Goal: Task Accomplishment & Management: Complete application form

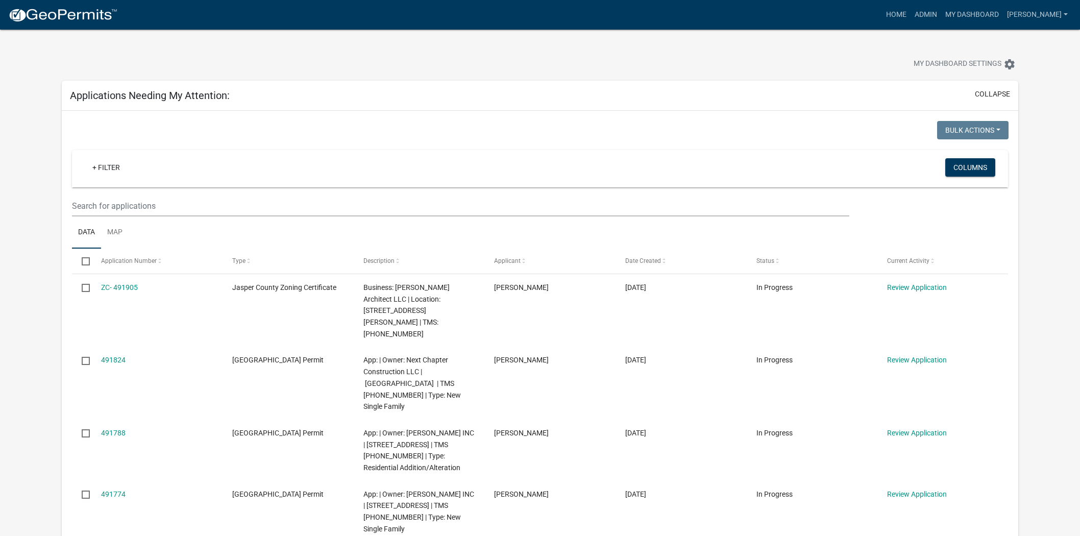
select select "2: 50"
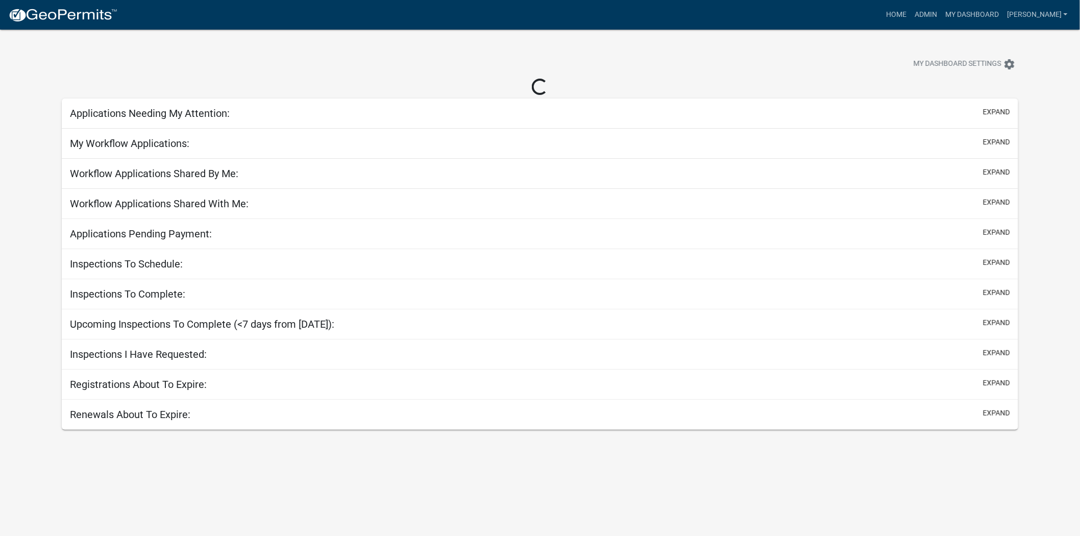
select select "2: 50"
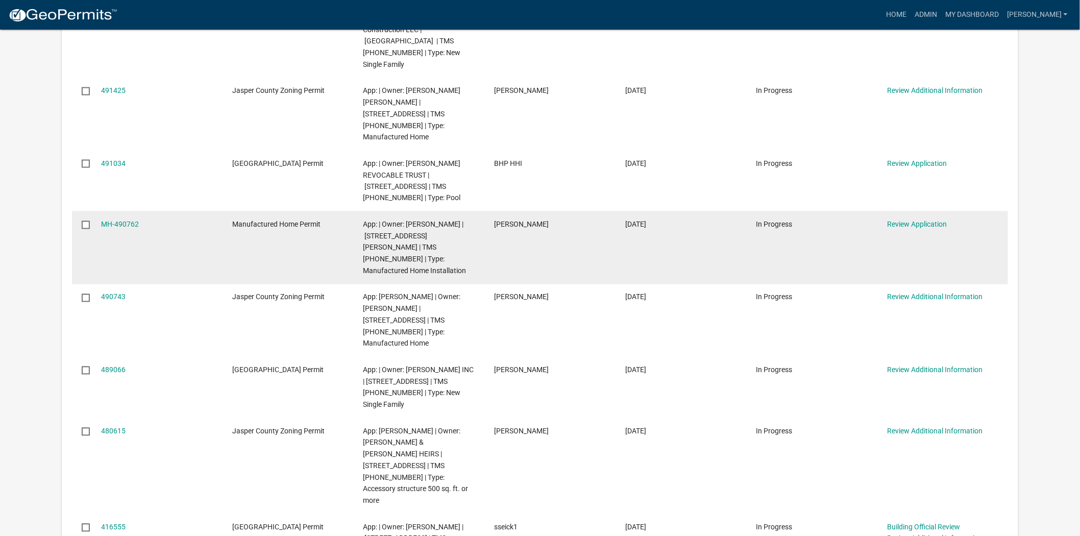
scroll to position [737, 0]
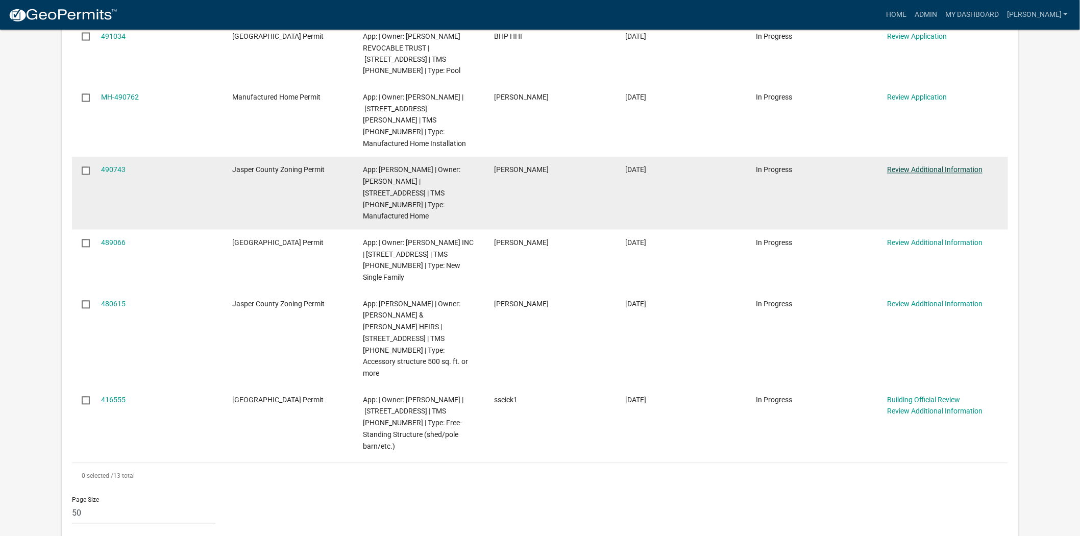
click at [918, 166] on link "Review Additional Information" at bounding box center [934, 170] width 95 height 8
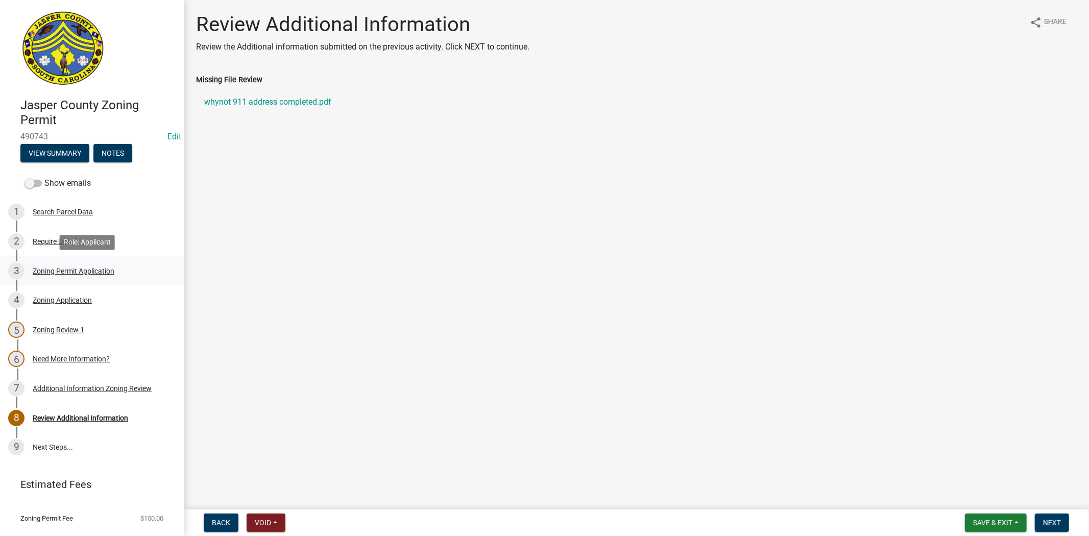
click at [47, 271] on div "Zoning Permit Application" at bounding box center [74, 271] width 82 height 7
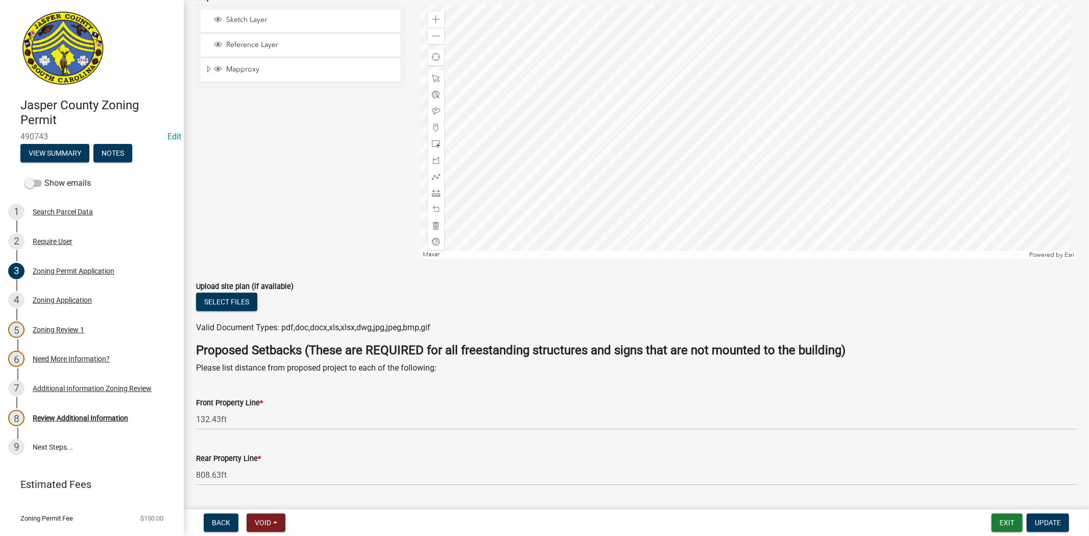
scroll to position [2269, 0]
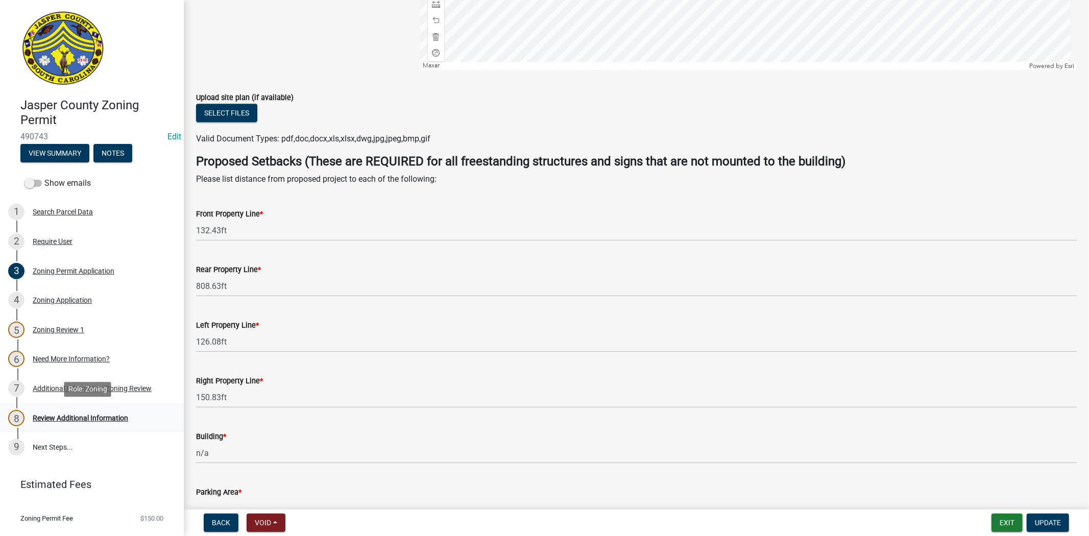
click at [62, 412] on div "8 Review Additional Information" at bounding box center [87, 418] width 159 height 16
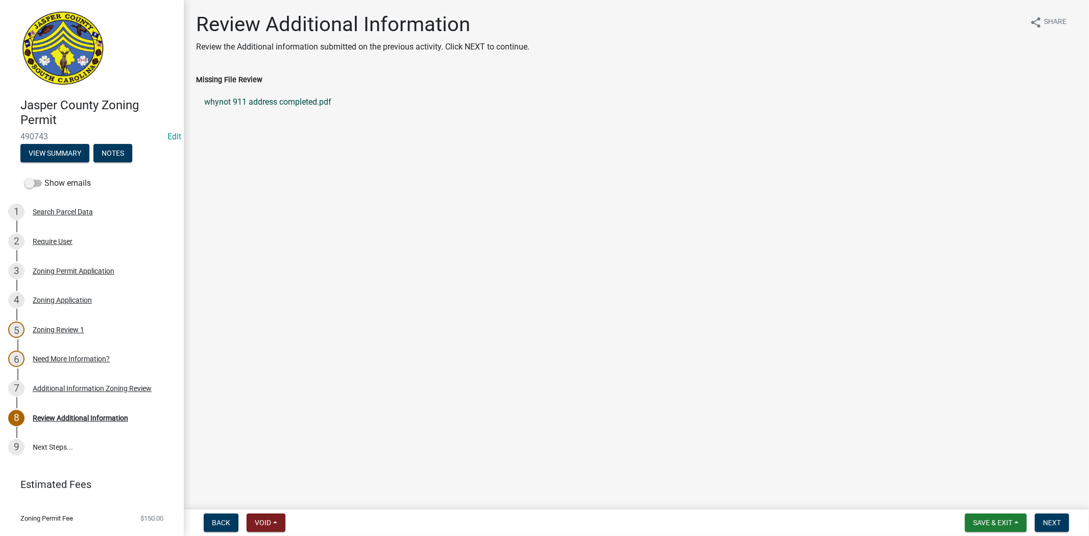
click at [237, 103] on link "whynot 911 address completed.pdf" at bounding box center [636, 102] width 881 height 25
click at [77, 274] on div "3 Zoning Permit Application" at bounding box center [87, 271] width 159 height 16
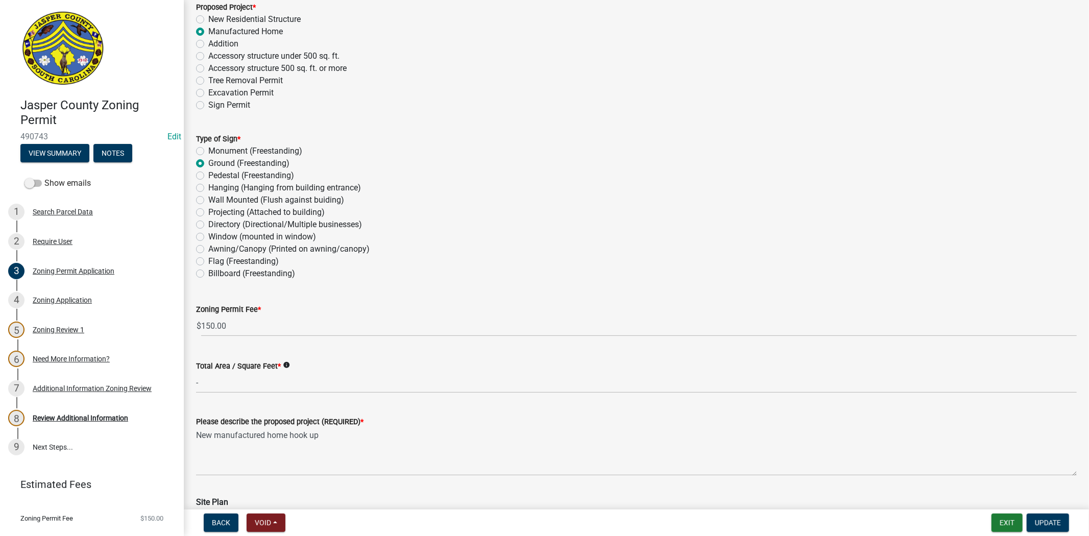
scroll to position [1361, 0]
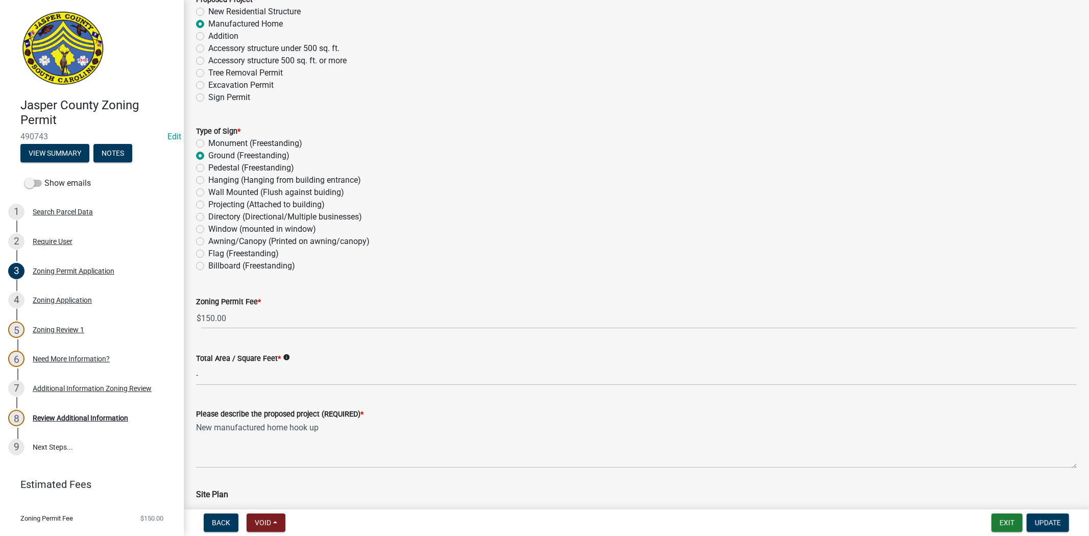
click at [208, 34] on label "Addition" at bounding box center [223, 36] width 30 height 12
click at [208, 34] on input "Addition" at bounding box center [211, 33] width 7 height 7
radio input "true"
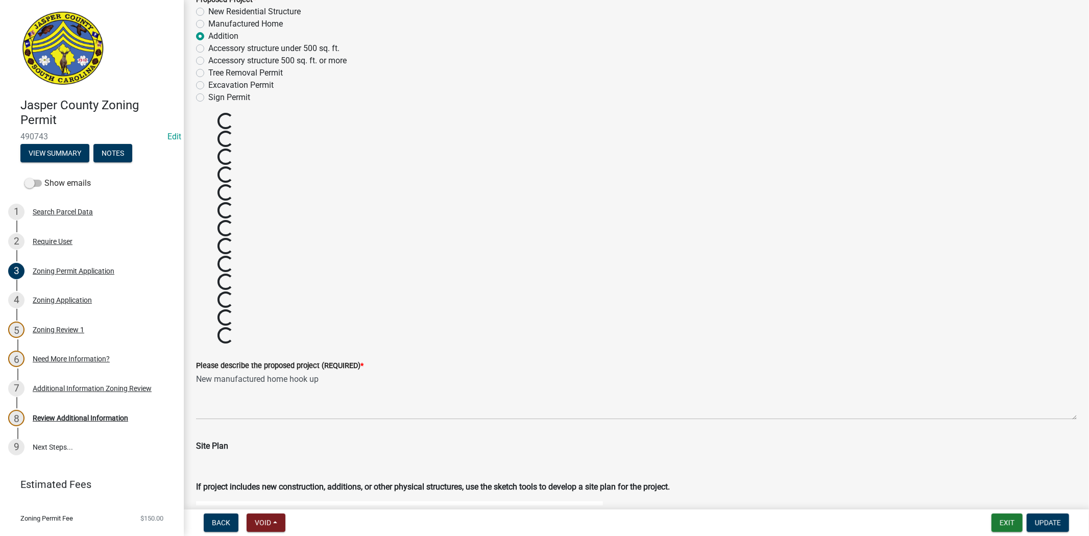
click at [208, 23] on label "Manufactured Home" at bounding box center [245, 24] width 75 height 12
click at [208, 23] on input "Manufactured Home" at bounding box center [211, 21] width 7 height 7
radio input "true"
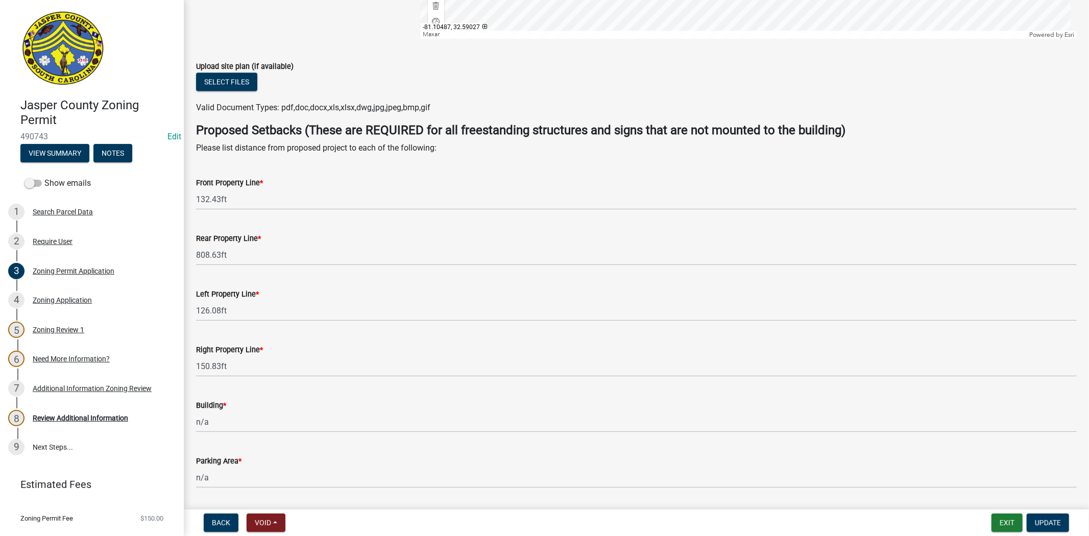
scroll to position [2099, 0]
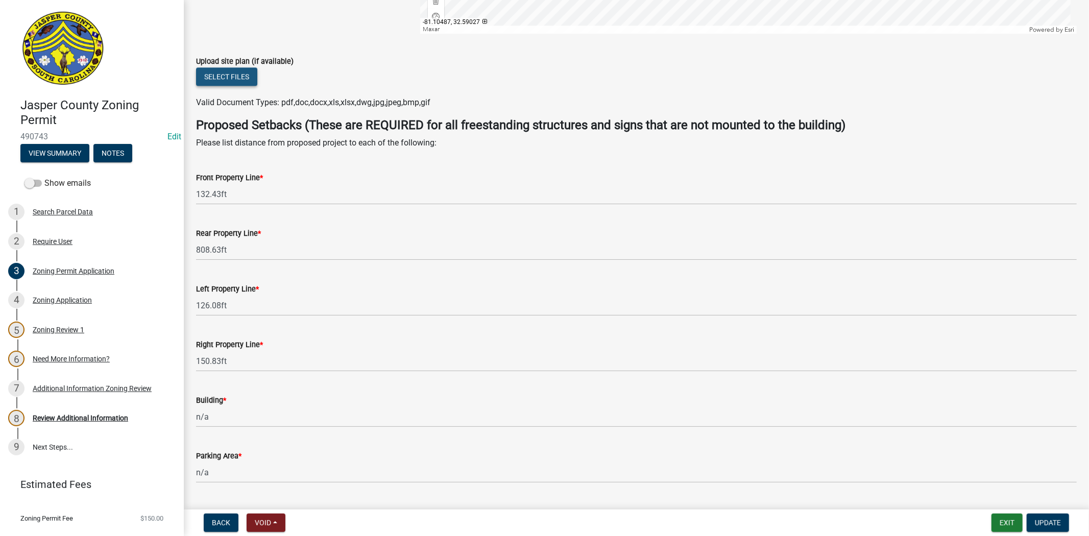
click at [226, 82] on button "Select files" at bounding box center [226, 76] width 61 height 18
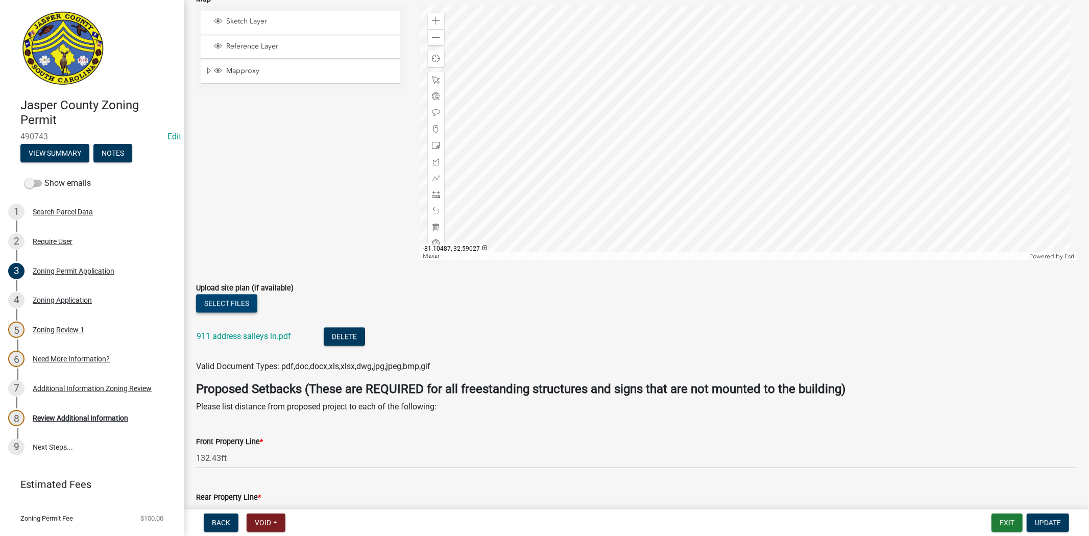
scroll to position [2081, 0]
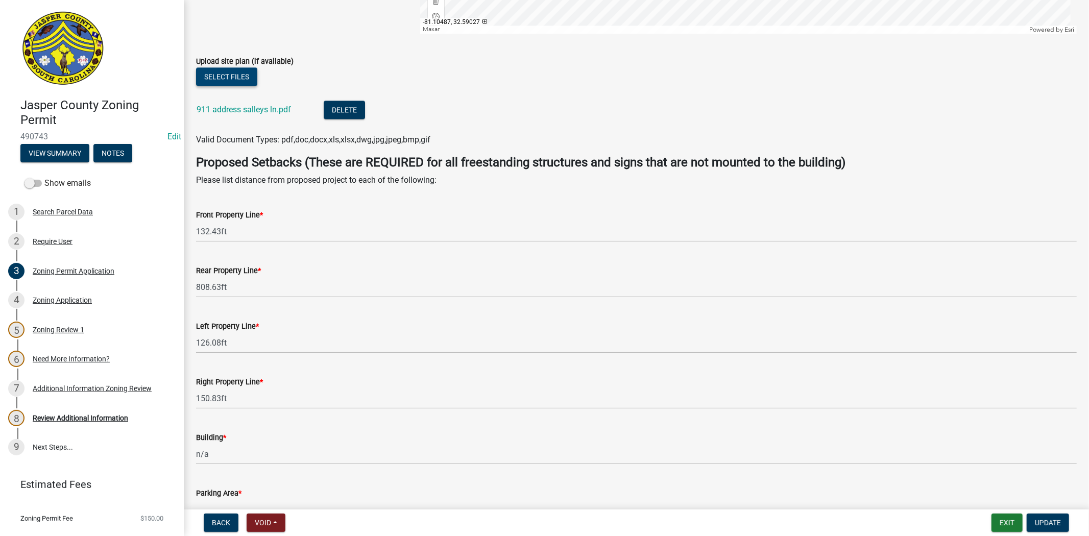
click at [227, 67] on button "Select files" at bounding box center [226, 76] width 61 height 18
click at [1051, 523] on span "Update" at bounding box center [1048, 523] width 26 height 8
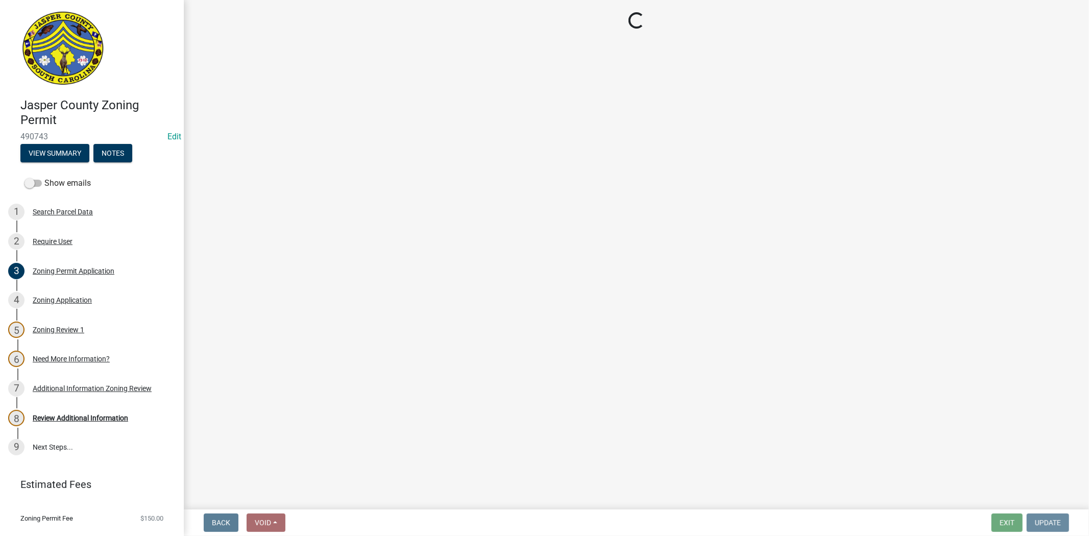
scroll to position [0, 0]
click at [67, 146] on button "View Summary" at bounding box center [54, 153] width 69 height 18
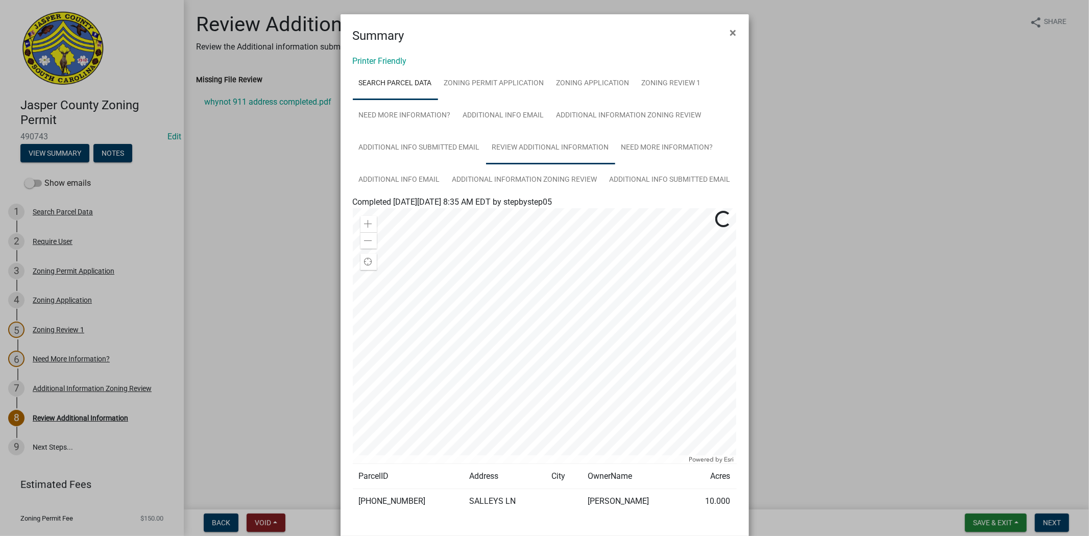
click at [529, 157] on link "Review Additional Information" at bounding box center [550, 148] width 129 height 33
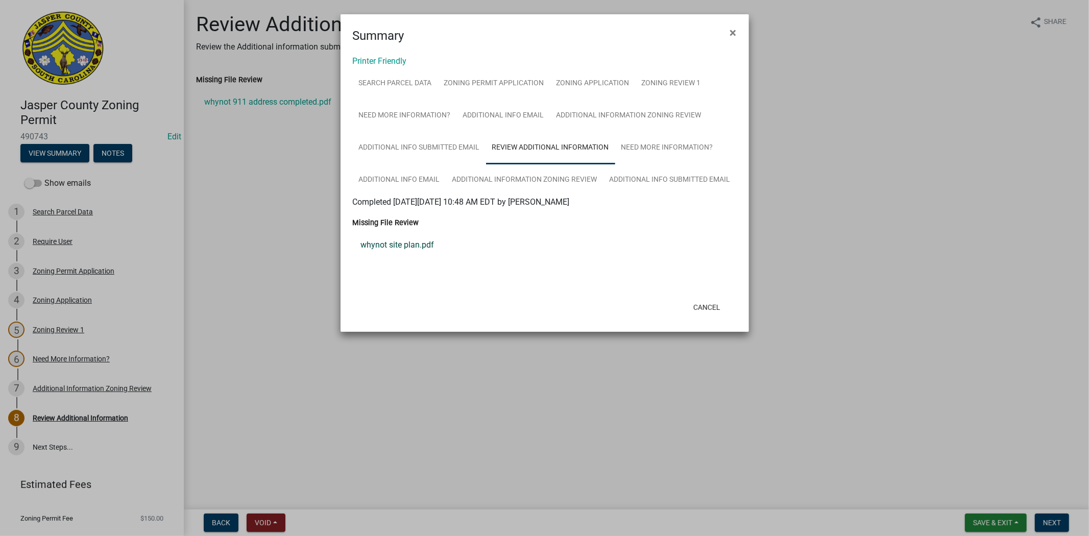
click at [399, 248] on link "whynot site plan.pdf" at bounding box center [545, 245] width 384 height 25
click at [740, 26] on button "×" at bounding box center [733, 32] width 23 height 29
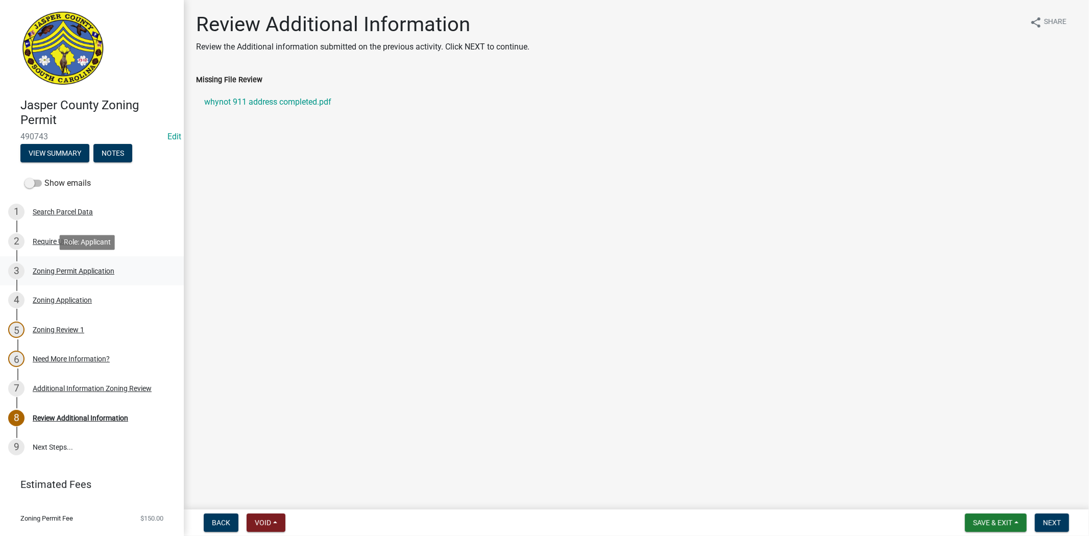
click at [55, 278] on div "3 Zoning Permit Application" at bounding box center [87, 271] width 159 height 16
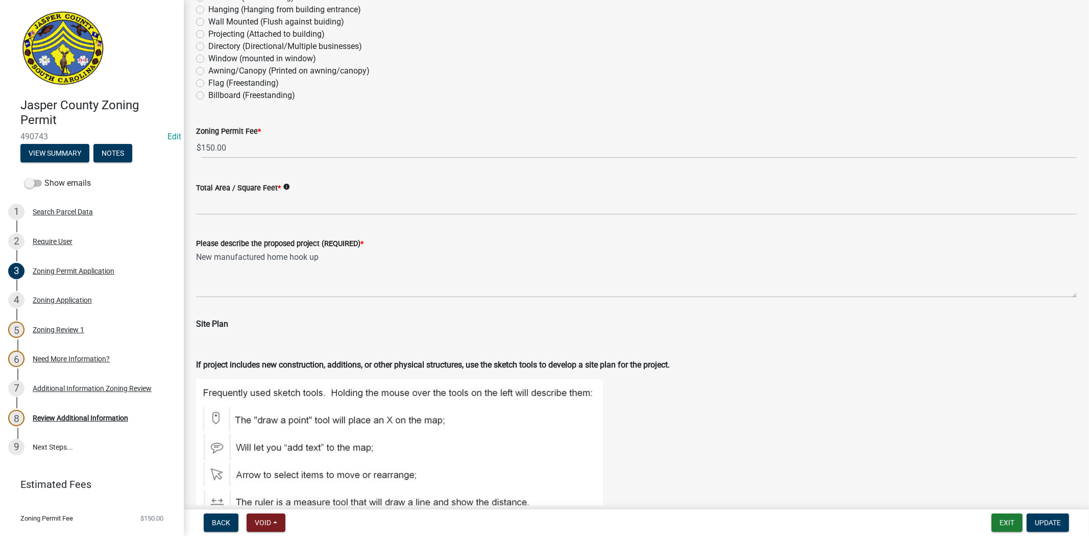
scroll to position [1248, 0]
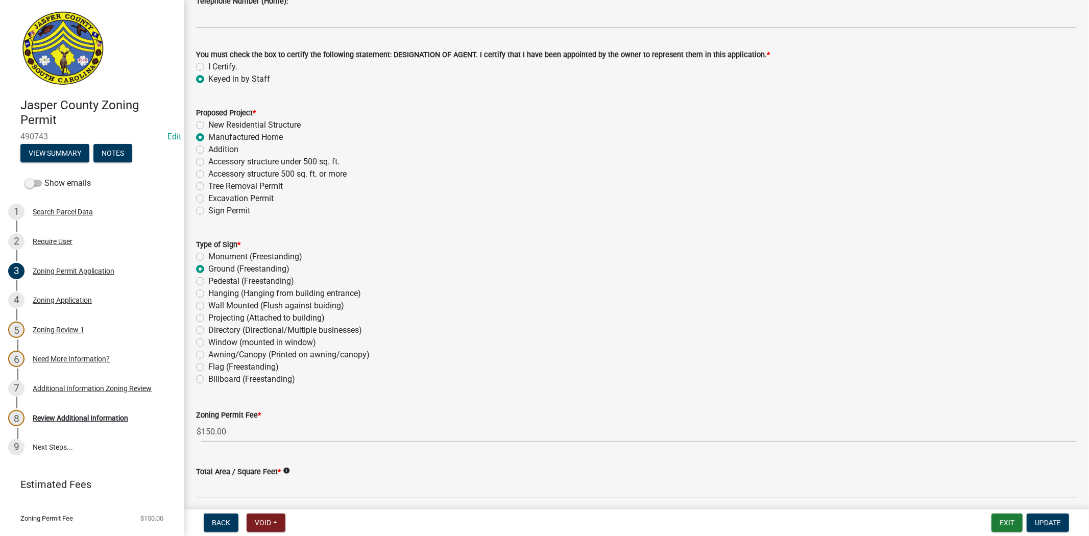
click at [208, 151] on label "Addition" at bounding box center [223, 149] width 30 height 12
click at [208, 150] on input "Addition" at bounding box center [211, 146] width 7 height 7
radio input "true"
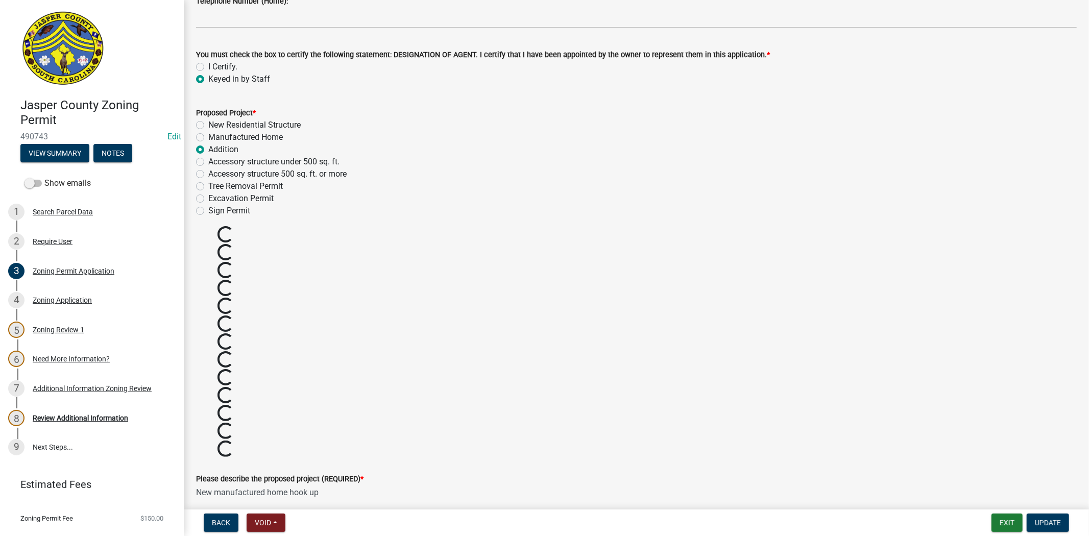
click at [208, 135] on label "Manufactured Home" at bounding box center [245, 137] width 75 height 12
click at [208, 135] on input "Manufactured Home" at bounding box center [211, 134] width 7 height 7
radio input "true"
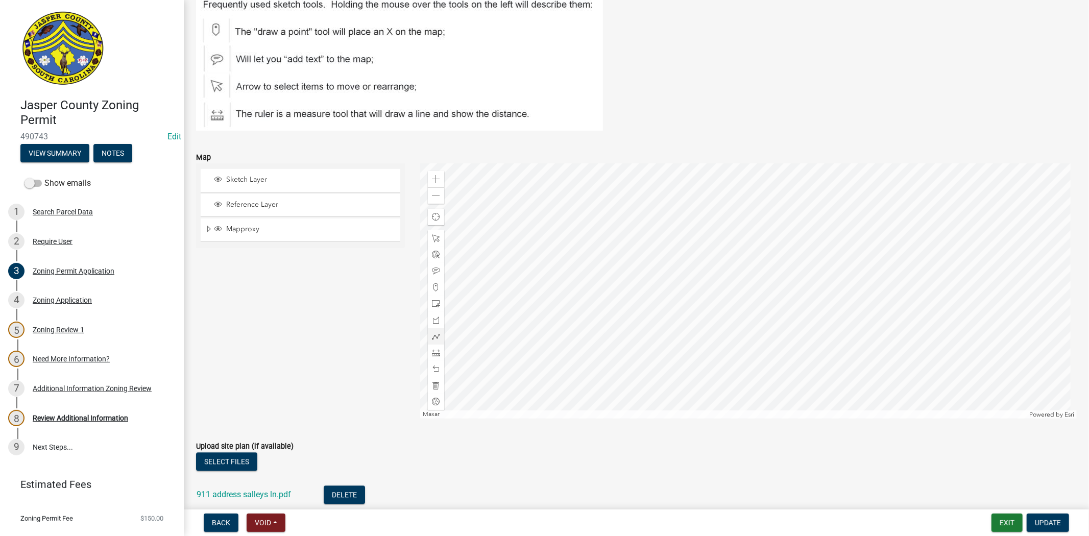
scroll to position [2099, 0]
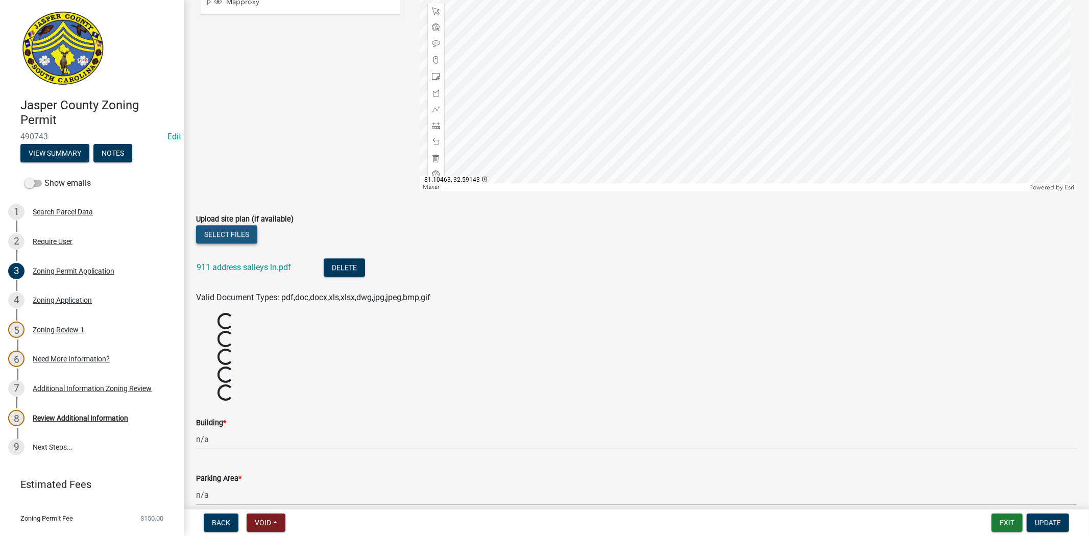
click at [223, 236] on button "Select files" at bounding box center [226, 234] width 61 height 18
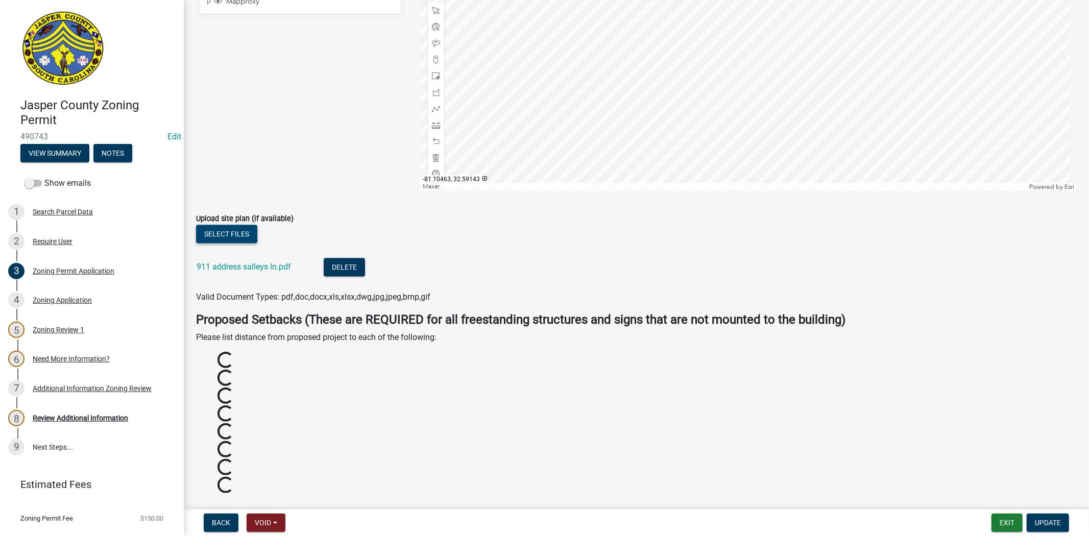
type input "150.00"
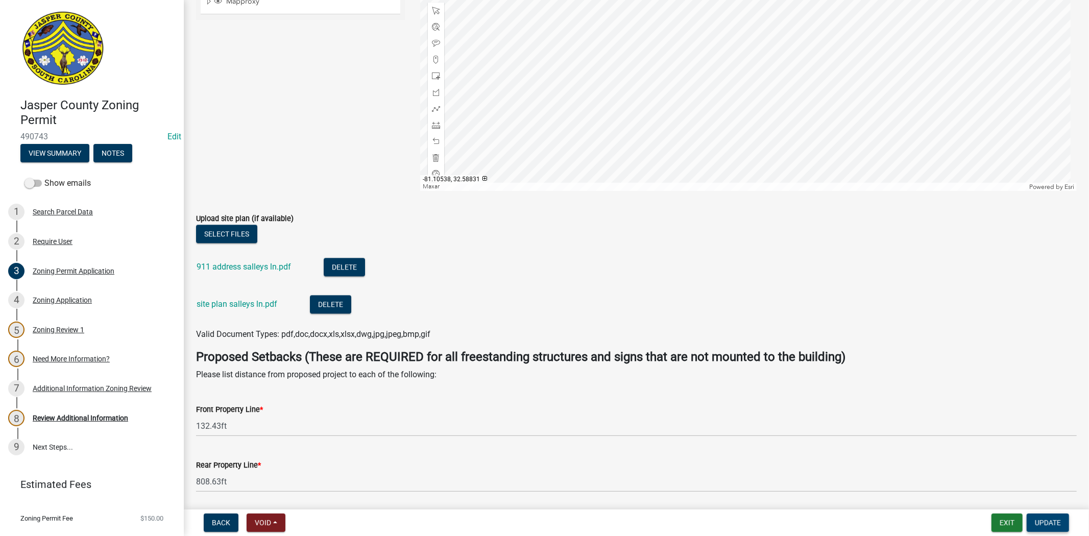
click at [1051, 523] on span "Update" at bounding box center [1048, 523] width 26 height 8
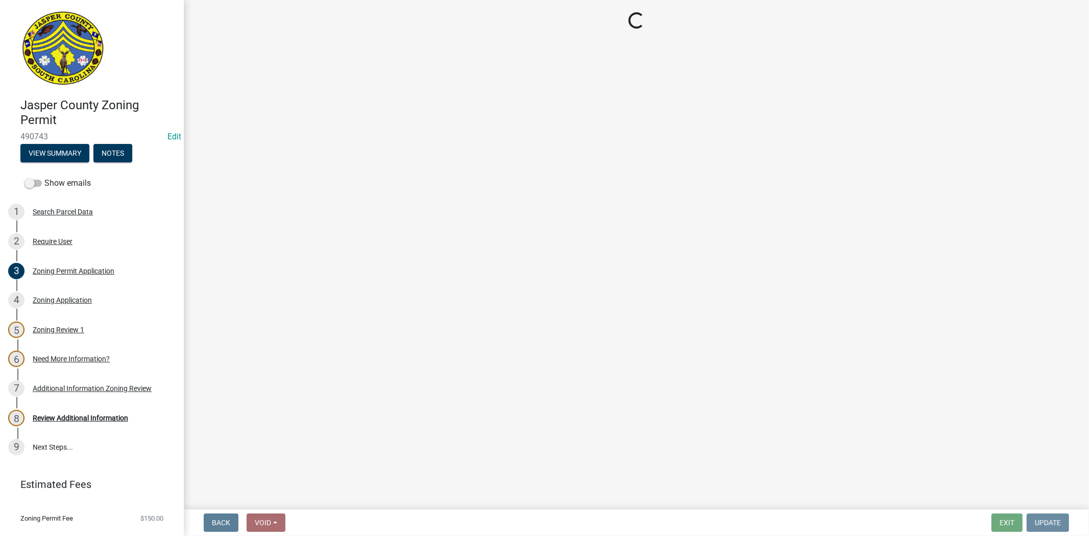
scroll to position [0, 0]
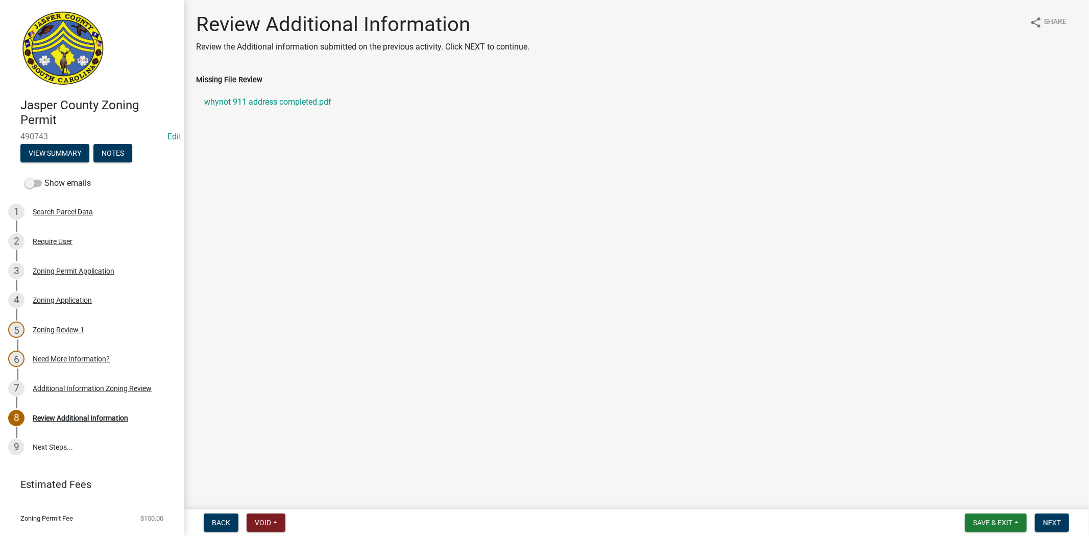
click at [63, 355] on div "Need More Information?" at bounding box center [71, 358] width 77 height 7
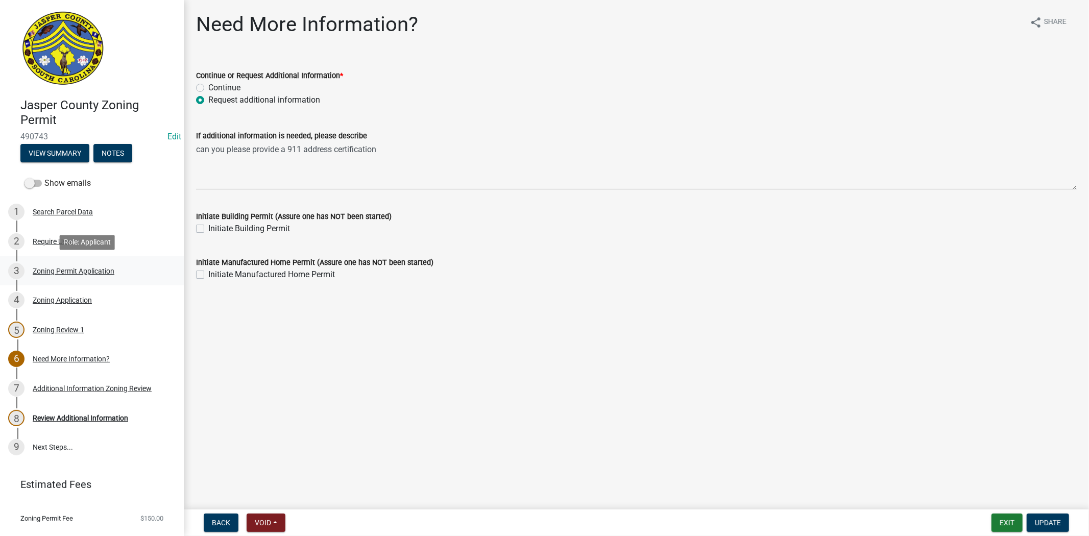
click at [102, 271] on div "Zoning Permit Application" at bounding box center [74, 271] width 82 height 7
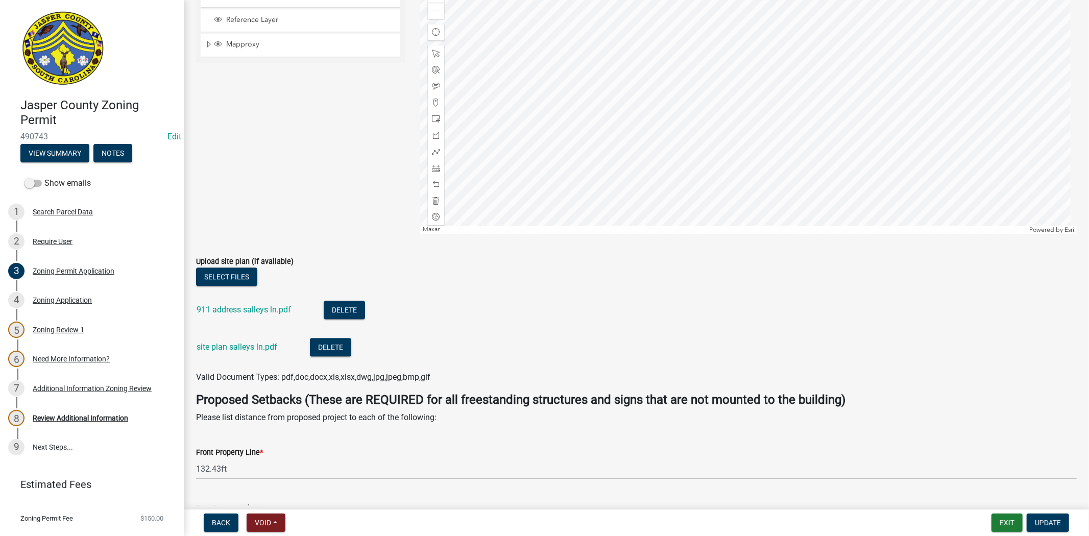
scroll to position [2099, 0]
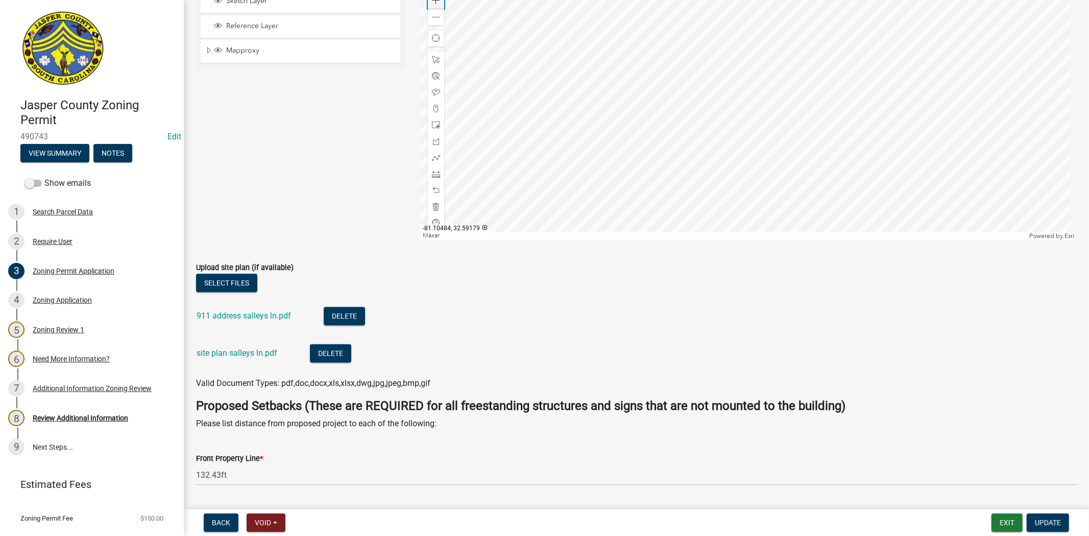
click at [433, 3] on span at bounding box center [436, 0] width 8 height 8
click at [591, 74] on div at bounding box center [748, 112] width 657 height 255
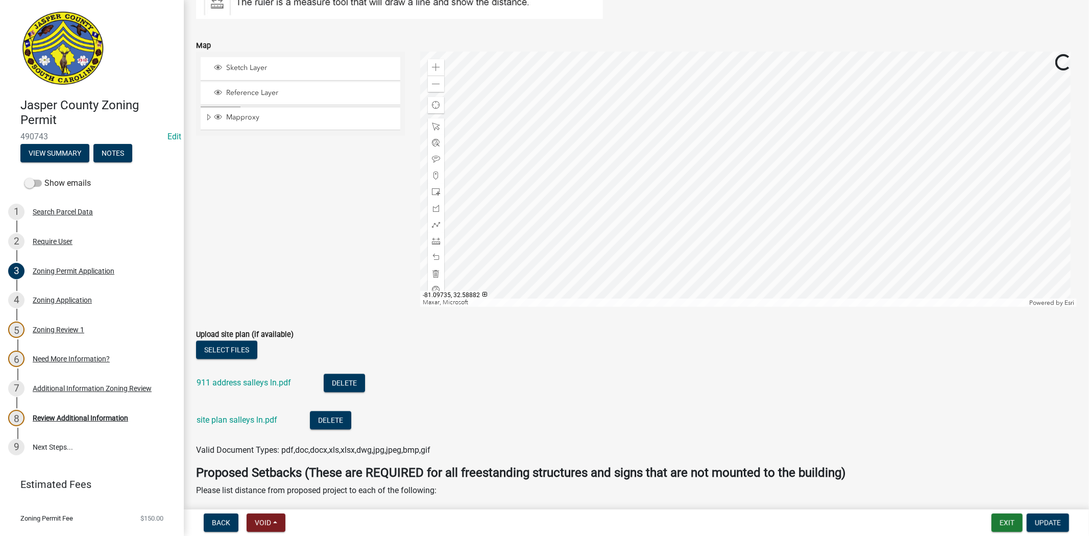
scroll to position [1929, 0]
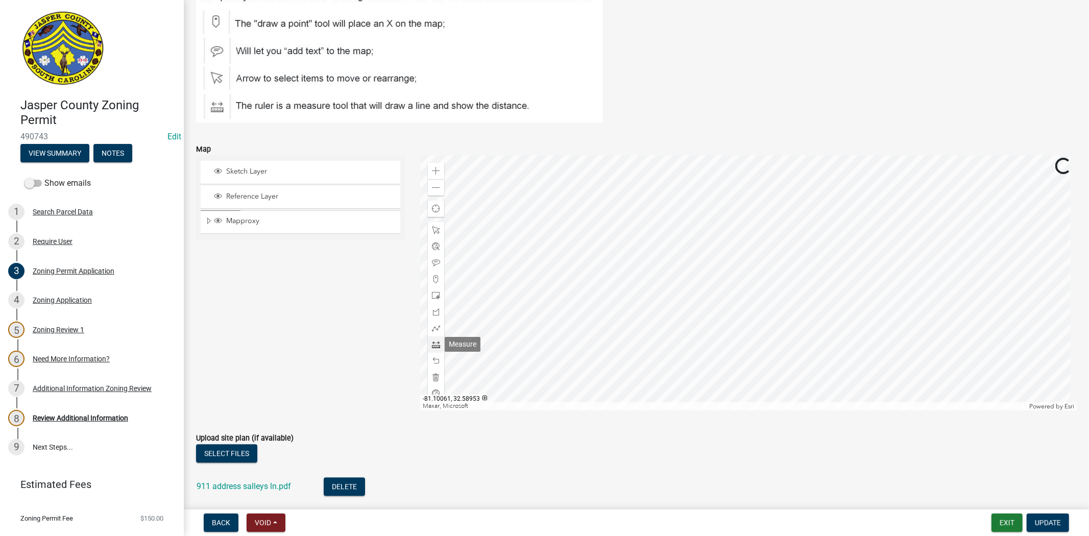
click at [433, 344] on span at bounding box center [436, 345] width 8 height 8
click at [859, 371] on div at bounding box center [748, 282] width 657 height 255
click at [826, 348] on div at bounding box center [748, 282] width 657 height 255
click at [844, 295] on div at bounding box center [748, 282] width 657 height 255
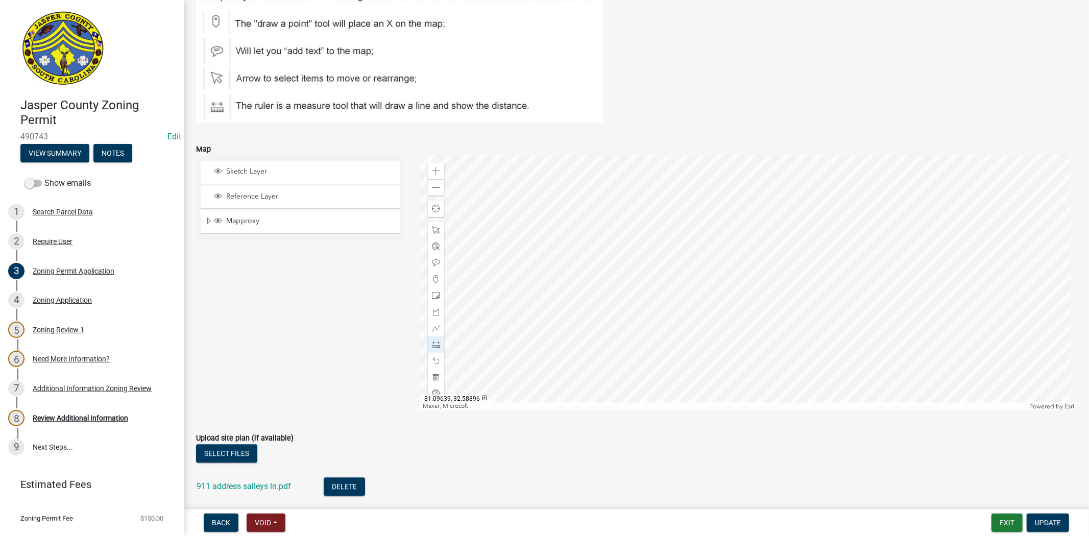
click at [824, 341] on div at bounding box center [748, 282] width 657 height 255
click at [797, 382] on div at bounding box center [748, 282] width 657 height 255
click at [819, 348] on div at bounding box center [748, 282] width 657 height 255
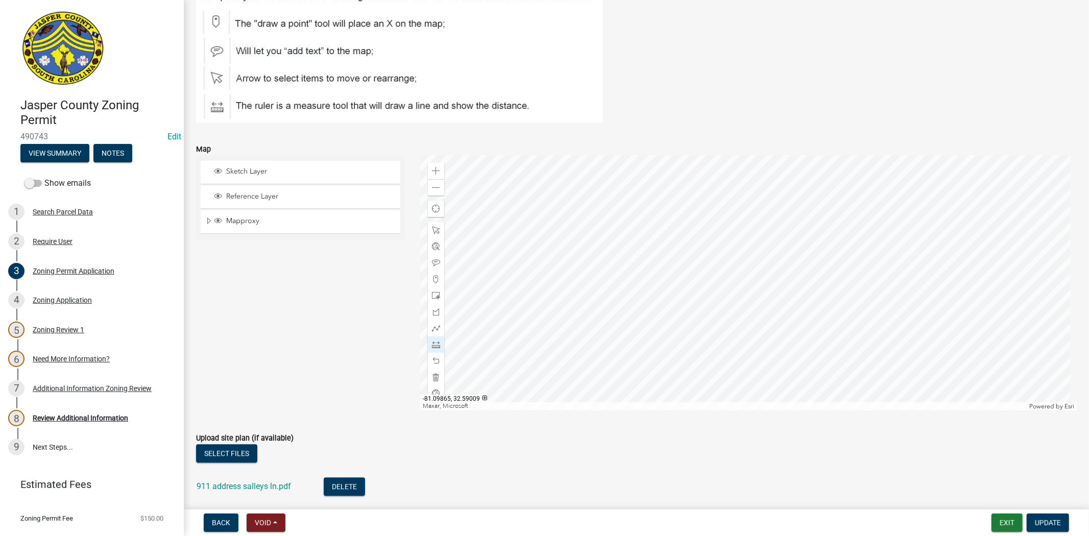
click at [609, 213] on div at bounding box center [748, 282] width 657 height 255
click at [819, 341] on div at bounding box center [748, 282] width 657 height 255
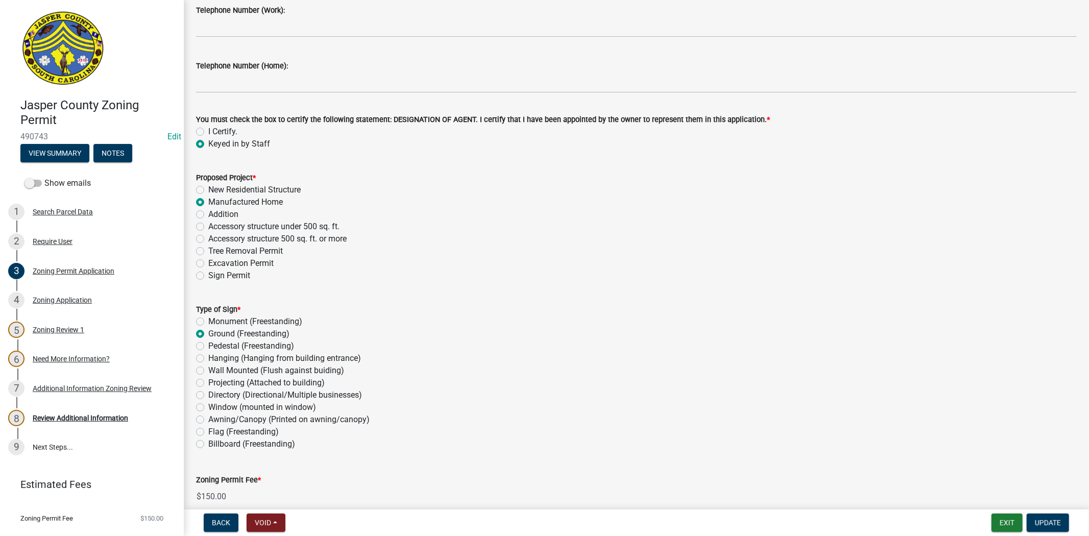
scroll to position [1135, 0]
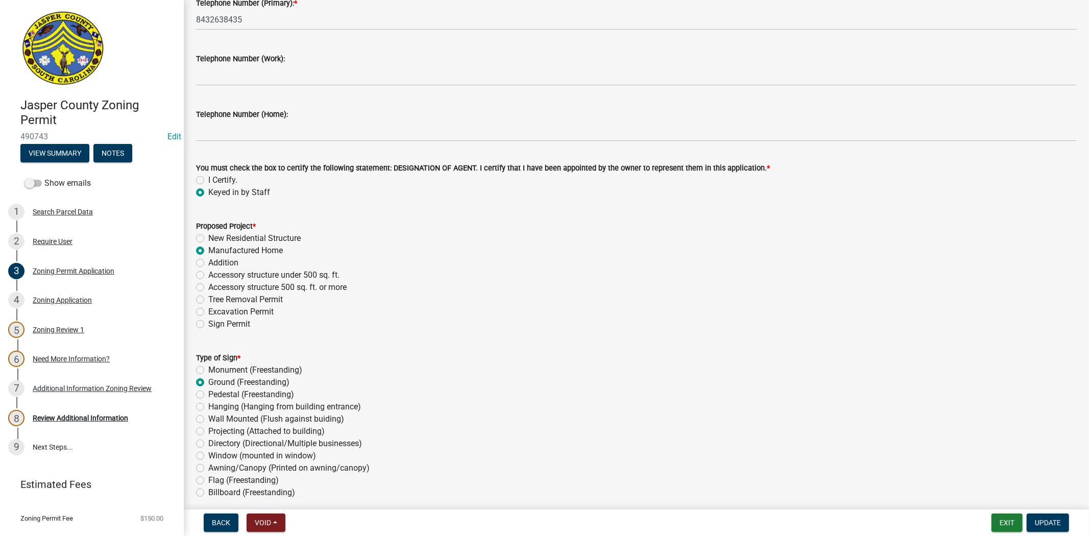
click at [208, 264] on label "Addition" at bounding box center [223, 263] width 30 height 12
click at [208, 263] on input "Addition" at bounding box center [211, 260] width 7 height 7
radio input "true"
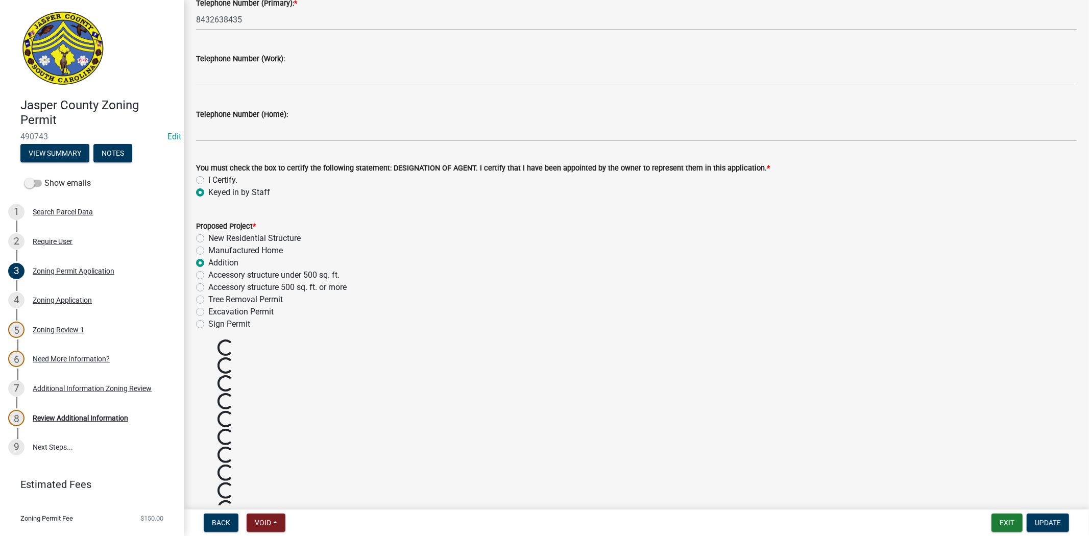
click at [208, 249] on label "Manufactured Home" at bounding box center [245, 251] width 75 height 12
click at [208, 249] on input "Manufactured Home" at bounding box center [211, 248] width 7 height 7
radio input "true"
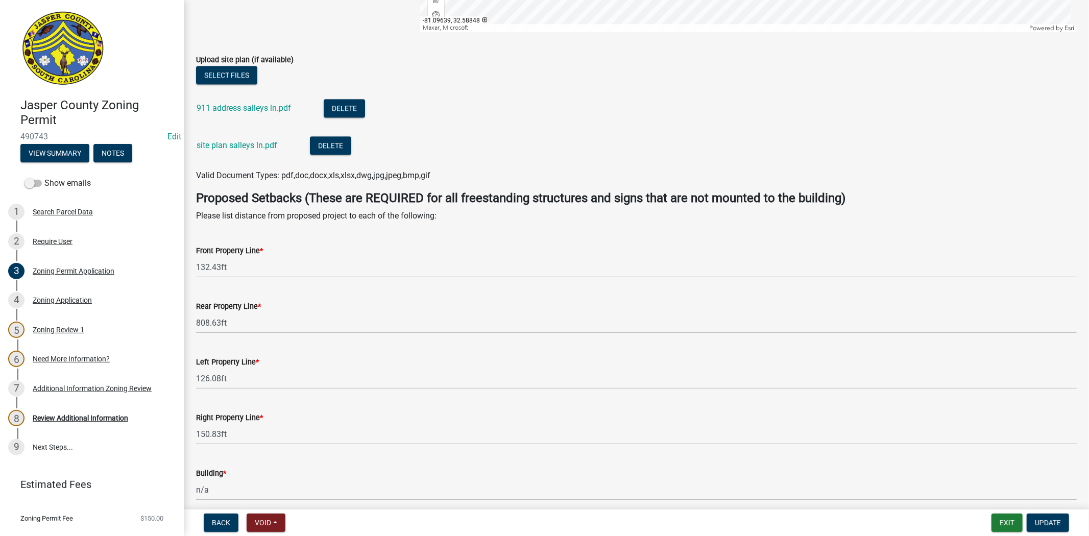
scroll to position [2102, 0]
click at [1043, 520] on span "Update" at bounding box center [1048, 523] width 26 height 8
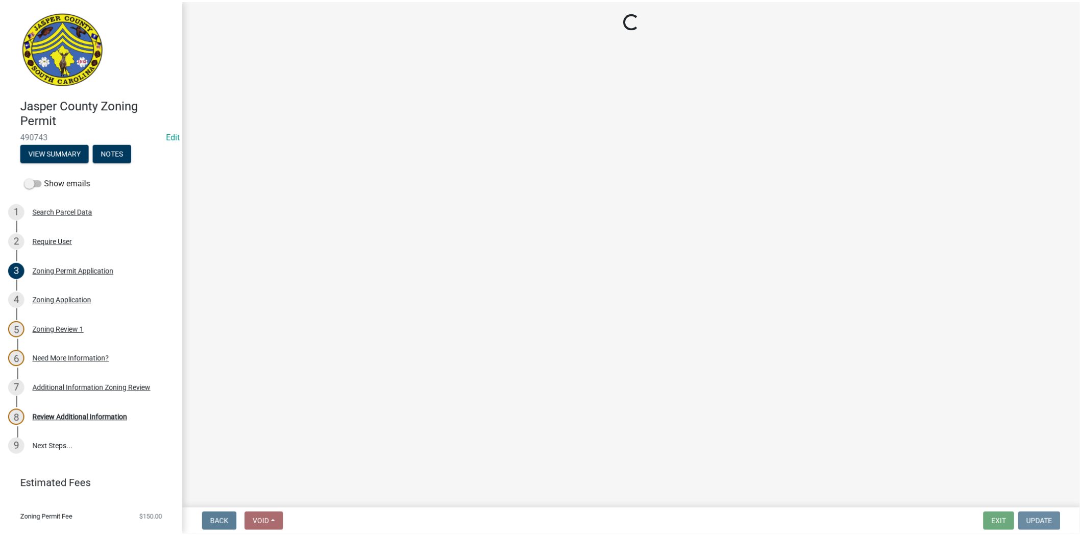
scroll to position [0, 0]
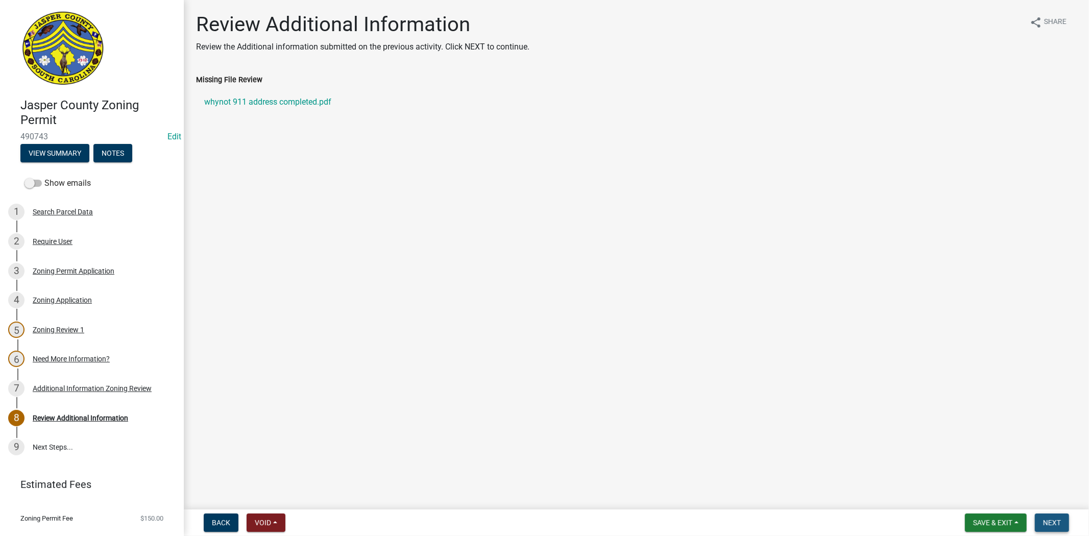
click at [1055, 521] on span "Next" at bounding box center [1052, 523] width 18 height 8
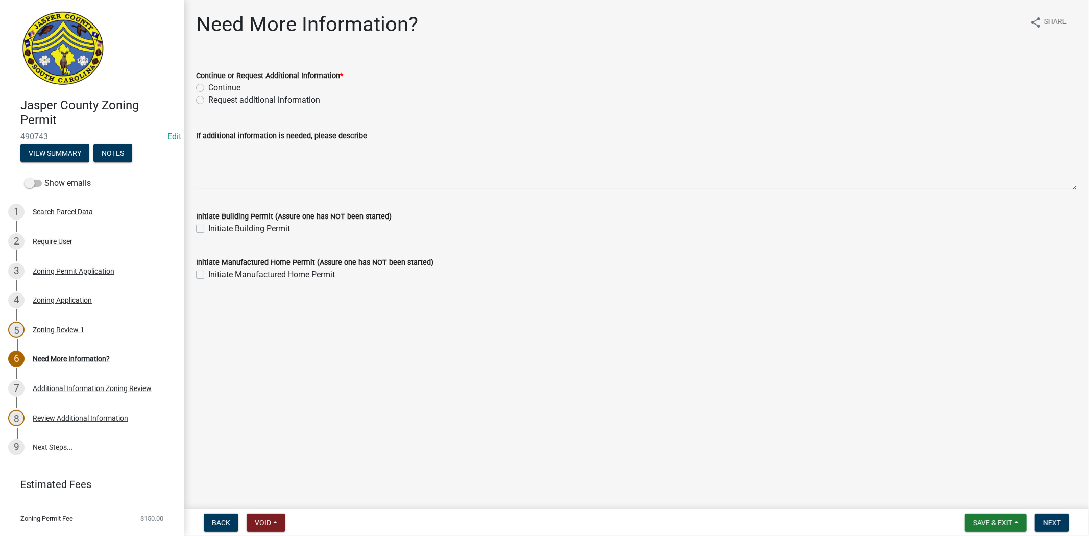
click at [208, 88] on label "Continue" at bounding box center [224, 88] width 32 height 12
click at [208, 88] on input "Continue" at bounding box center [211, 85] width 7 height 7
radio input "true"
click at [1040, 523] on button "Next" at bounding box center [1052, 523] width 34 height 18
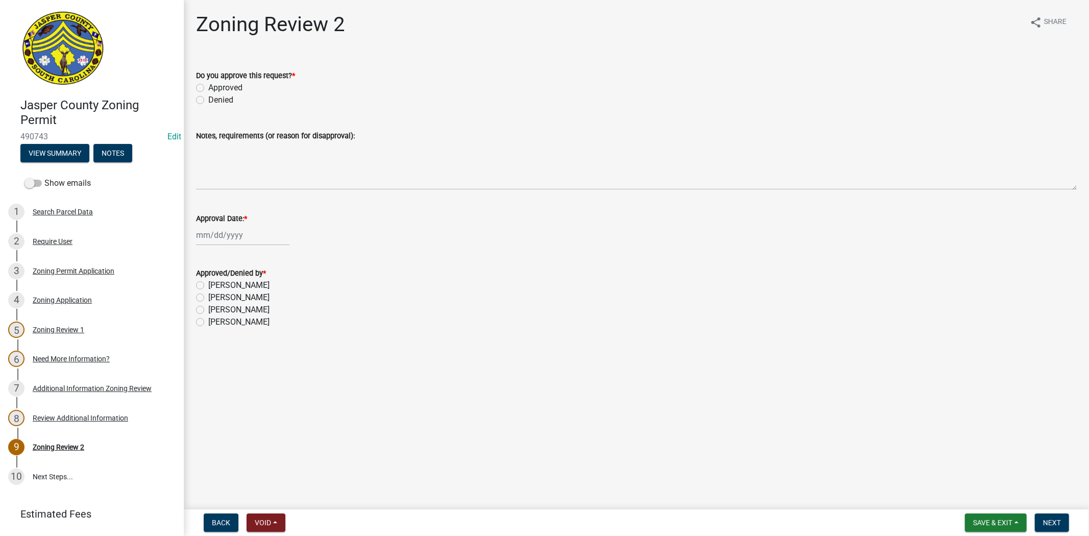
click at [208, 85] on label "Approved" at bounding box center [225, 88] width 34 height 12
click at [208, 85] on input "Approved" at bounding box center [211, 85] width 7 height 7
radio input "true"
click at [201, 237] on div at bounding box center [242, 235] width 93 height 21
select select "10"
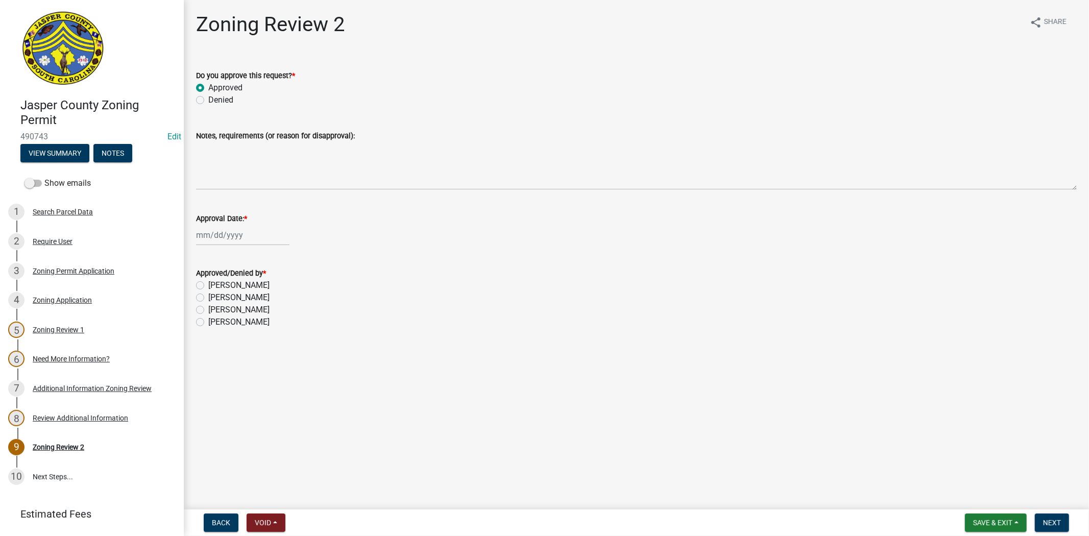
select select "2025"
click at [221, 322] on div "14" at bounding box center [222, 322] width 16 height 16
type input "[DATE]"
click at [208, 323] on label "[PERSON_NAME]" at bounding box center [238, 322] width 61 height 12
click at [208, 323] on input "[PERSON_NAME]" at bounding box center [211, 319] width 7 height 7
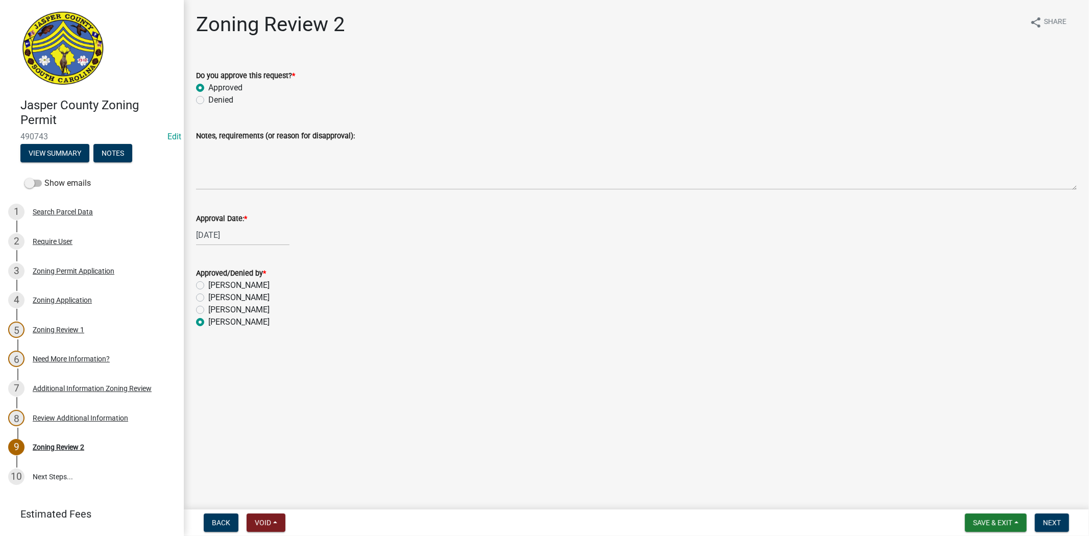
radio input "true"
click at [1052, 522] on span "Next" at bounding box center [1052, 523] width 18 height 8
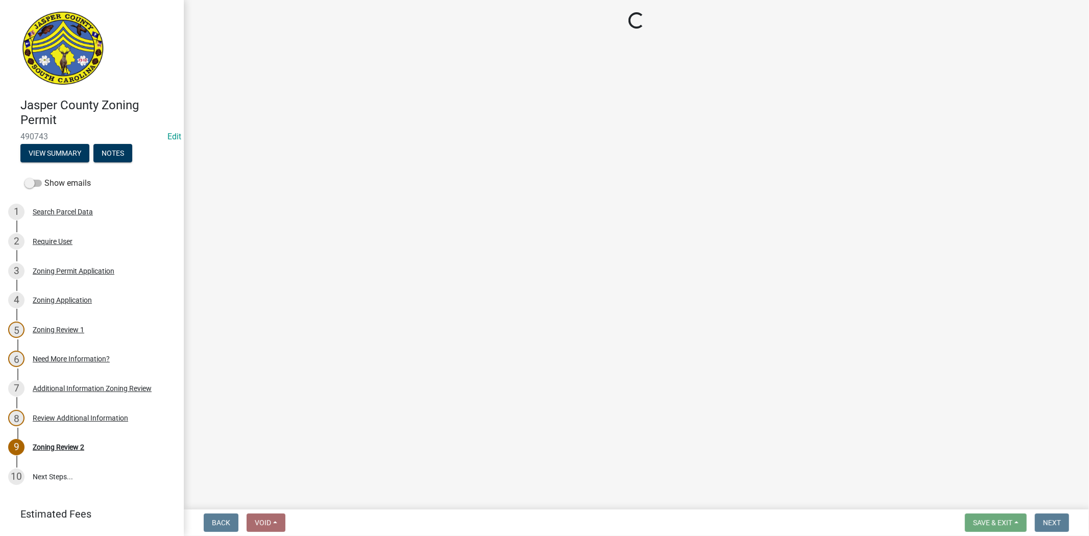
select select "3: 3"
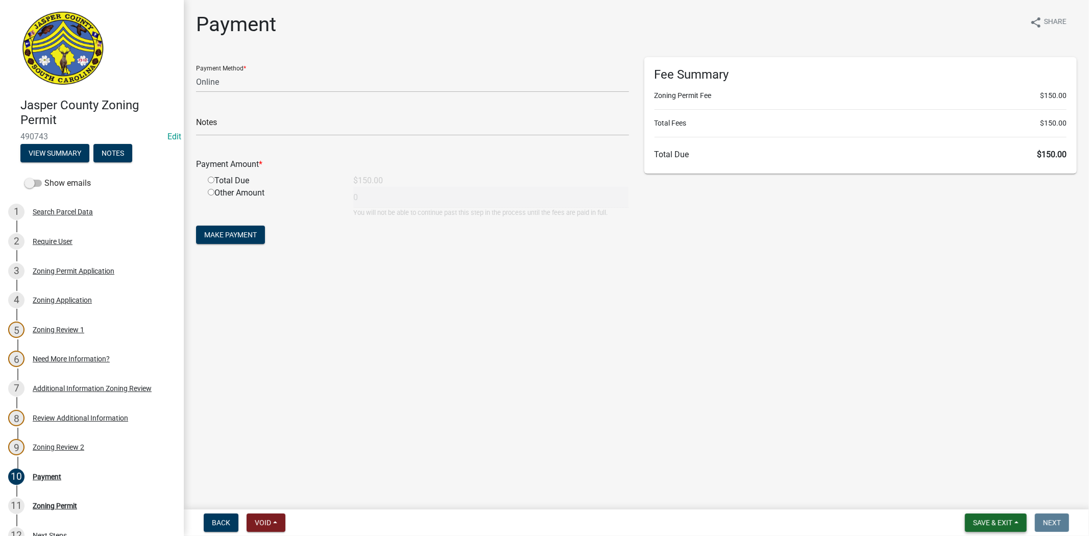
click at [1007, 521] on span "Save & Exit" at bounding box center [992, 523] width 39 height 8
click at [967, 497] on button "Save & Exit" at bounding box center [986, 496] width 82 height 25
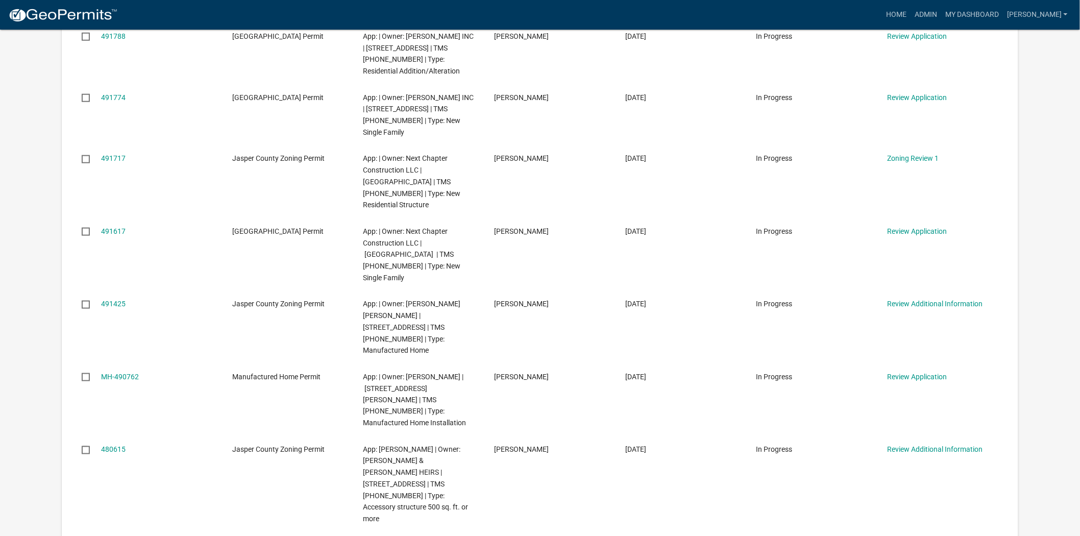
scroll to position [511, 0]
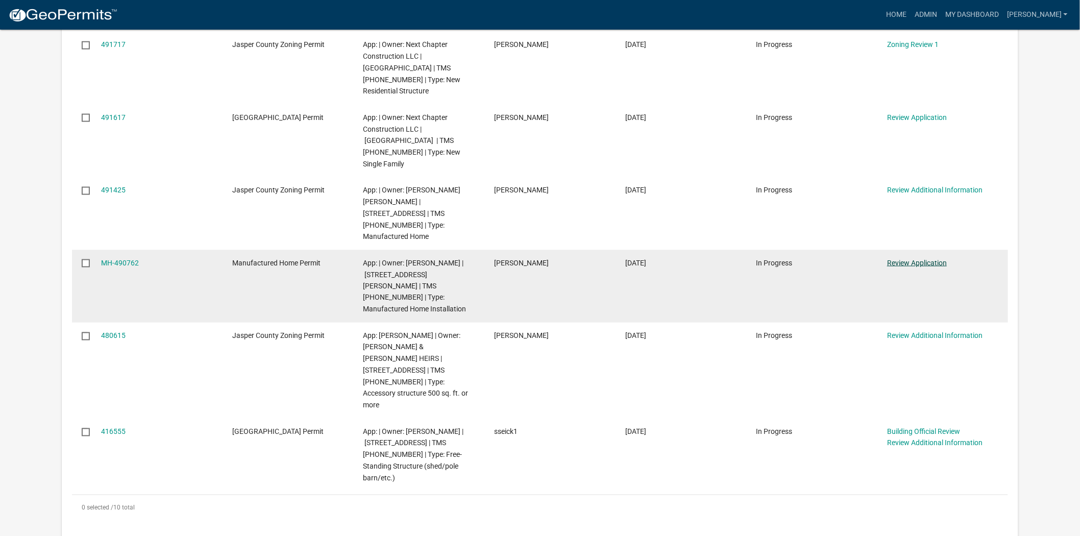
click at [900, 259] on link "Review Application" at bounding box center [917, 263] width 60 height 8
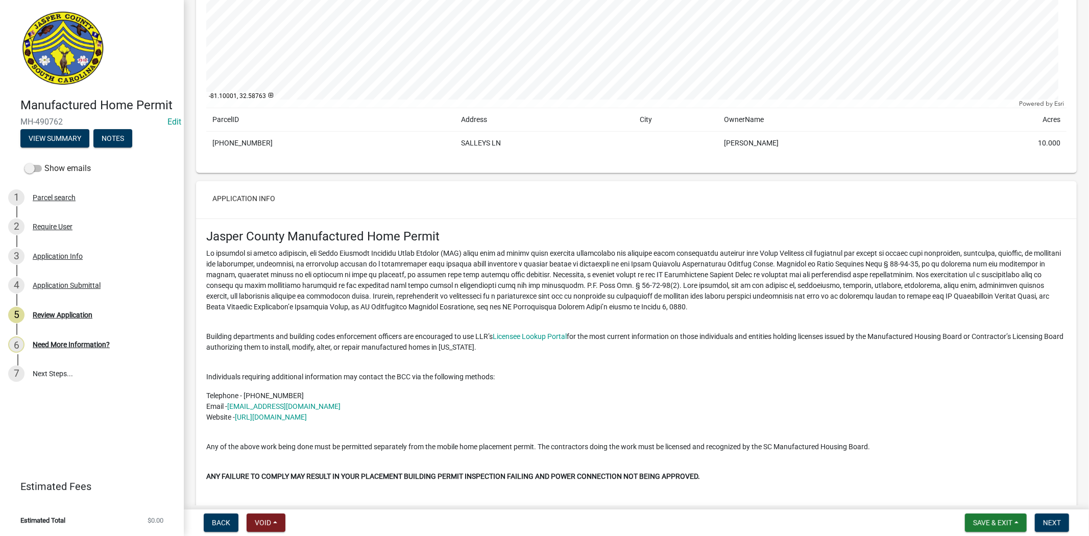
scroll to position [283, 0]
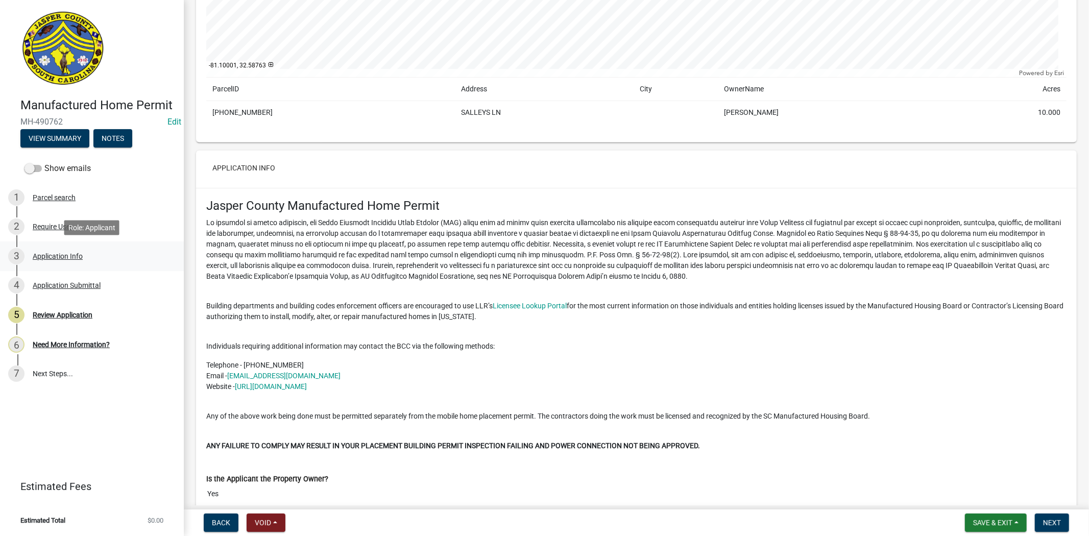
click at [47, 253] on div "Application Info" at bounding box center [58, 256] width 50 height 7
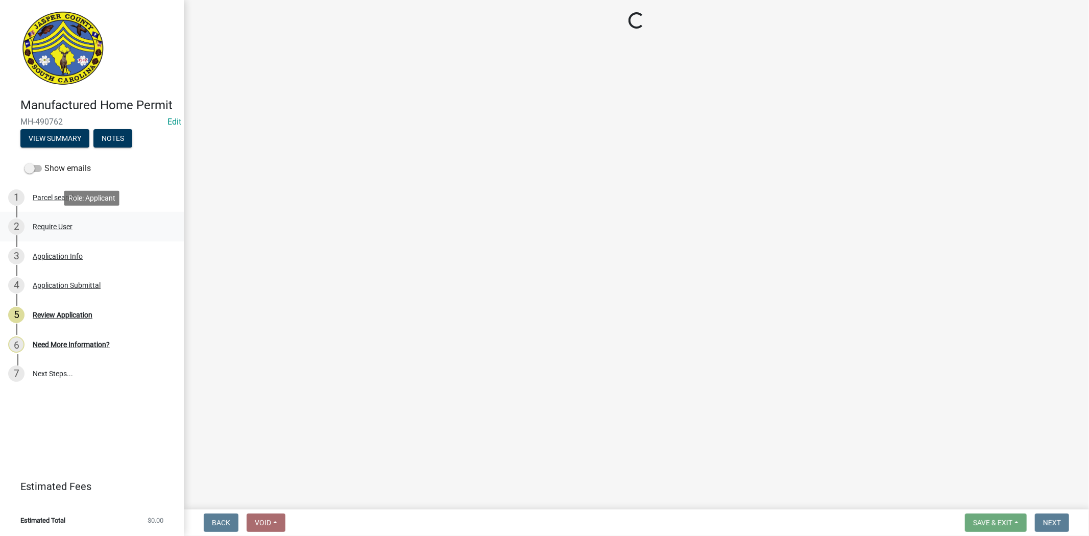
select select "00748aa1-56c2-4786-b7ff-9b3cb1d8d455"
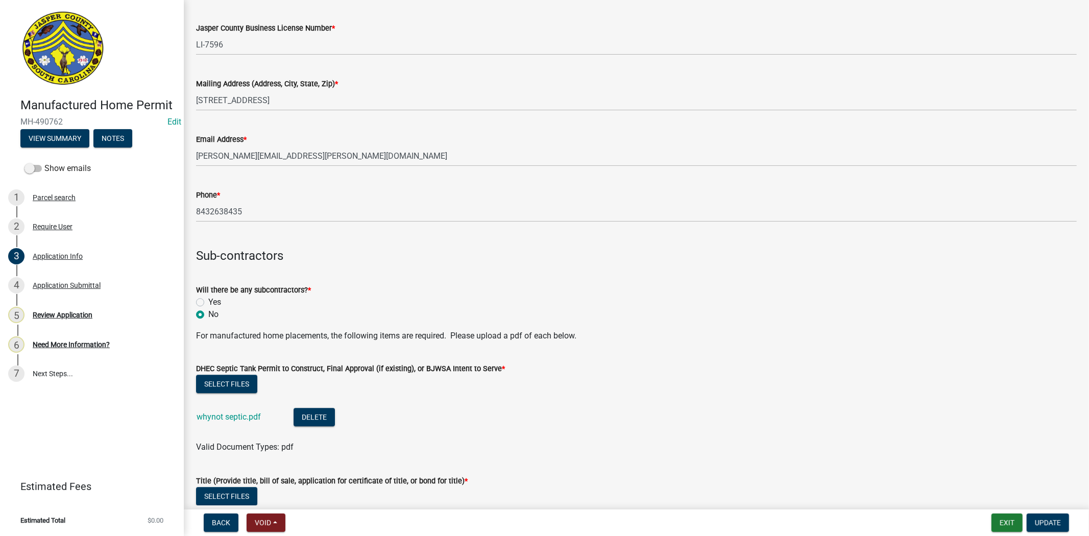
scroll to position [2326, 0]
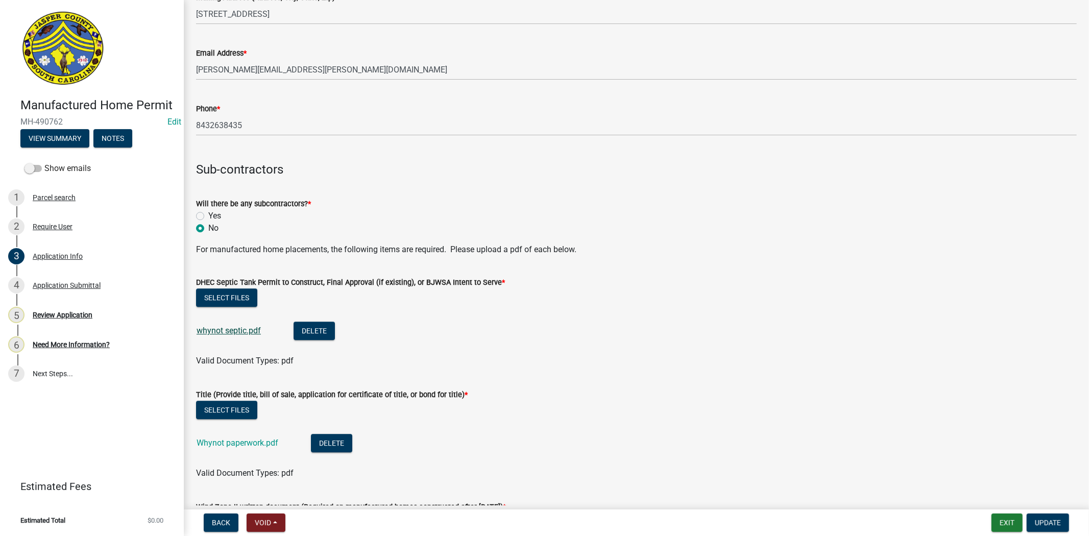
click at [217, 331] on link "whynot septic.pdf" at bounding box center [229, 331] width 64 height 10
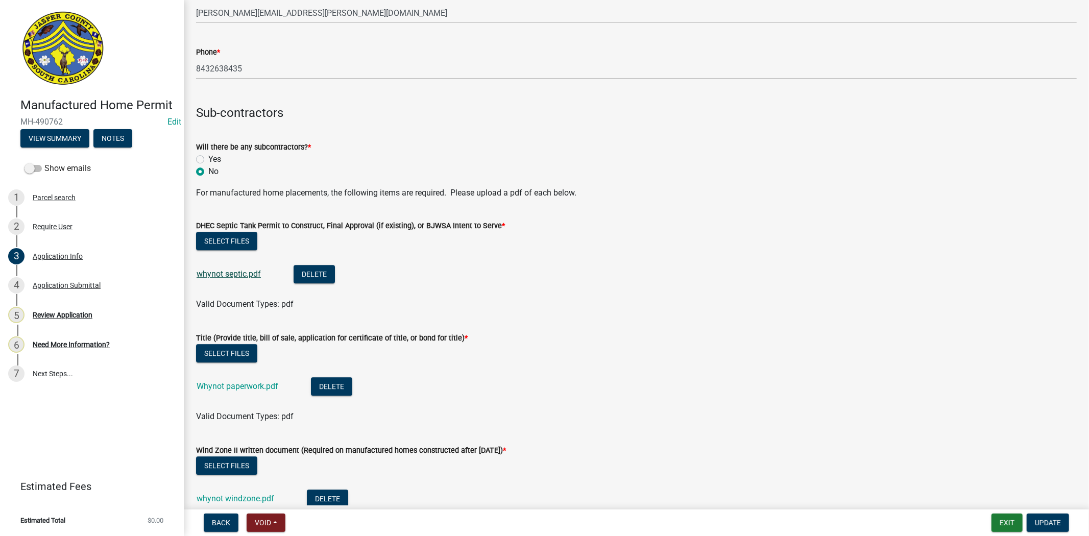
click at [210, 273] on link "whynot septic.pdf" at bounding box center [229, 274] width 64 height 10
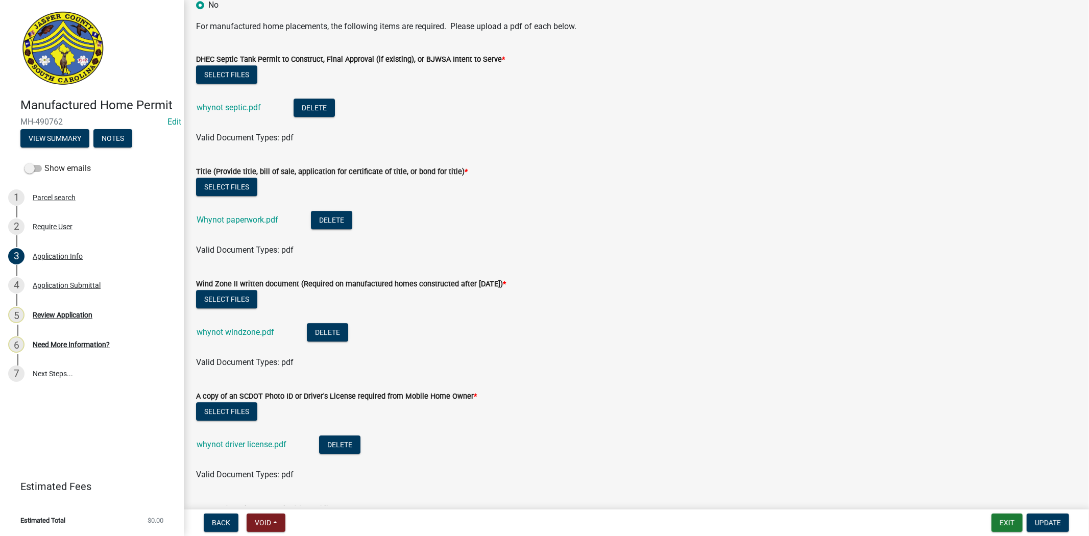
scroll to position [2553, 0]
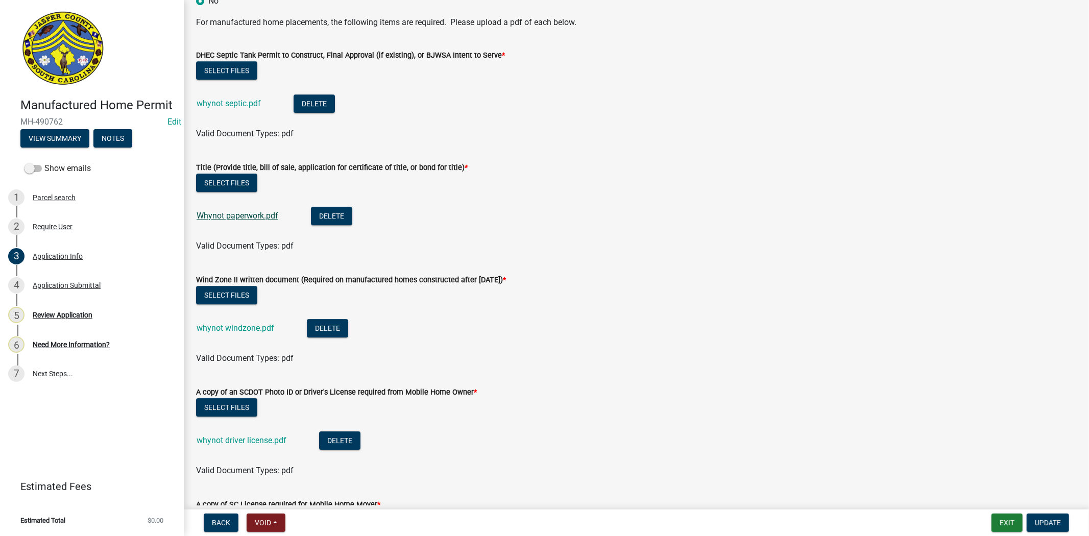
click at [230, 215] on link "Whynot paperwork.pdf" at bounding box center [238, 216] width 82 height 10
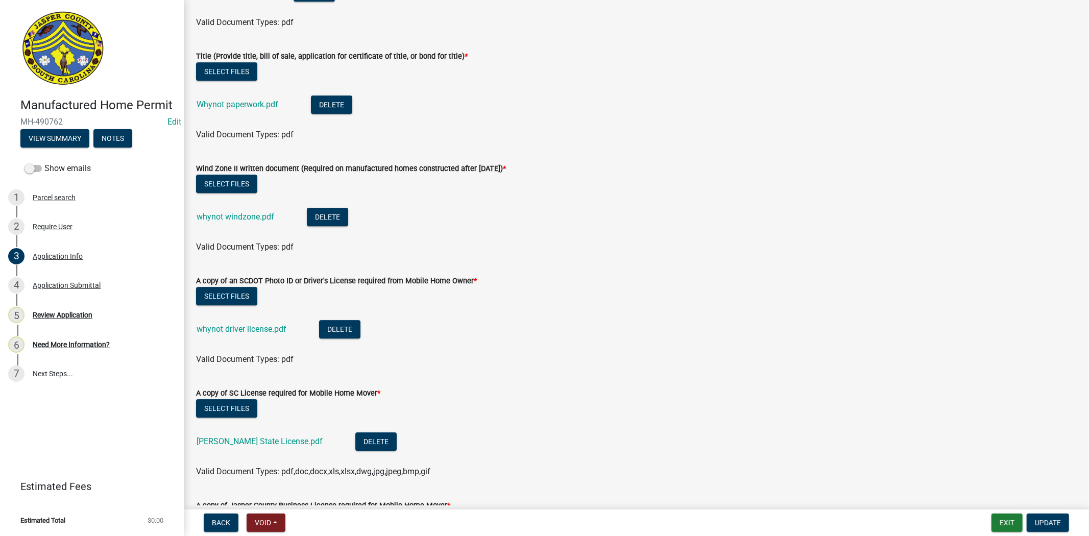
scroll to position [2667, 0]
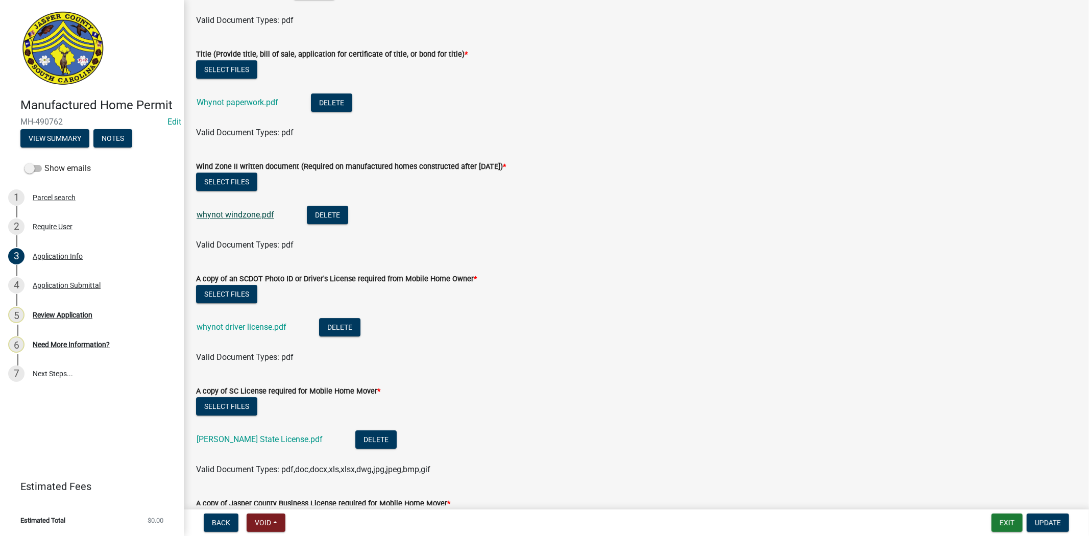
click at [231, 215] on link "whynot windzone.pdf" at bounding box center [236, 215] width 78 height 10
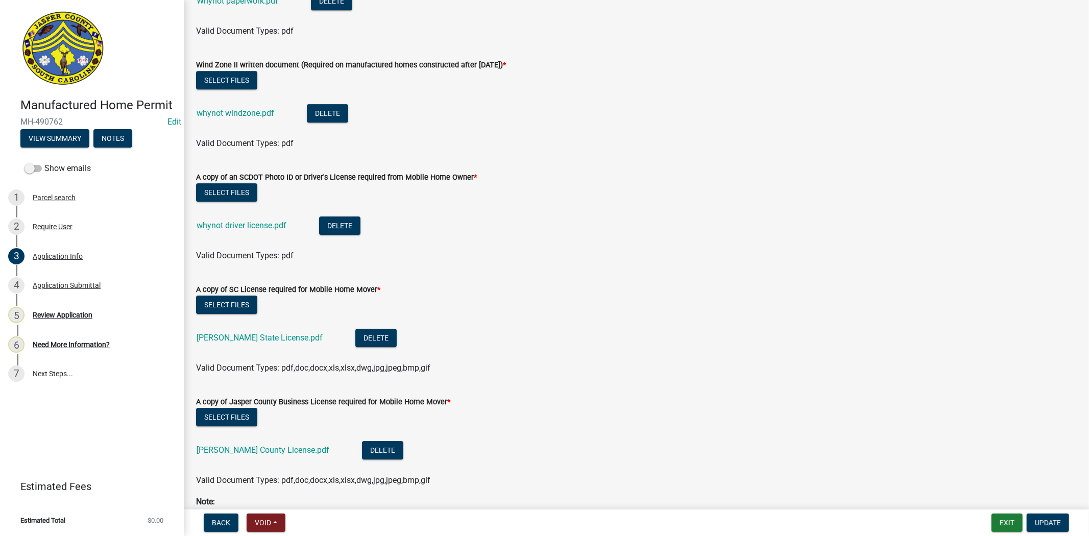
scroll to position [2780, 0]
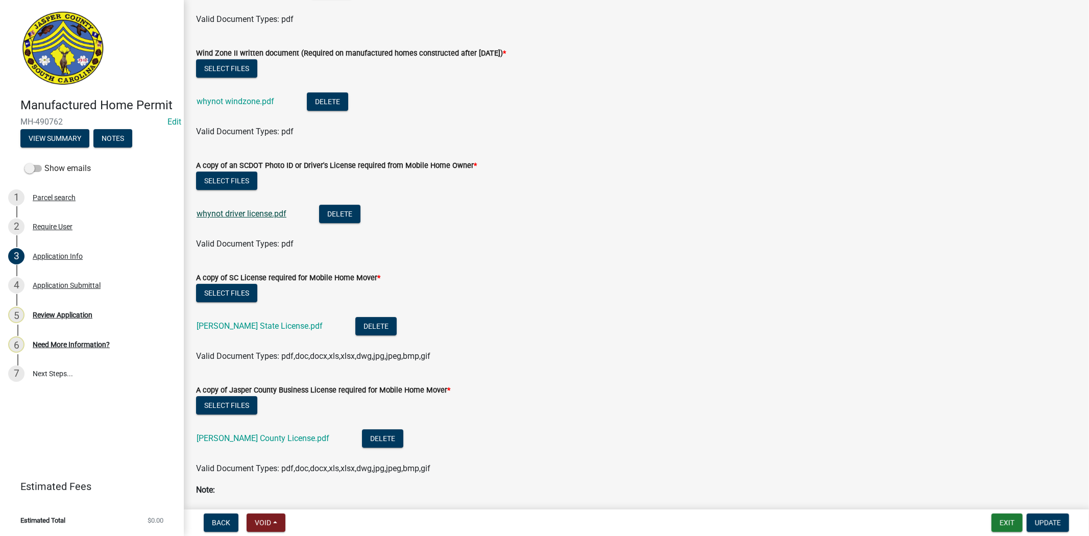
click at [233, 218] on link "whynot driver license.pdf" at bounding box center [242, 214] width 90 height 10
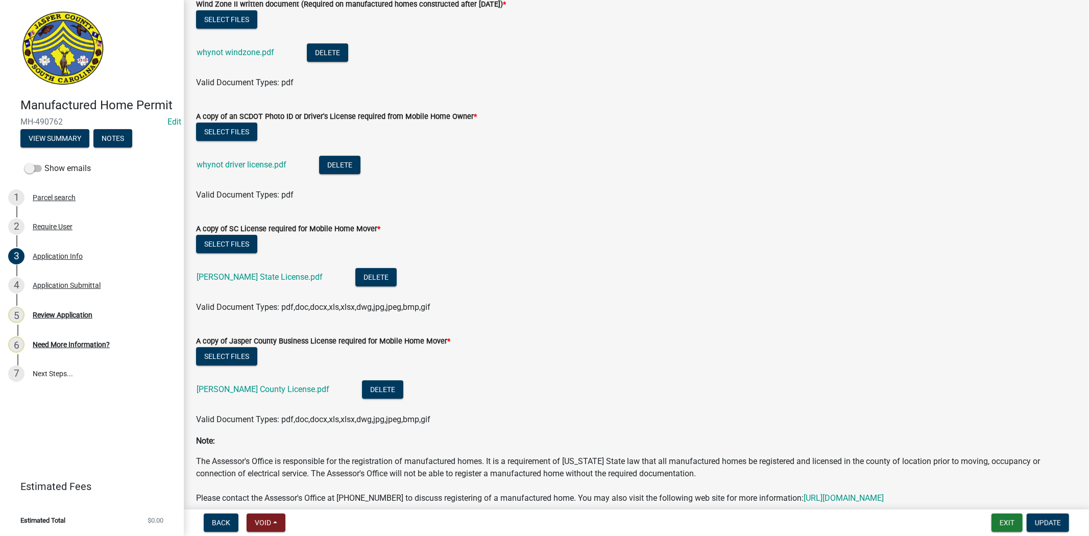
scroll to position [2888, 0]
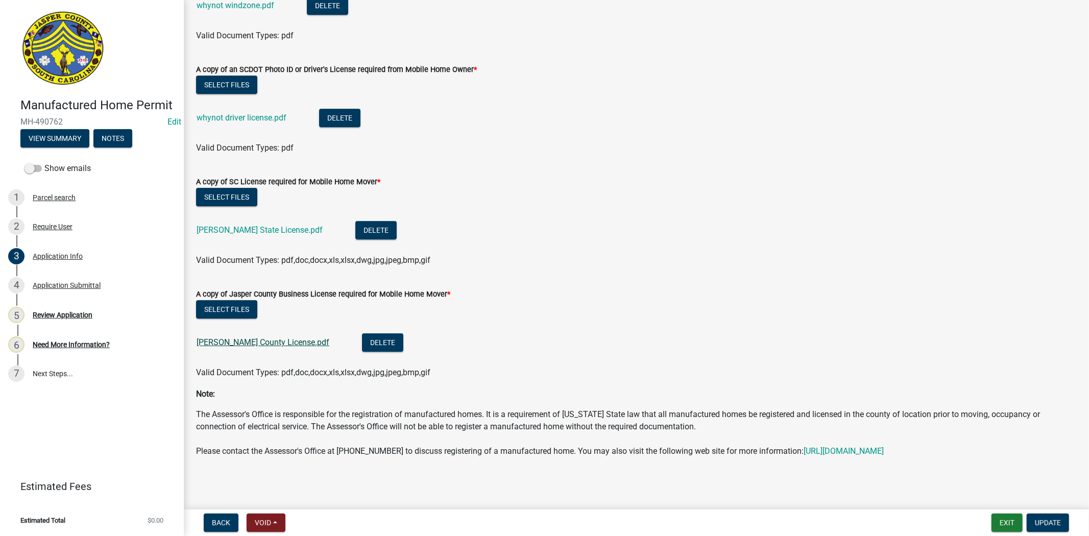
click at [226, 338] on link "Murray Jasper County License.pdf" at bounding box center [263, 343] width 133 height 10
click at [37, 321] on div "5 Review Application" at bounding box center [87, 315] width 159 height 16
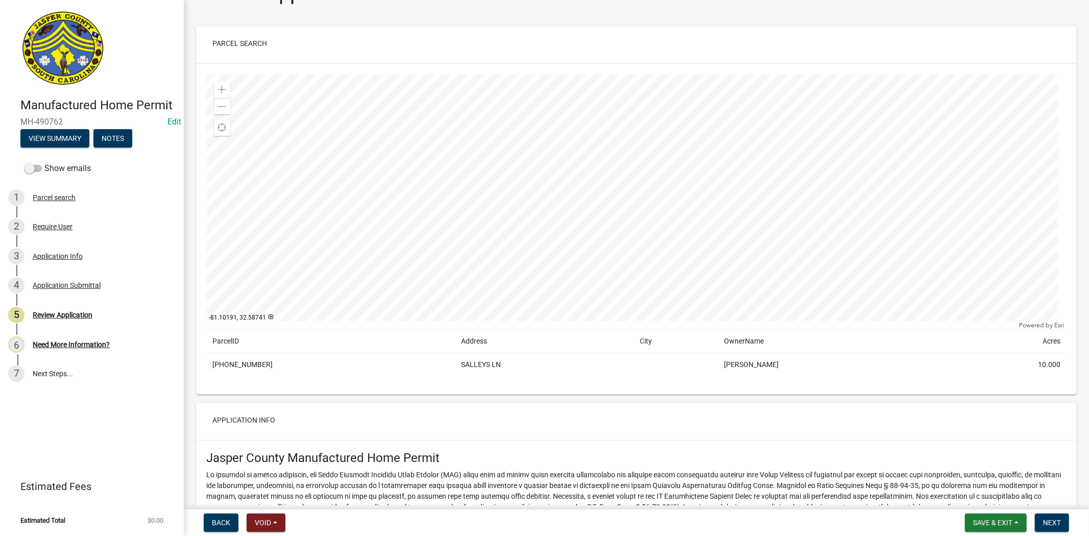
scroll to position [0, 0]
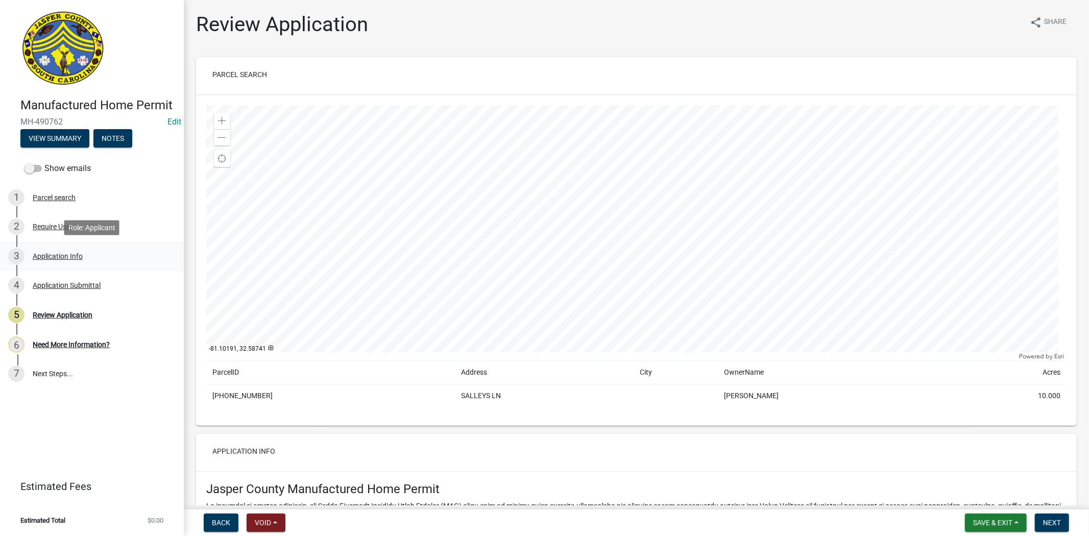
click at [46, 264] on link "3 Application Info" at bounding box center [92, 257] width 184 height 30
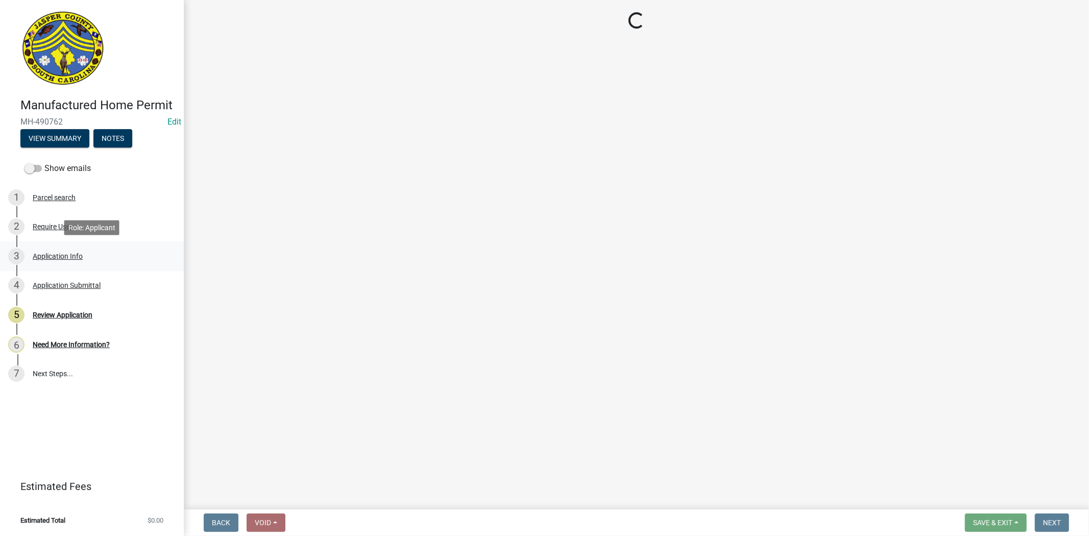
select select "00748aa1-56c2-4786-b7ff-9b3cb1d8d455"
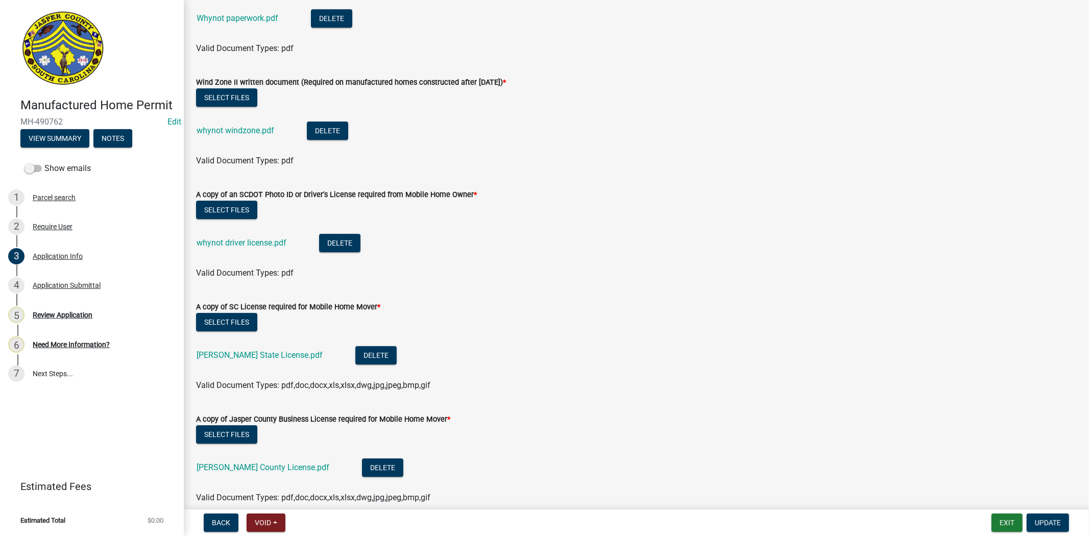
scroll to position [2888, 0]
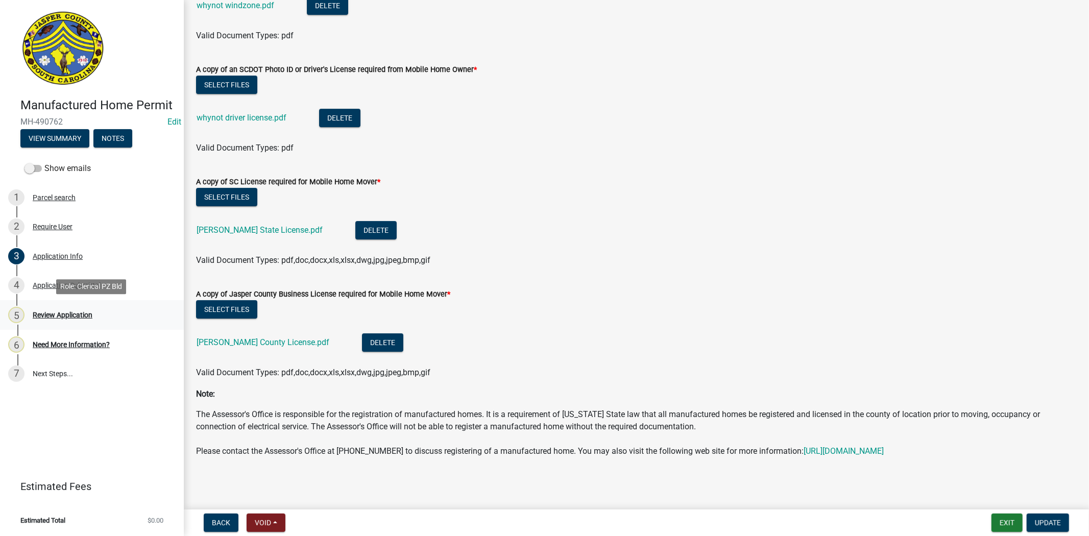
click at [85, 318] on div "Review Application" at bounding box center [63, 314] width 60 height 7
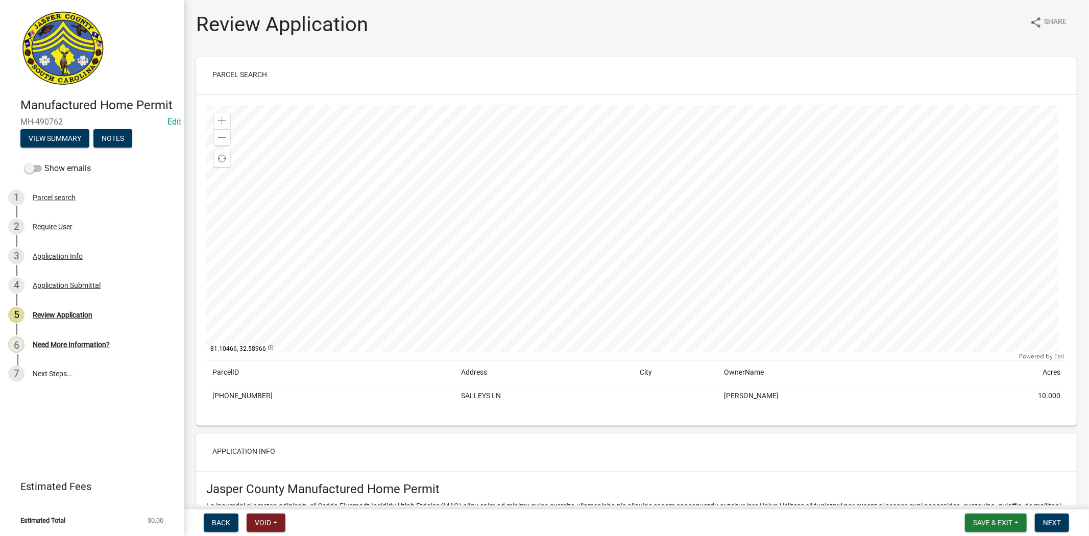
scroll to position [283, 0]
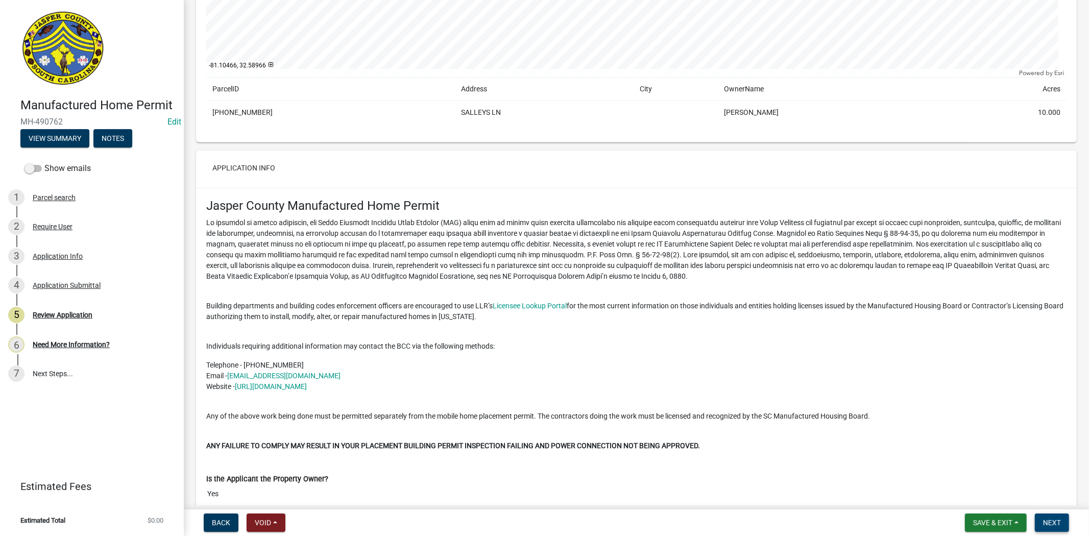
click at [1051, 524] on span "Next" at bounding box center [1052, 523] width 18 height 8
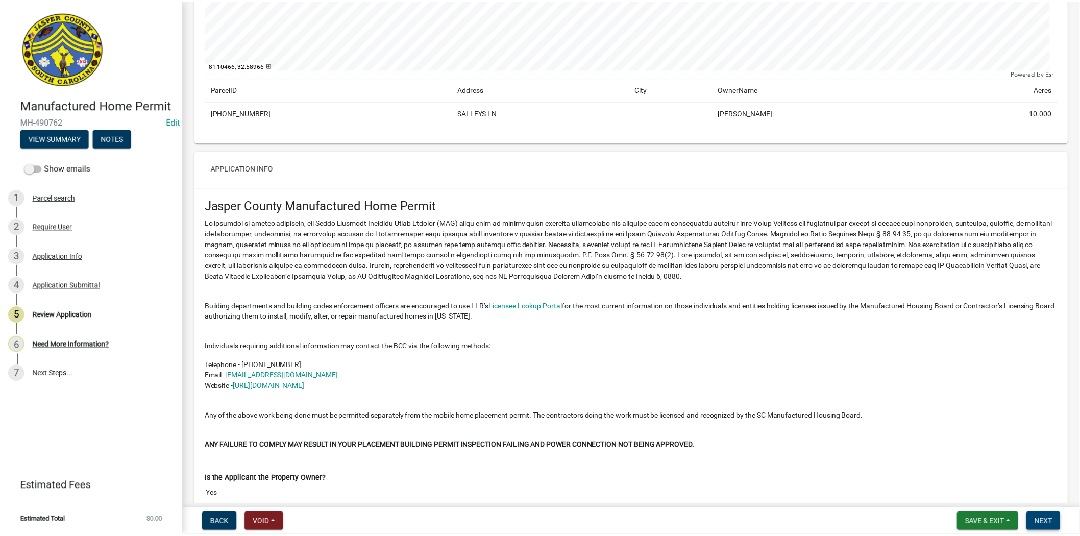
scroll to position [0, 0]
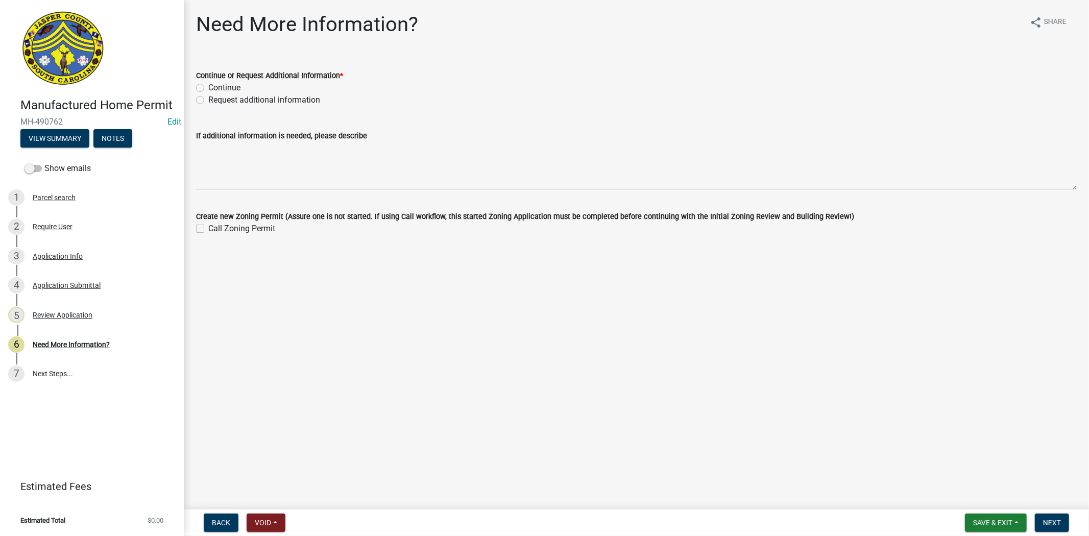
click at [208, 103] on label "Request additional information" at bounding box center [264, 100] width 112 height 12
click at [208, 101] on input "Request additional information" at bounding box center [211, 97] width 7 height 7
radio input "true"
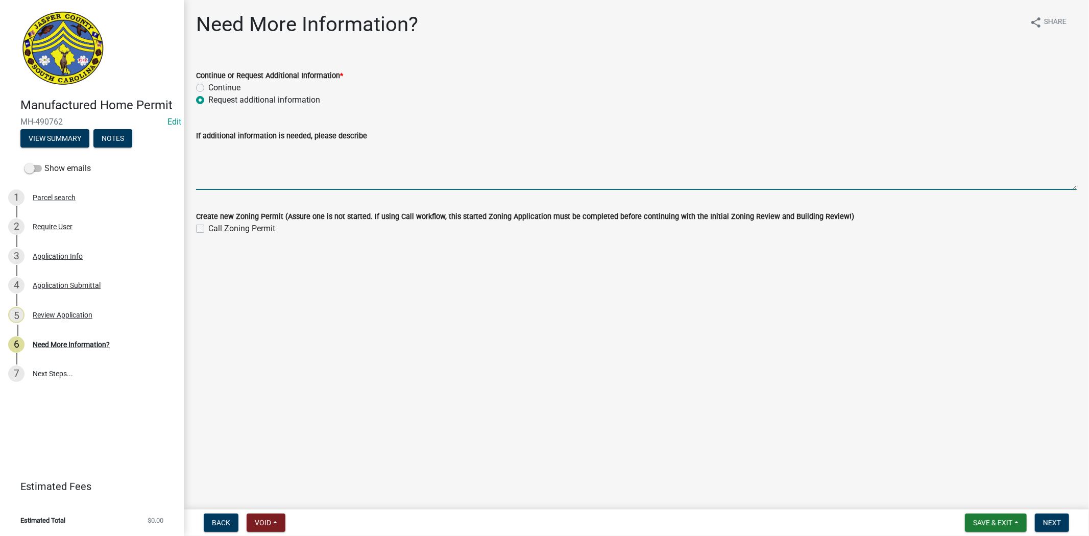
click at [211, 165] on textarea "If additional information is needed, please describe" at bounding box center [636, 166] width 881 height 48
click at [352, 151] on textarea "please provide the Permit to construct and or the approval to operate" at bounding box center [636, 166] width 881 height 48
type textarea "please provide the Permit to construct and/or the approval to operate"
click at [1048, 516] on button "Next" at bounding box center [1052, 523] width 34 height 18
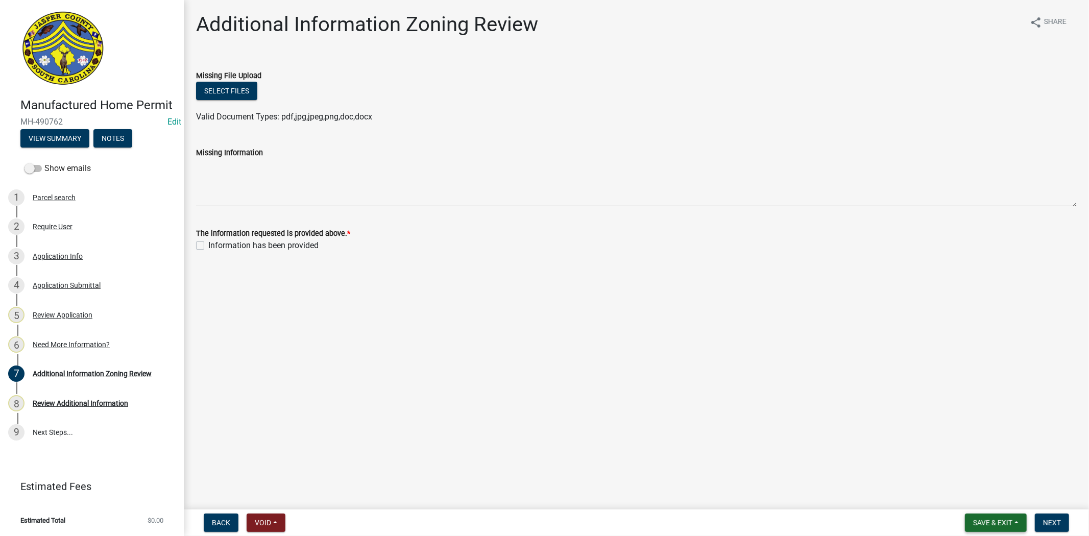
click at [979, 519] on span "Save & Exit" at bounding box center [992, 523] width 39 height 8
click at [969, 499] on button "Save & Exit" at bounding box center [986, 496] width 82 height 25
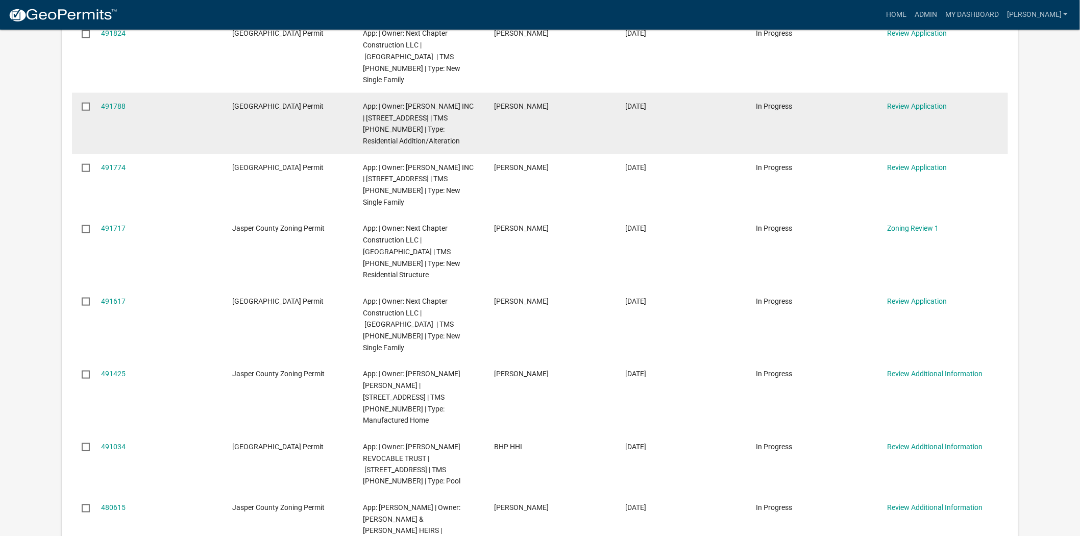
scroll to position [397, 0]
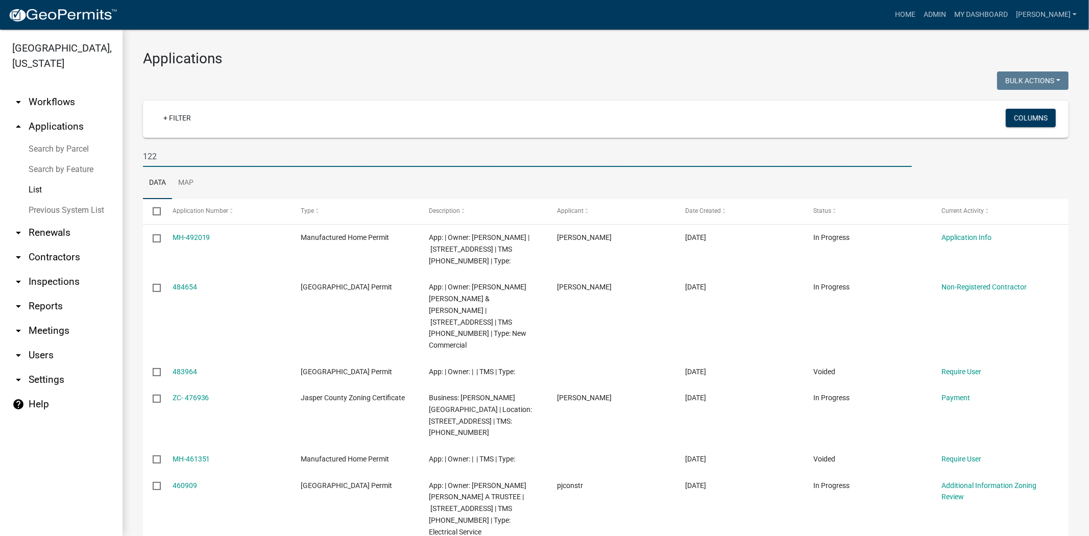
drag, startPoint x: 186, startPoint y: 157, endPoint x: 29, endPoint y: 174, distance: 157.6
click at [29, 174] on div "[GEOGRAPHIC_DATA], [US_STATE] arrow_drop_down Workflows List arrow_drop_up Appl…" at bounding box center [544, 283] width 1089 height 507
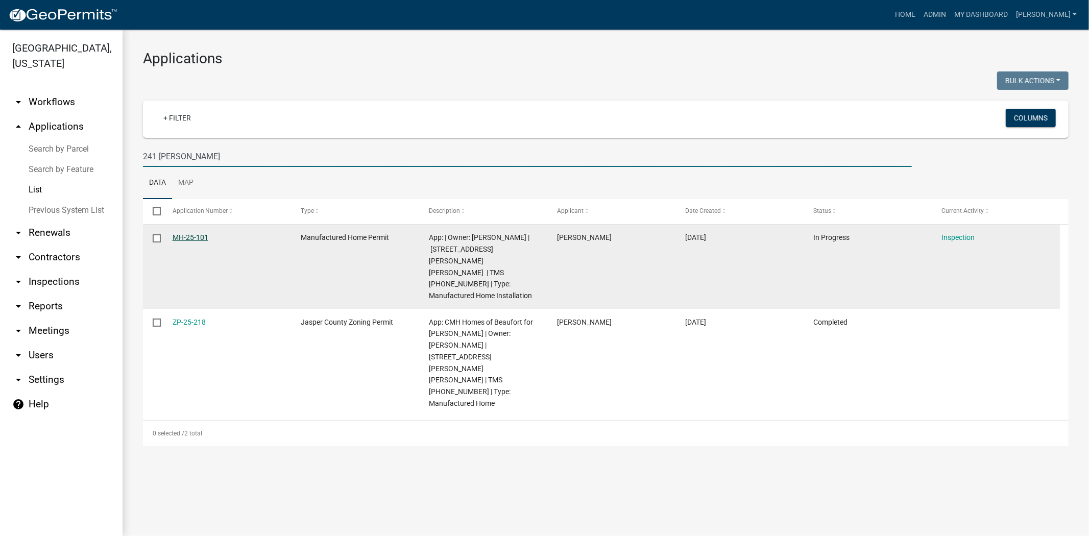
type input "241 [PERSON_NAME]"
click at [186, 234] on link "MH-25-101" at bounding box center [191, 237] width 36 height 8
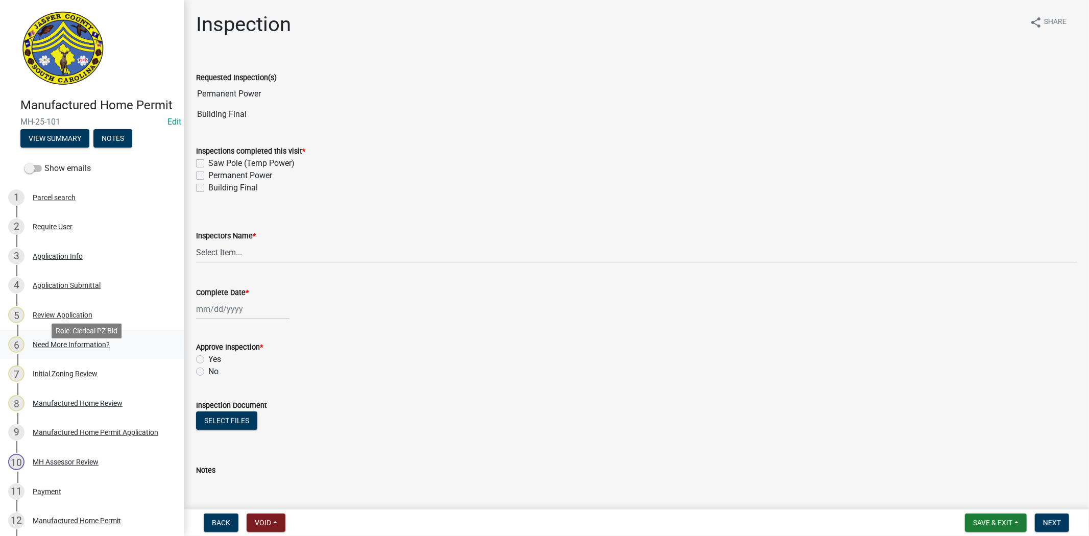
click at [57, 359] on link "6 Need More Information?" at bounding box center [92, 345] width 184 height 30
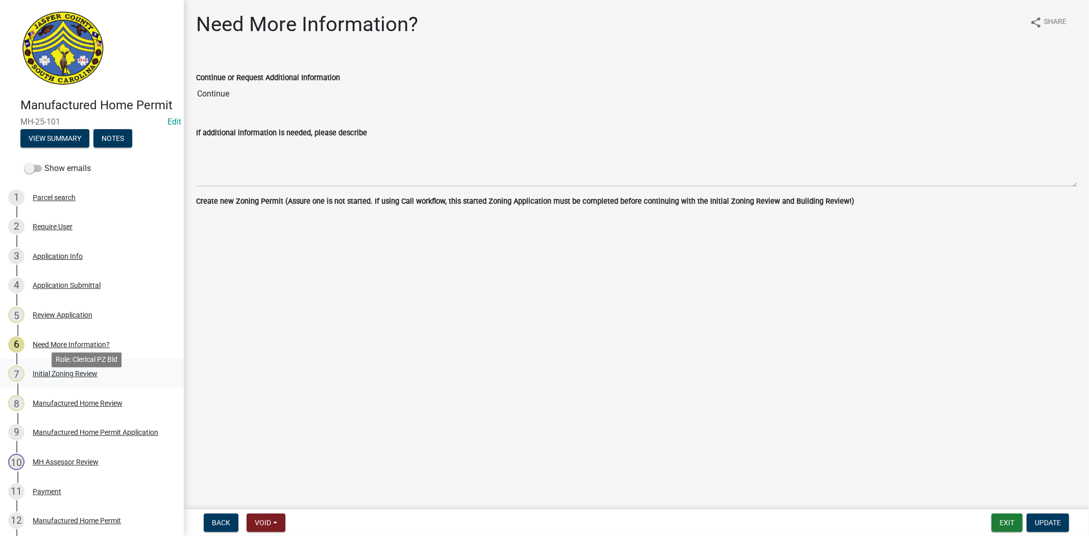
click at [67, 381] on div "7 Initial Zoning Review" at bounding box center [87, 374] width 159 height 16
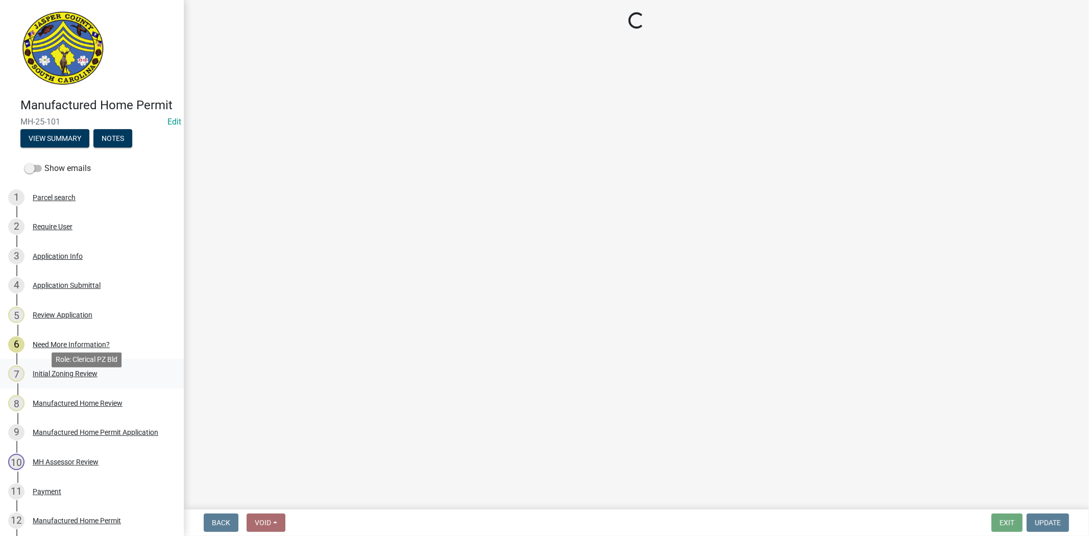
select select "b399f9f2-a162-41f0-8e0c-a12851a245a9"
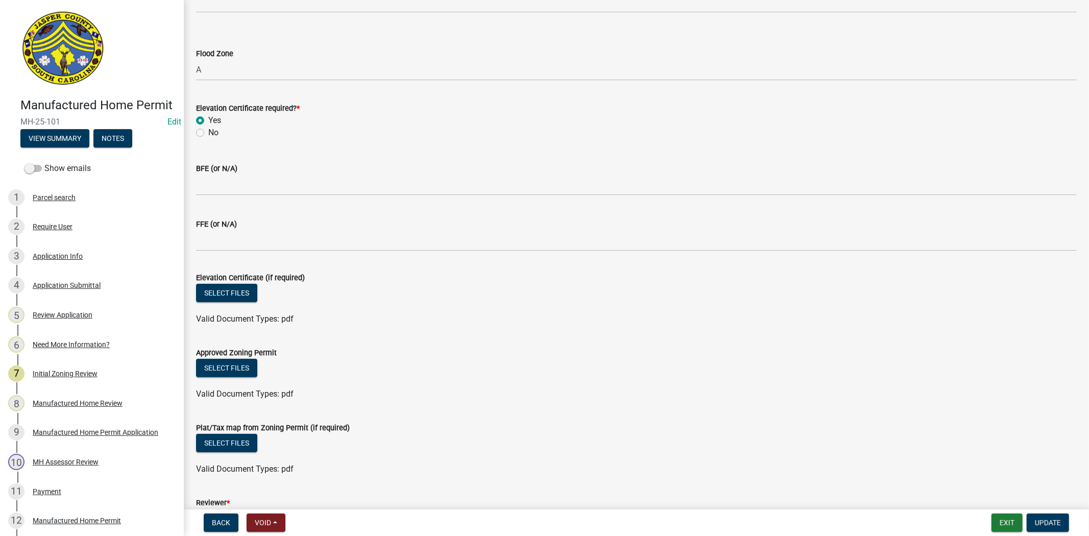
scroll to position [283, 0]
click at [234, 290] on button "Select files" at bounding box center [226, 291] width 61 height 18
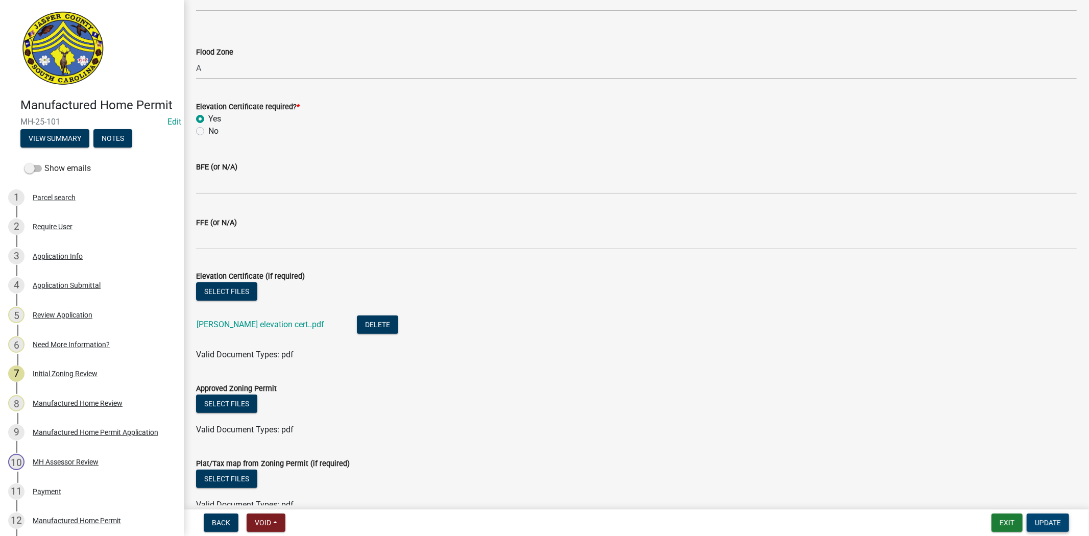
click at [1036, 522] on span "Update" at bounding box center [1048, 523] width 26 height 8
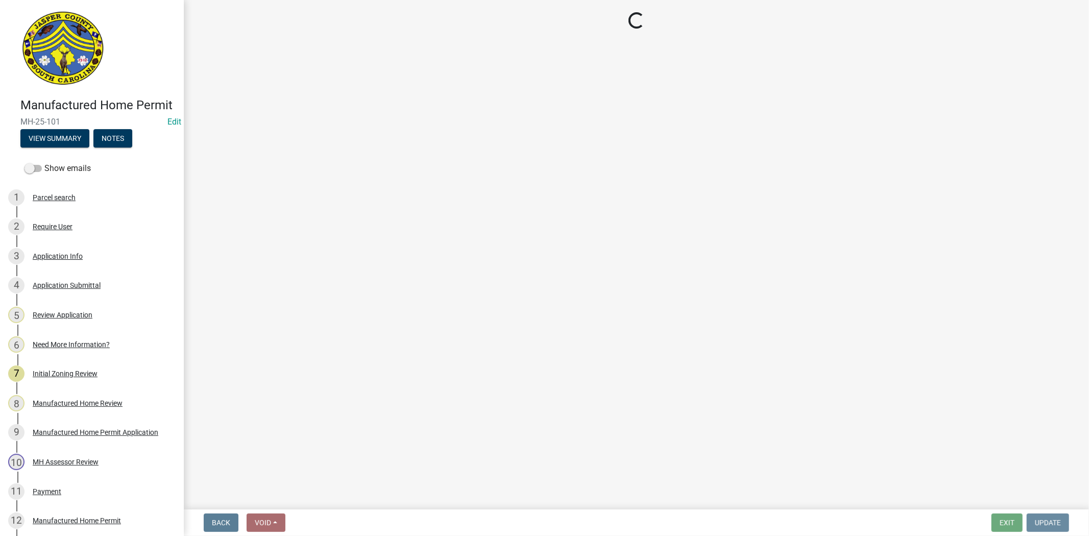
scroll to position [0, 0]
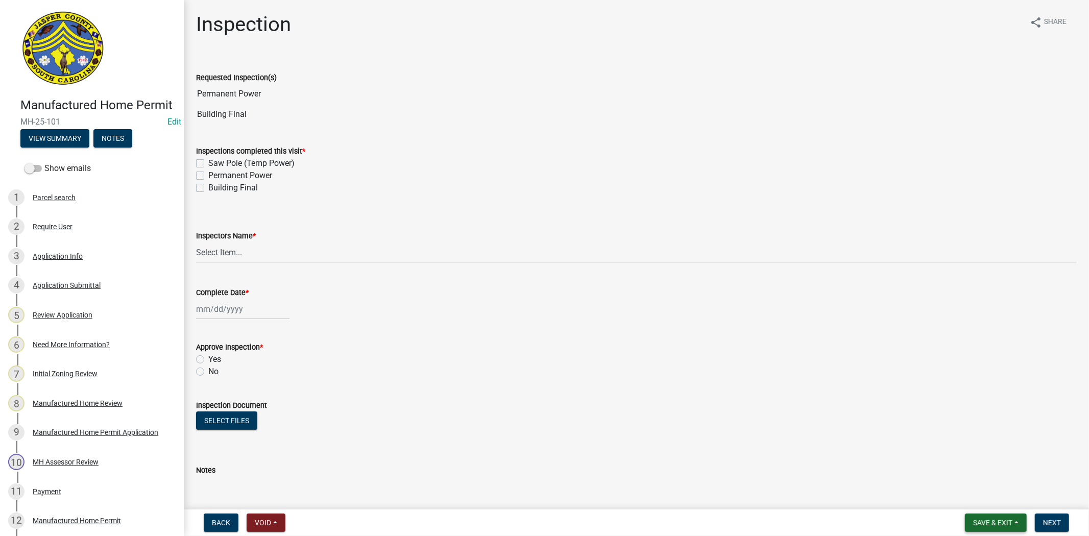
click at [998, 523] on span "Save & Exit" at bounding box center [992, 523] width 39 height 8
click at [967, 495] on button "Save & Exit" at bounding box center [986, 496] width 82 height 25
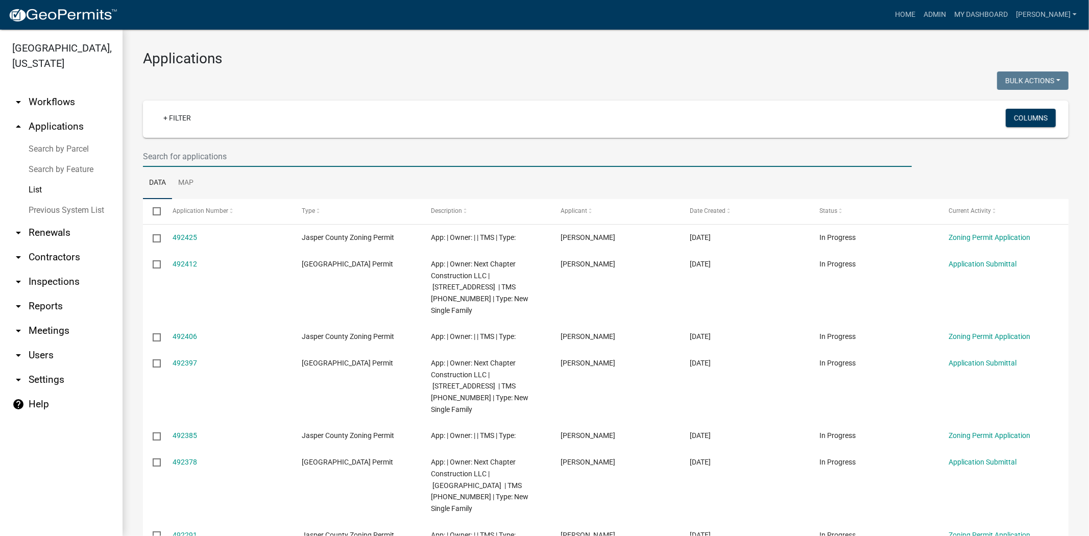
click at [273, 152] on input "text" at bounding box center [527, 156] width 769 height 21
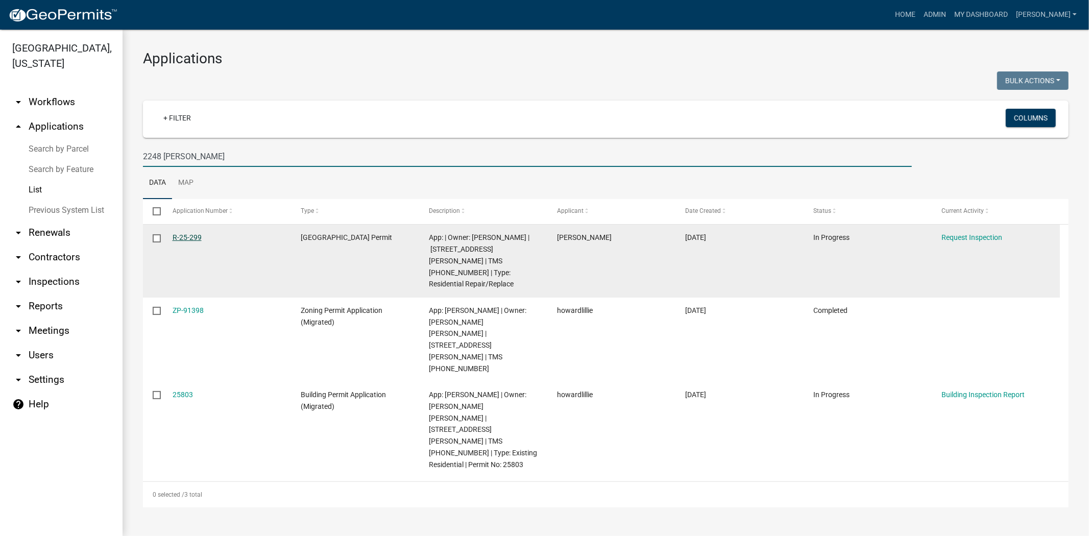
type input "2248 [PERSON_NAME]"
click at [184, 238] on link "R-25-299" at bounding box center [187, 237] width 29 height 8
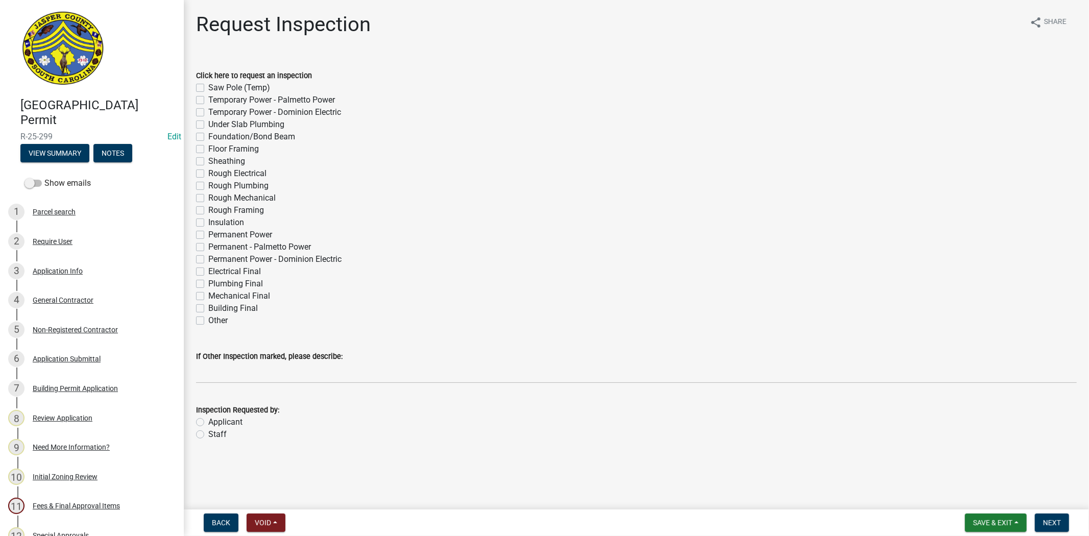
click at [208, 175] on label "Rough Electrical" at bounding box center [237, 173] width 58 height 12
click at [208, 174] on input "Rough Electrical" at bounding box center [211, 170] width 7 height 7
checkbox input "true"
checkbox input "false"
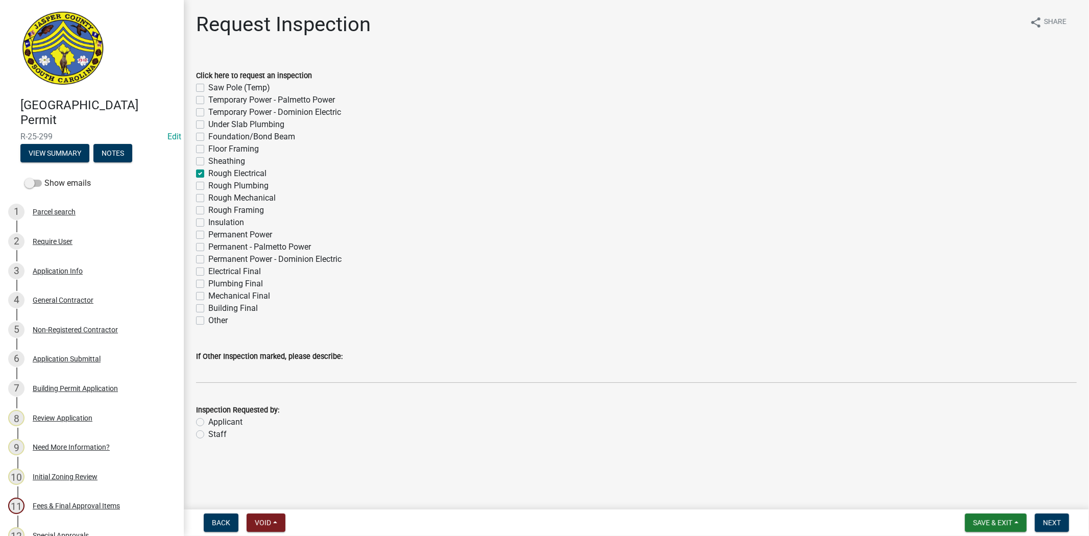
checkbox input "false"
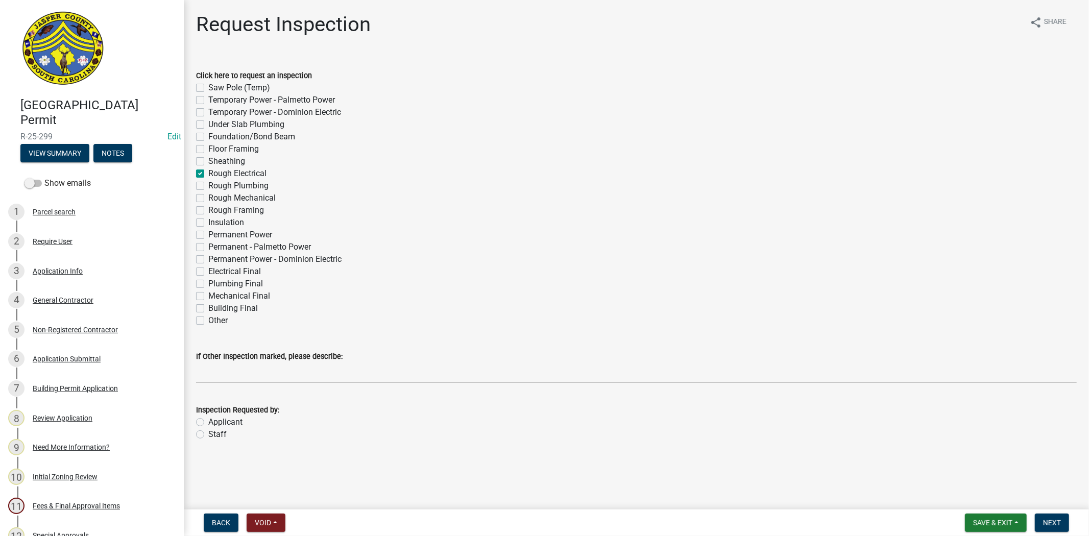
checkbox input "true"
checkbox input "false"
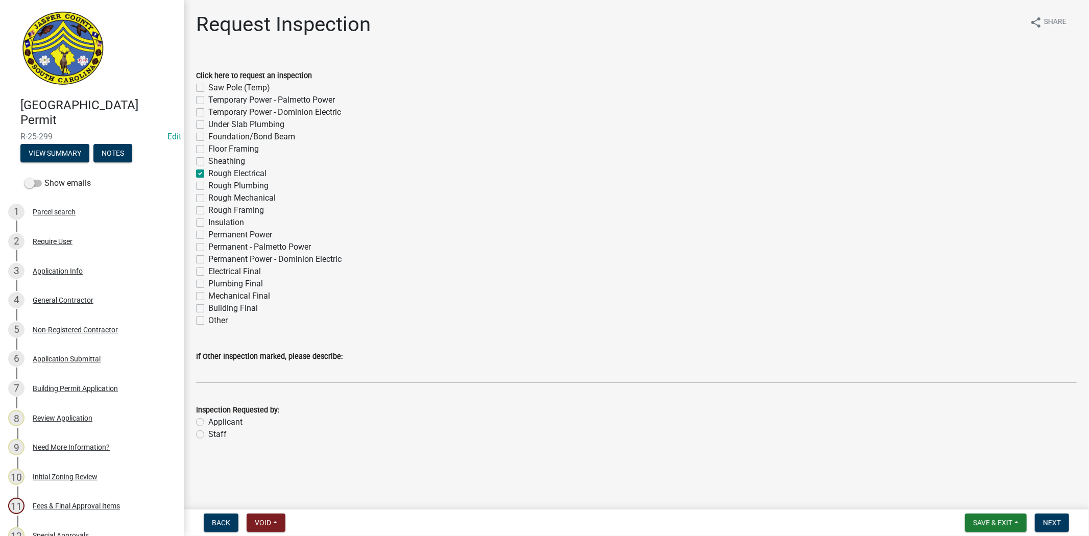
checkbox input "false"
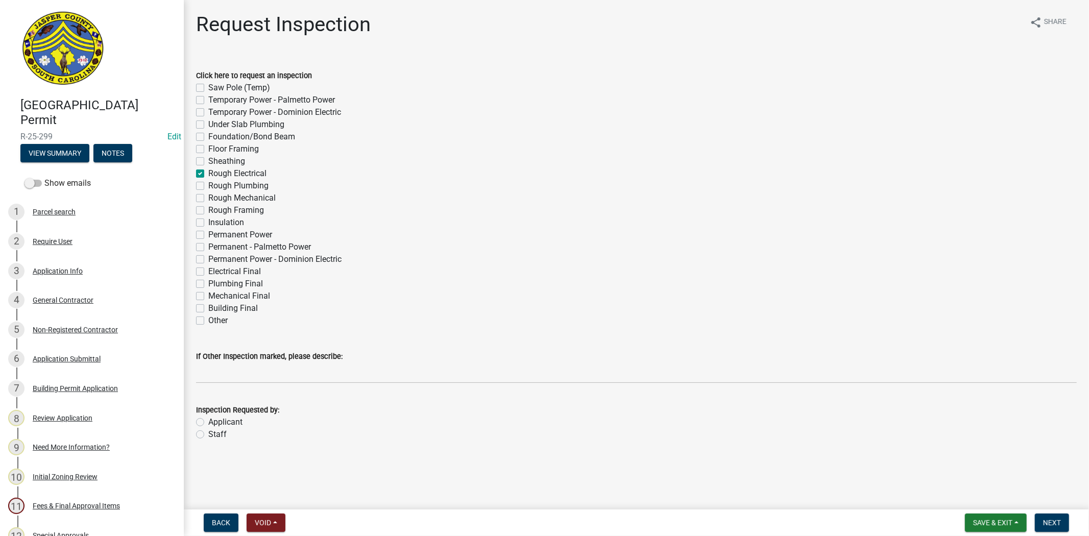
checkbox input "false"
click at [208, 188] on label "Rough Plumbing" at bounding box center [238, 186] width 60 height 12
click at [208, 186] on input "Rough Plumbing" at bounding box center [211, 183] width 7 height 7
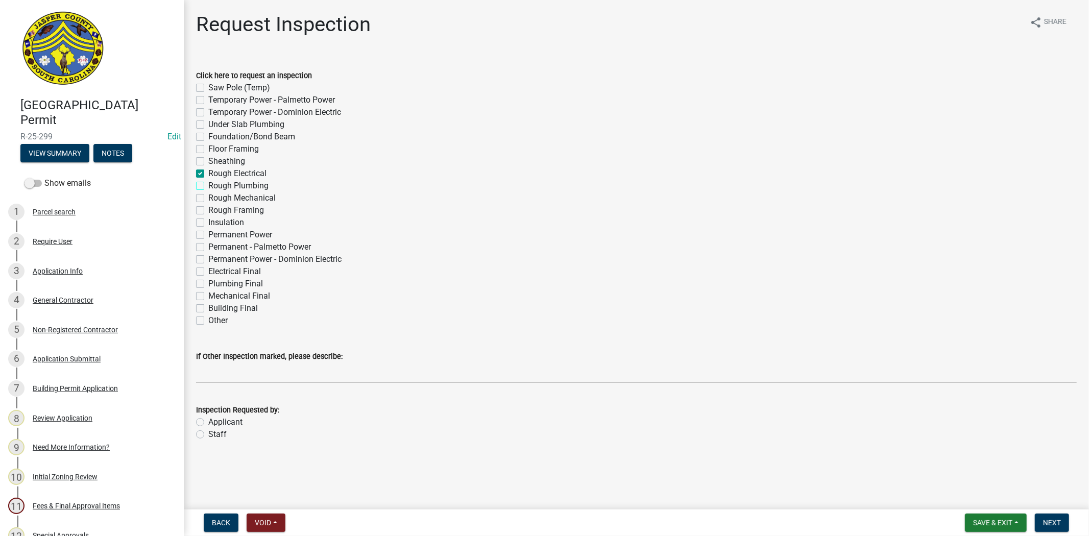
checkbox input "true"
checkbox input "false"
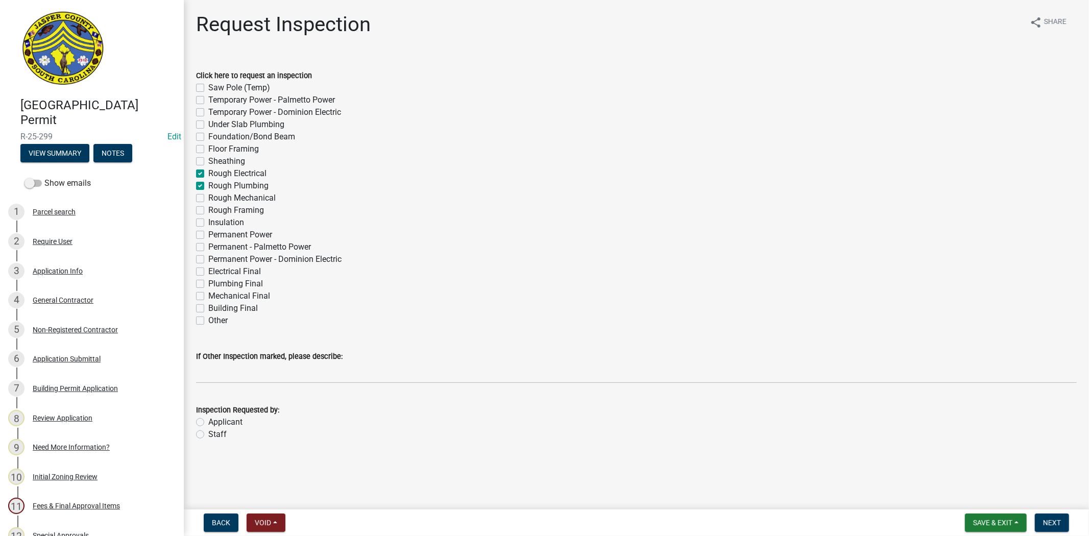
checkbox input "false"
checkbox input "true"
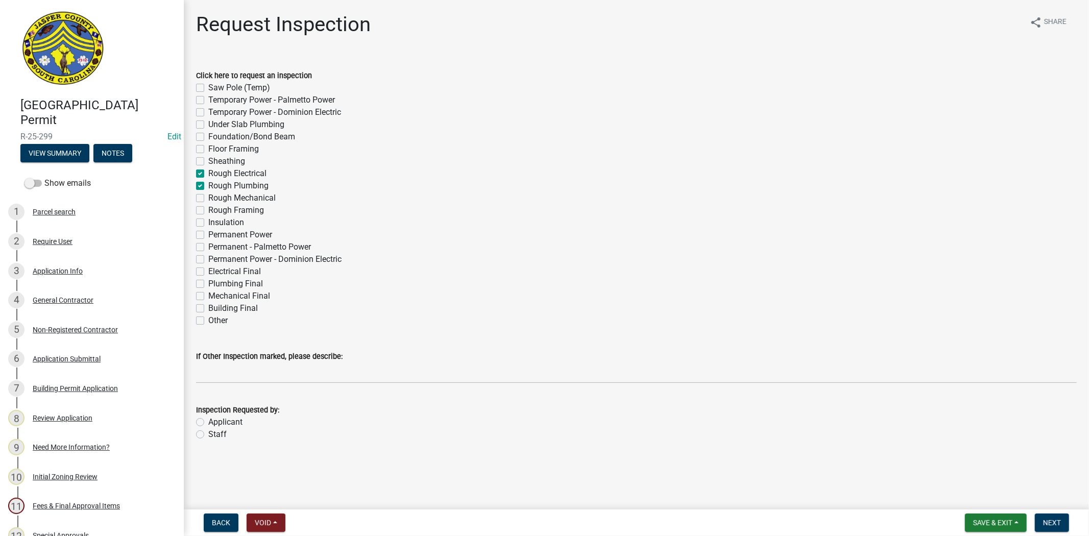
checkbox input "false"
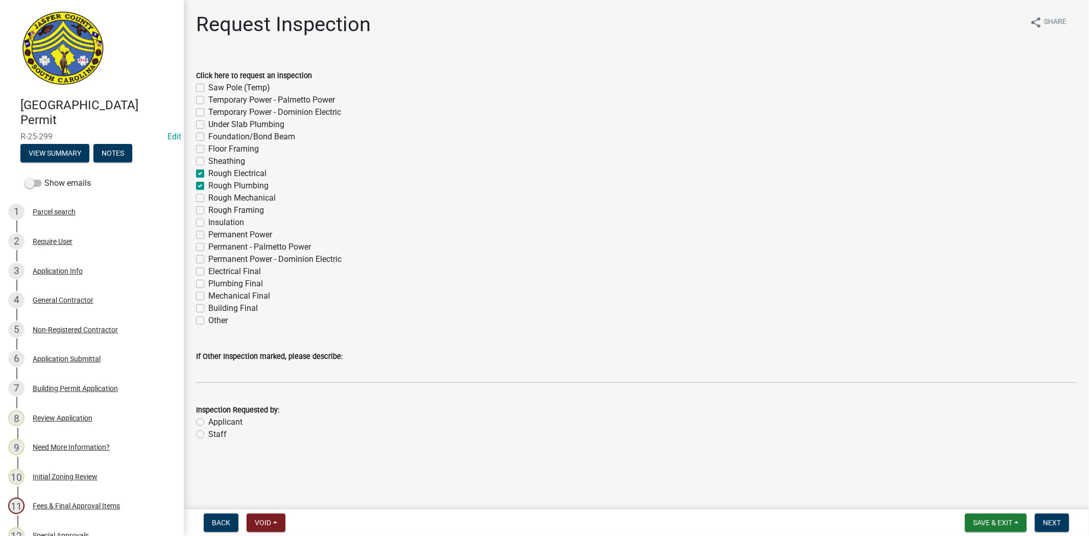
checkbox input "false"
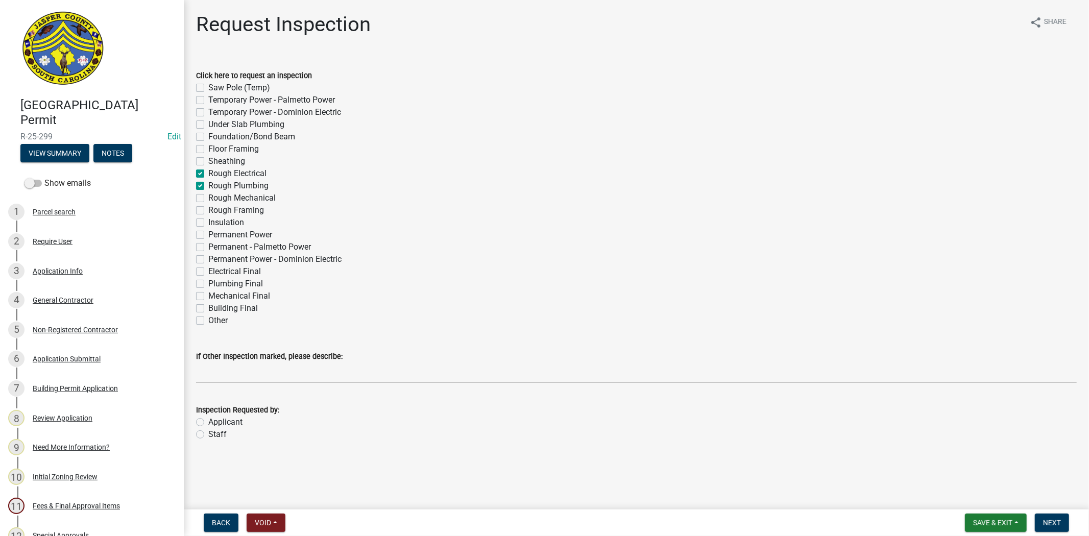
checkbox input "false"
click at [208, 201] on label "Rough Mechanical" at bounding box center [241, 198] width 67 height 12
click at [208, 199] on input "Rough Mechanical" at bounding box center [211, 195] width 7 height 7
checkbox input "true"
checkbox input "false"
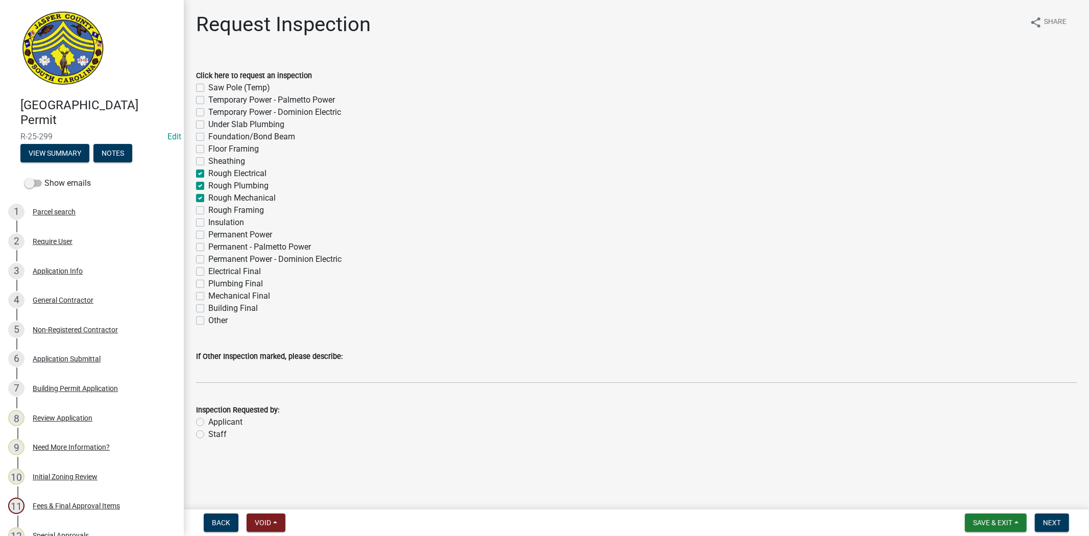
checkbox input "false"
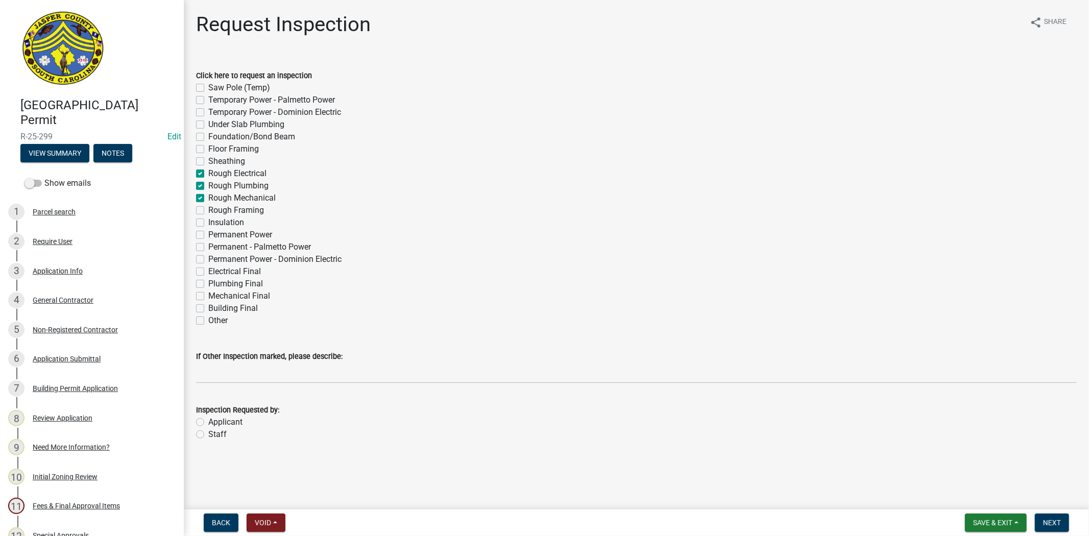
checkbox input "false"
checkbox input "true"
checkbox input "false"
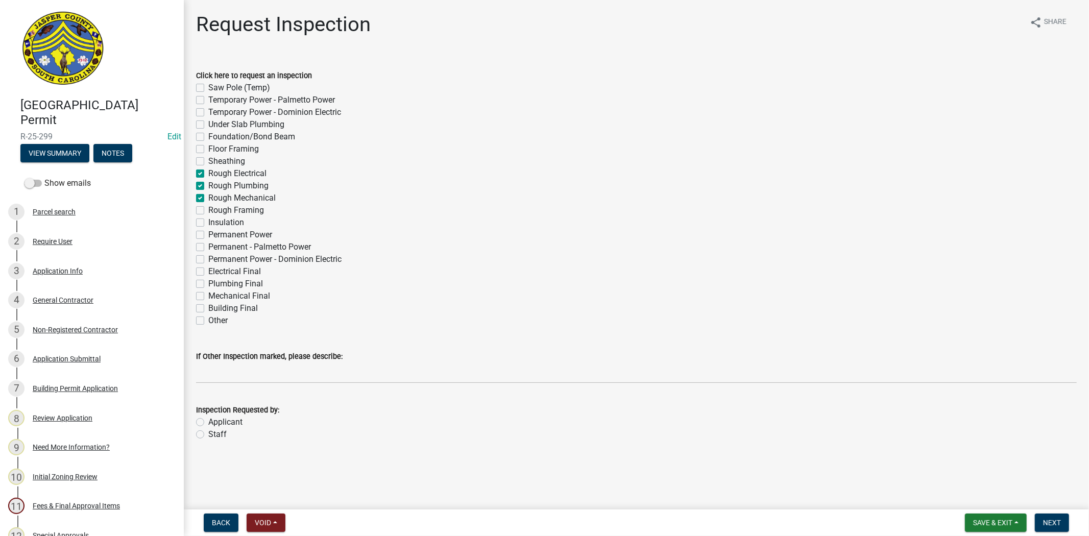
checkbox input "false"
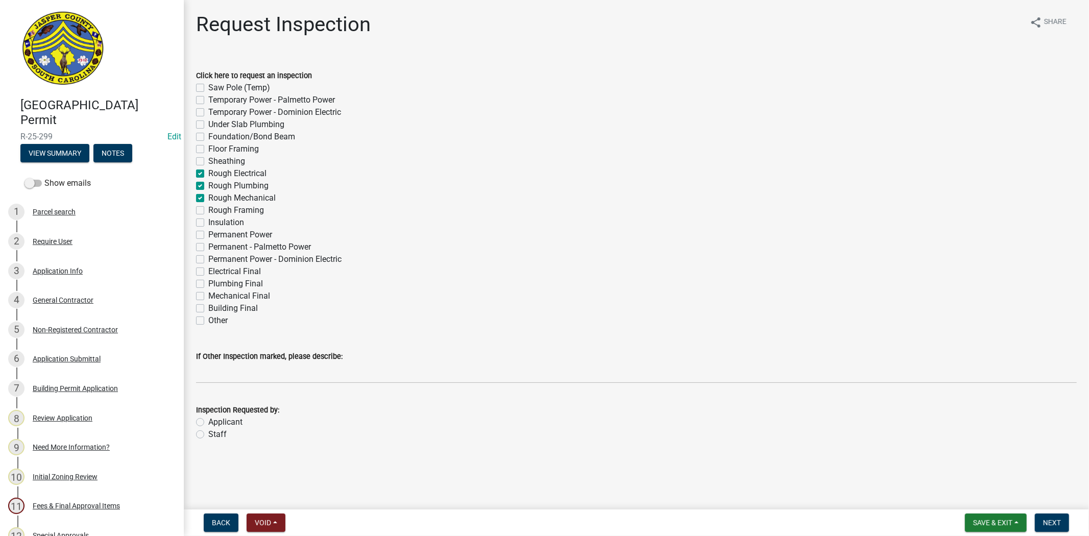
checkbox input "false"
click at [208, 210] on label "Rough Framing" at bounding box center [236, 210] width 56 height 12
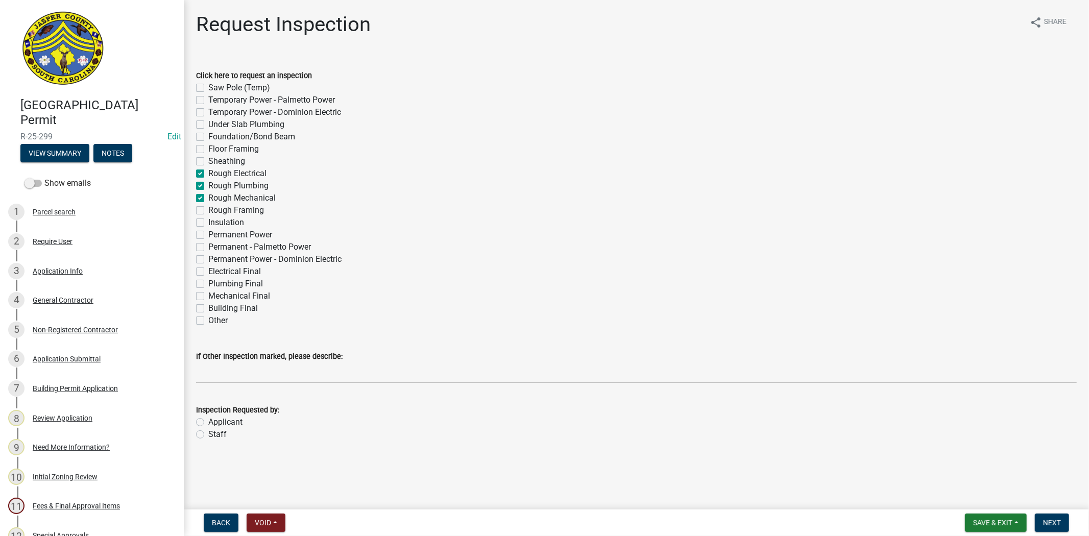
click at [208, 210] on input "Rough Framing" at bounding box center [211, 207] width 7 height 7
checkbox input "true"
checkbox input "false"
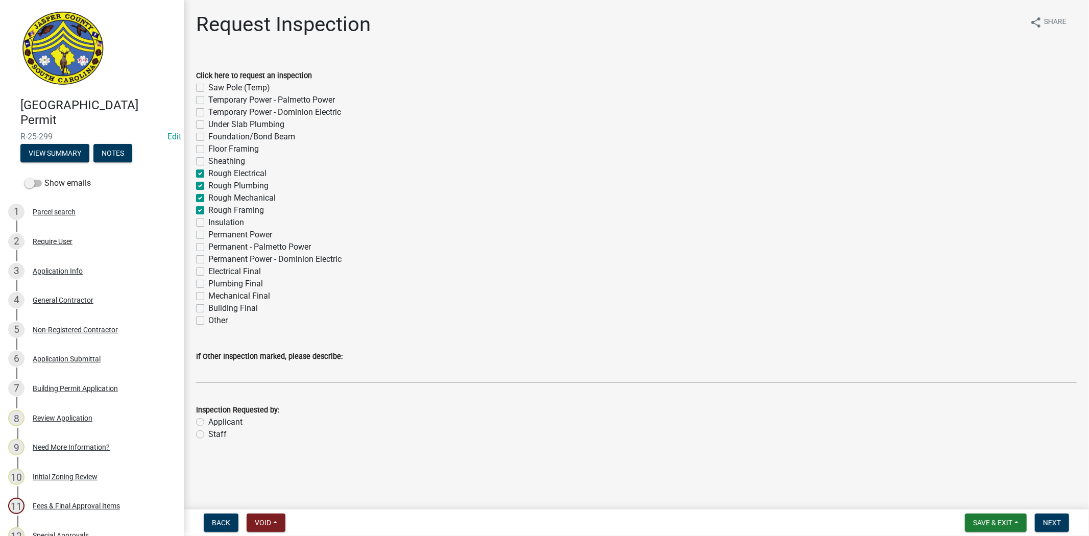
checkbox input "false"
checkbox input "true"
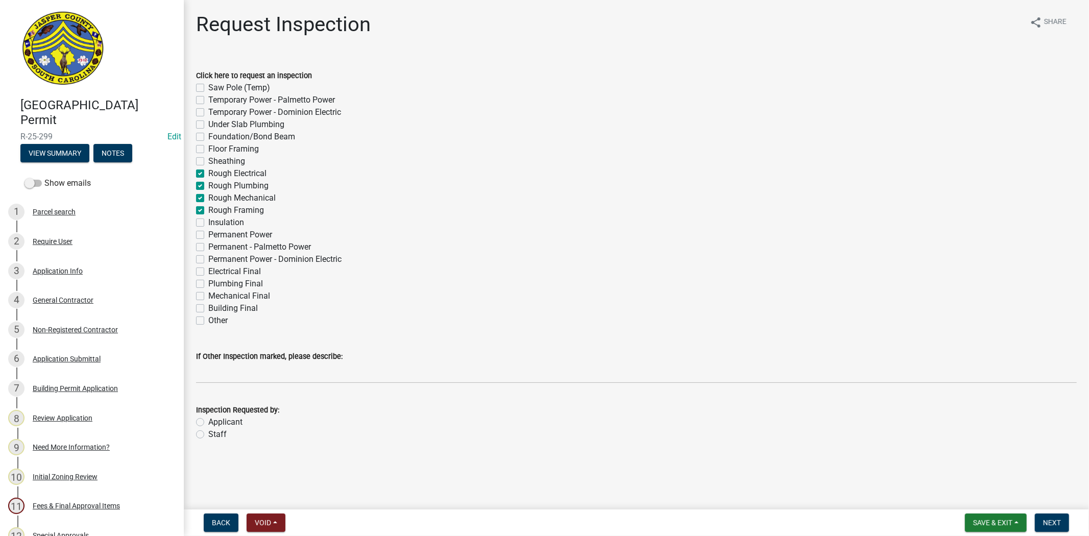
checkbox input "true"
checkbox input "false"
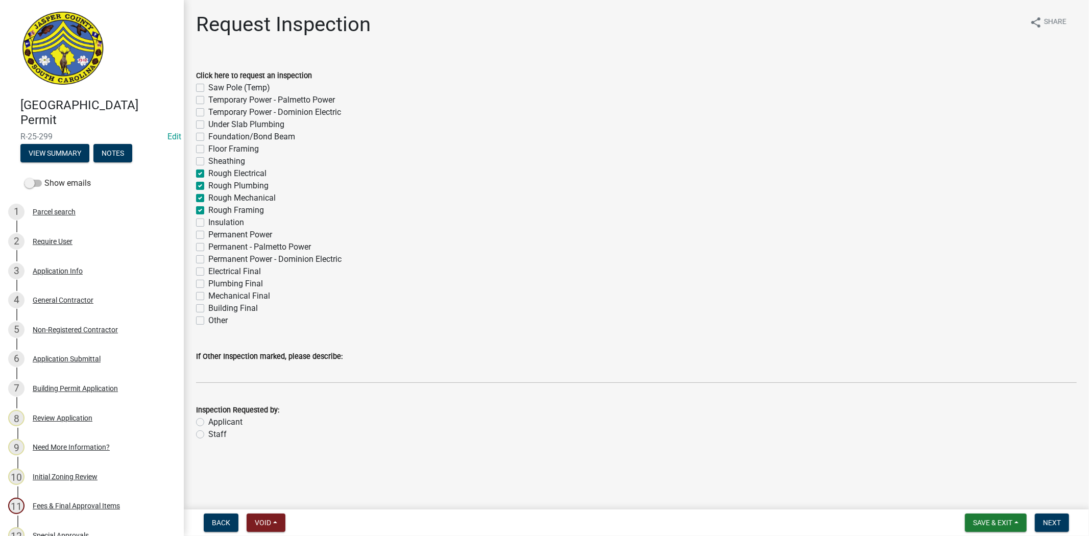
checkbox input "false"
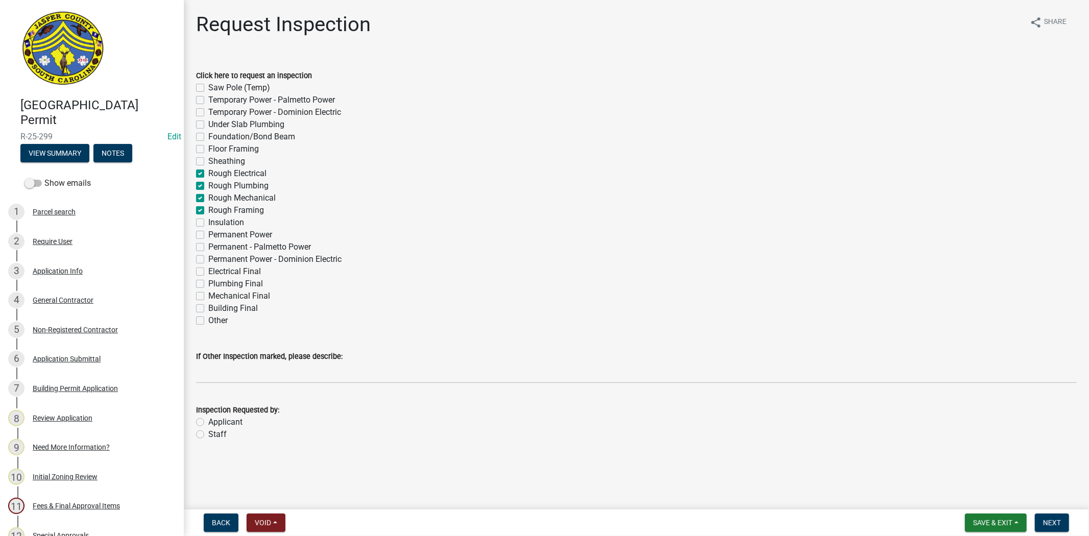
checkbox input "false"
click at [208, 222] on label "Insulation" at bounding box center [226, 223] width 36 height 12
click at [208, 222] on input "Insulation" at bounding box center [211, 220] width 7 height 7
checkbox input "true"
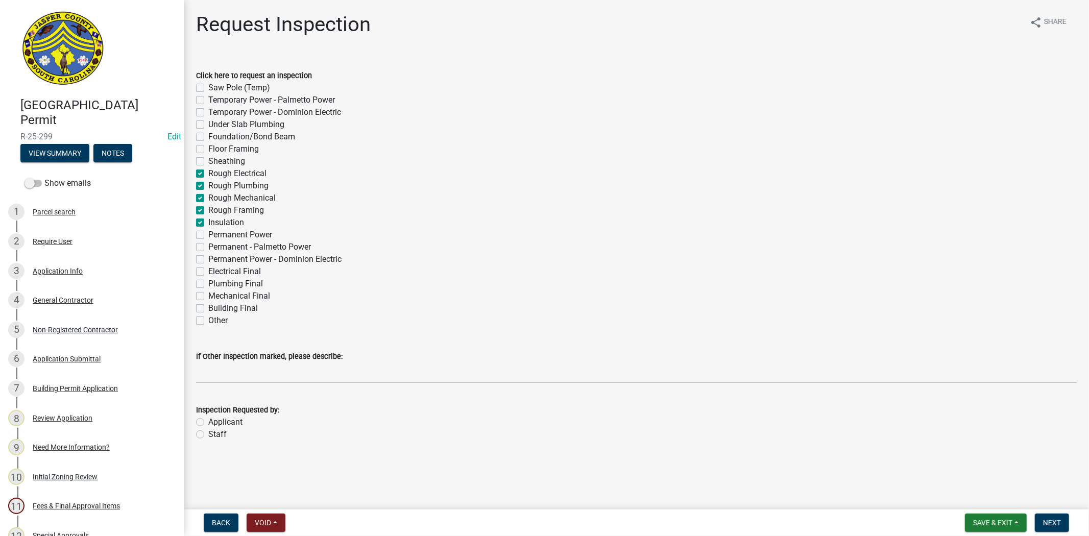
checkbox input "false"
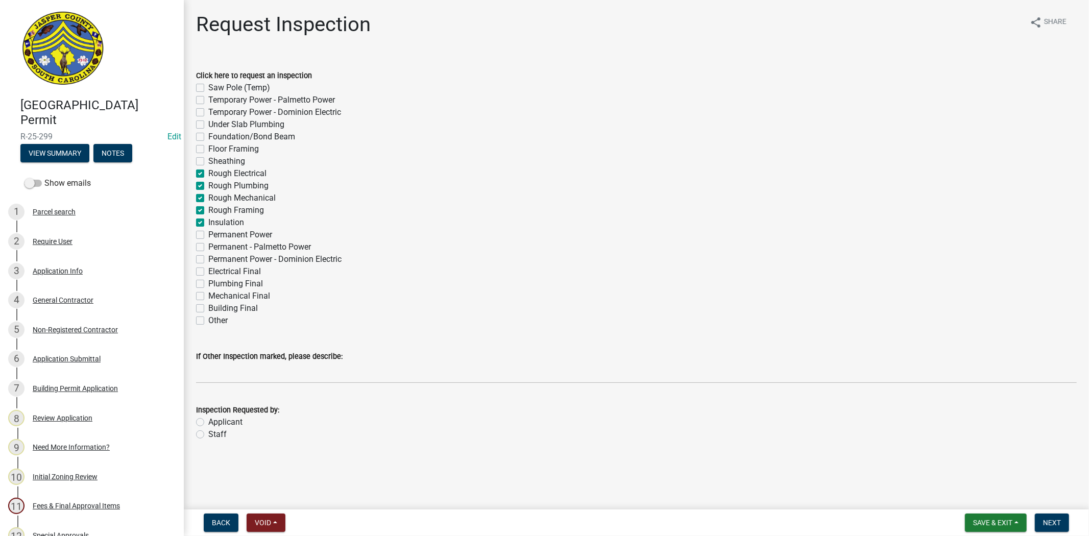
checkbox input "false"
checkbox input "true"
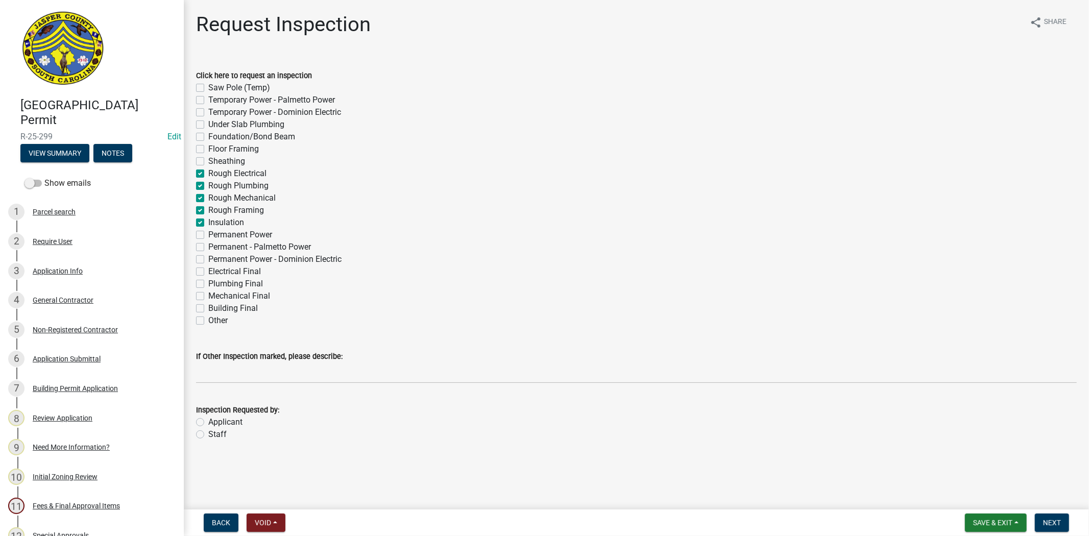
checkbox input "true"
checkbox input "false"
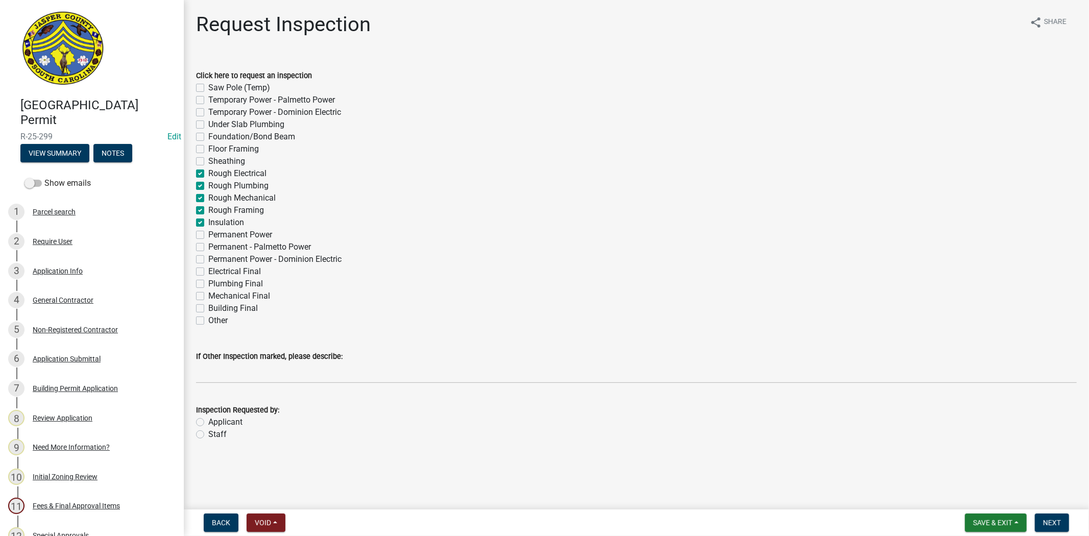
checkbox input "false"
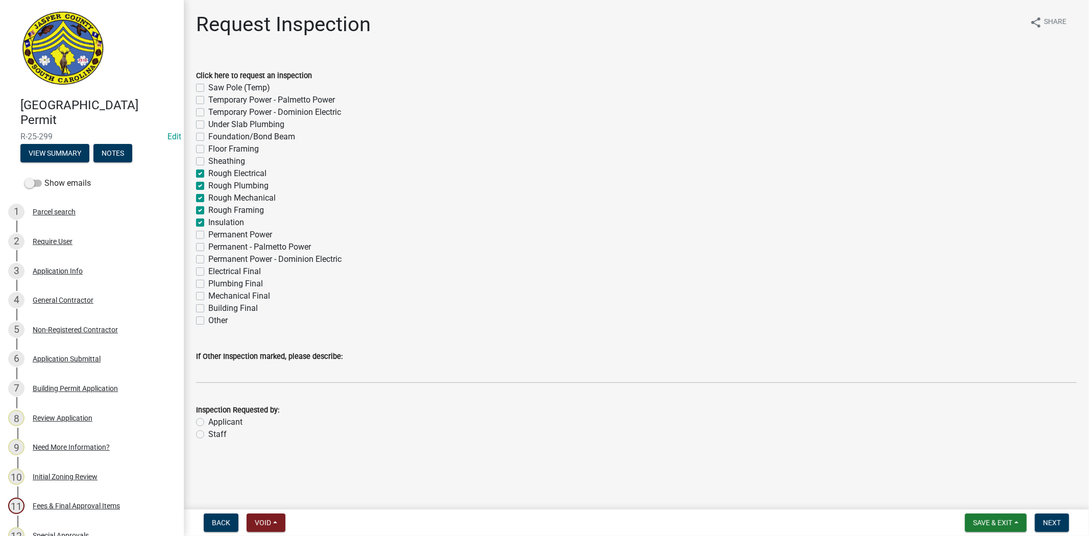
click at [208, 423] on label "Applicant" at bounding box center [225, 422] width 34 height 12
click at [208, 423] on input "Applicant" at bounding box center [211, 419] width 7 height 7
radio input "true"
click at [1042, 521] on button "Next" at bounding box center [1052, 523] width 34 height 18
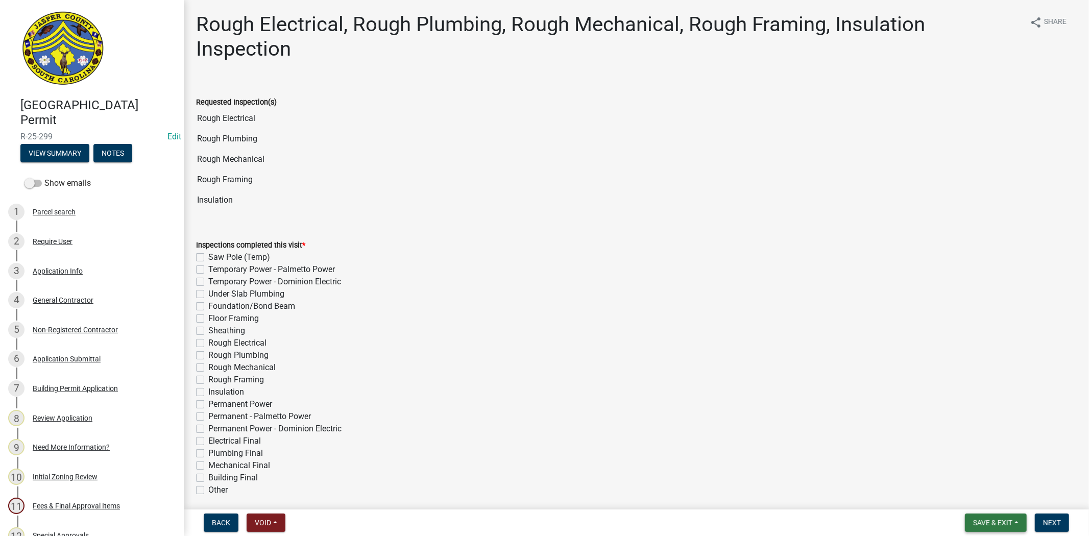
click at [999, 515] on button "Save & Exit" at bounding box center [996, 523] width 62 height 18
click at [980, 497] on button "Save & Exit" at bounding box center [986, 496] width 82 height 25
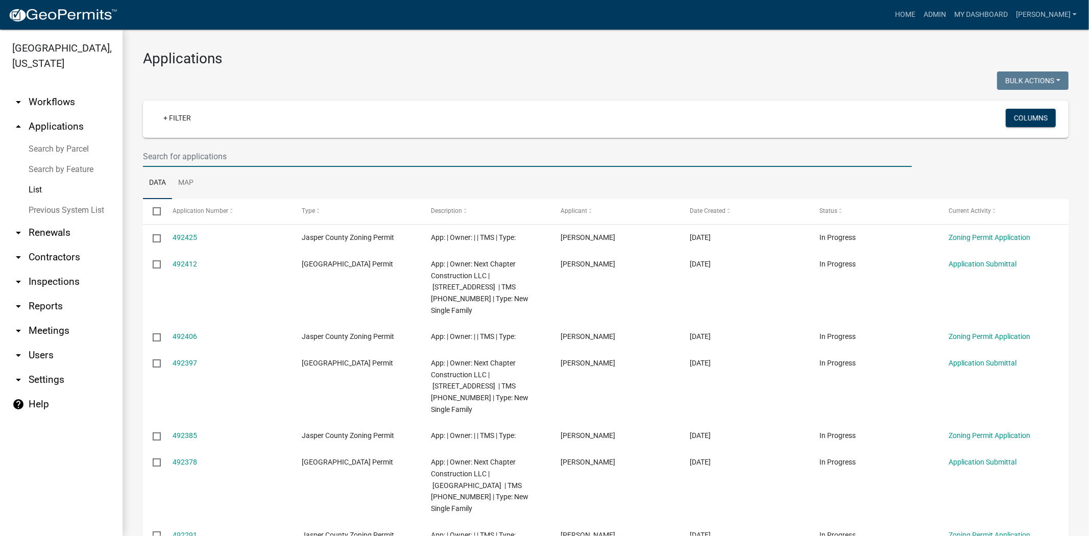
click at [313, 150] on input "text" at bounding box center [527, 156] width 769 height 21
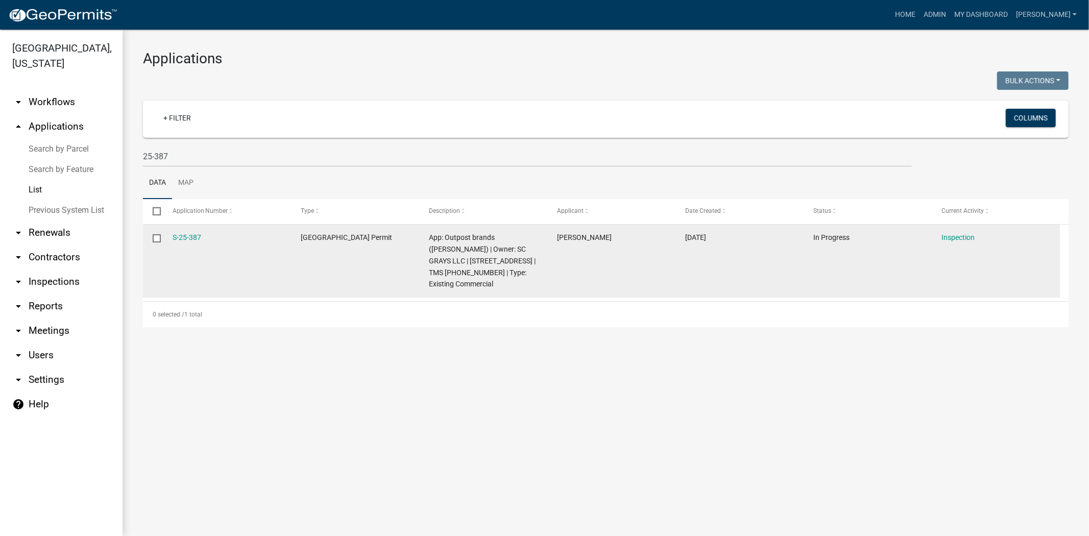
drag, startPoint x: 209, startPoint y: 235, endPoint x: 163, endPoint y: 237, distance: 46.0
click at [163, 237] on datatable-body-cell "S-25-387" at bounding box center [226, 261] width 128 height 73
copy link "S-25-387"
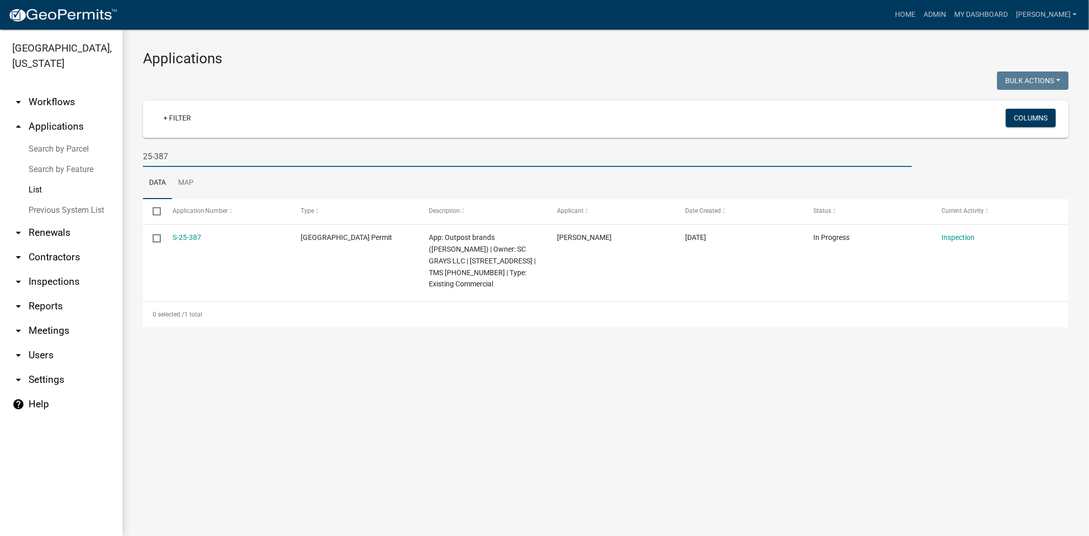
click at [176, 152] on input "25-387" at bounding box center [527, 156] width 769 height 21
type input "2"
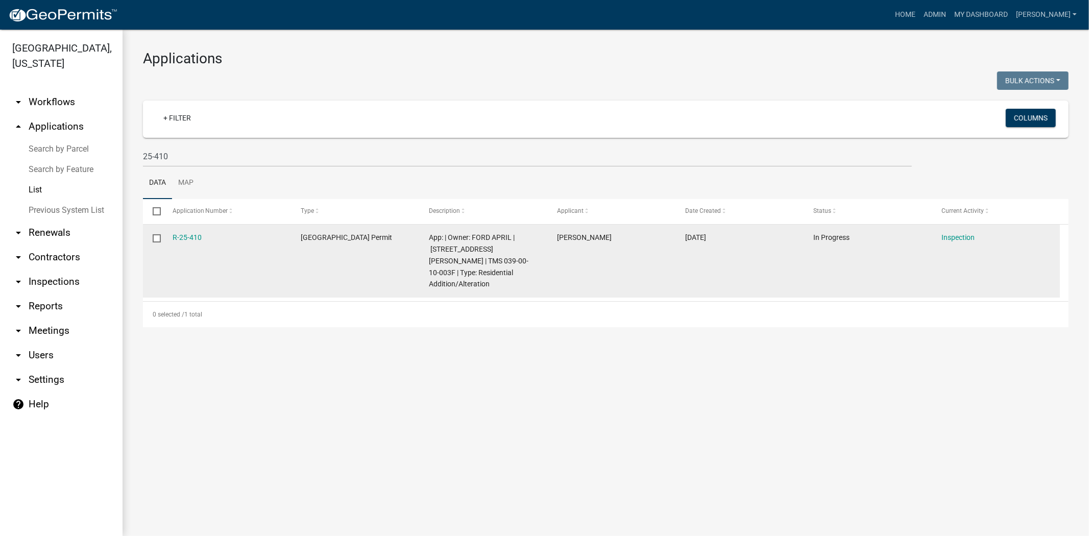
drag, startPoint x: 215, startPoint y: 242, endPoint x: 165, endPoint y: 241, distance: 50.1
click at [165, 241] on datatable-body-cell "R-25-410" at bounding box center [226, 261] width 128 height 73
copy link "R-25-410"
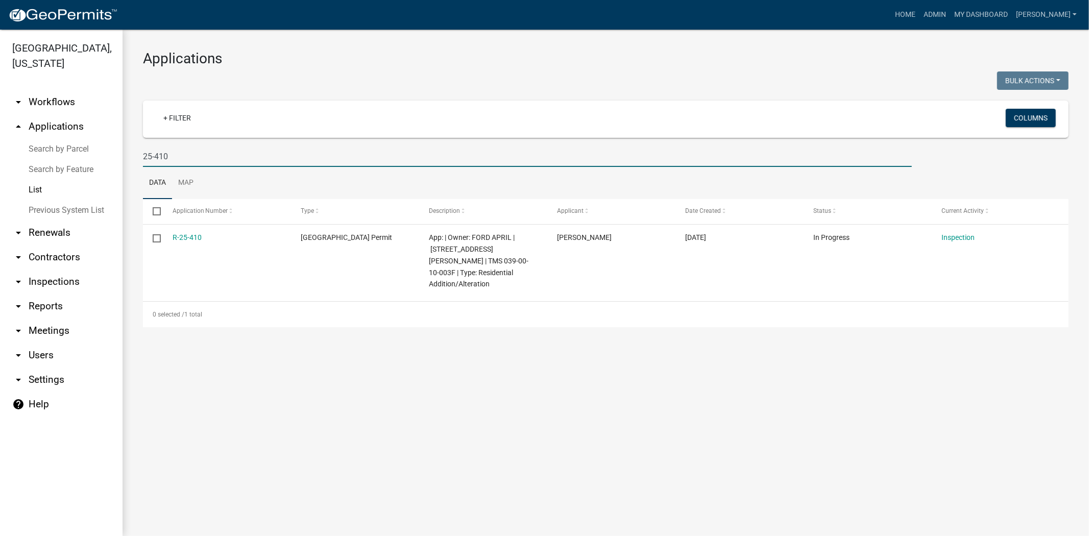
click at [177, 157] on input "25-410" at bounding box center [527, 156] width 769 height 21
type input "2"
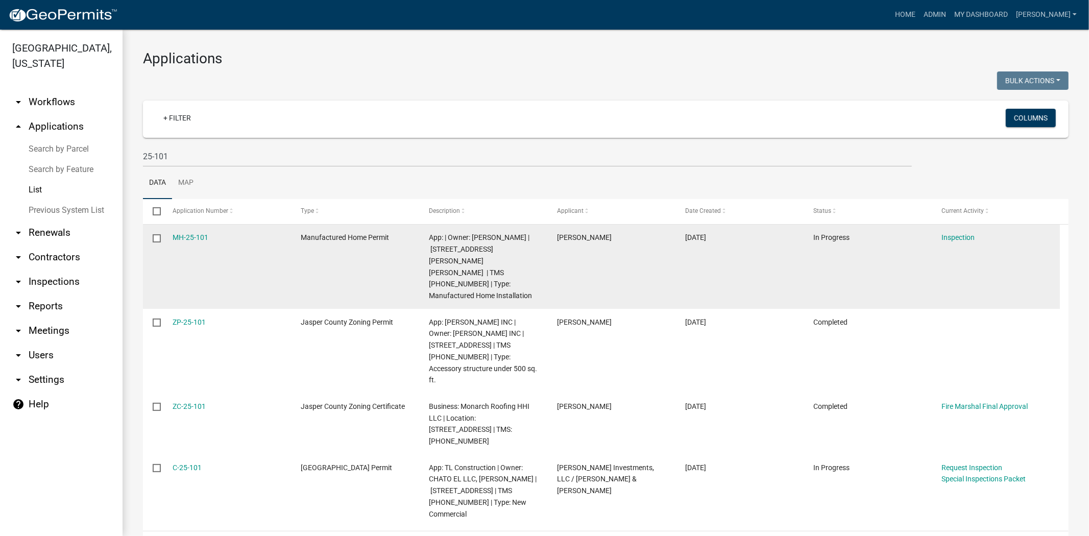
drag, startPoint x: 212, startPoint y: 240, endPoint x: 165, endPoint y: 237, distance: 47.6
click at [163, 238] on datatable-body-cell "MH-25-101" at bounding box center [226, 267] width 128 height 84
copy link "MH-25-101"
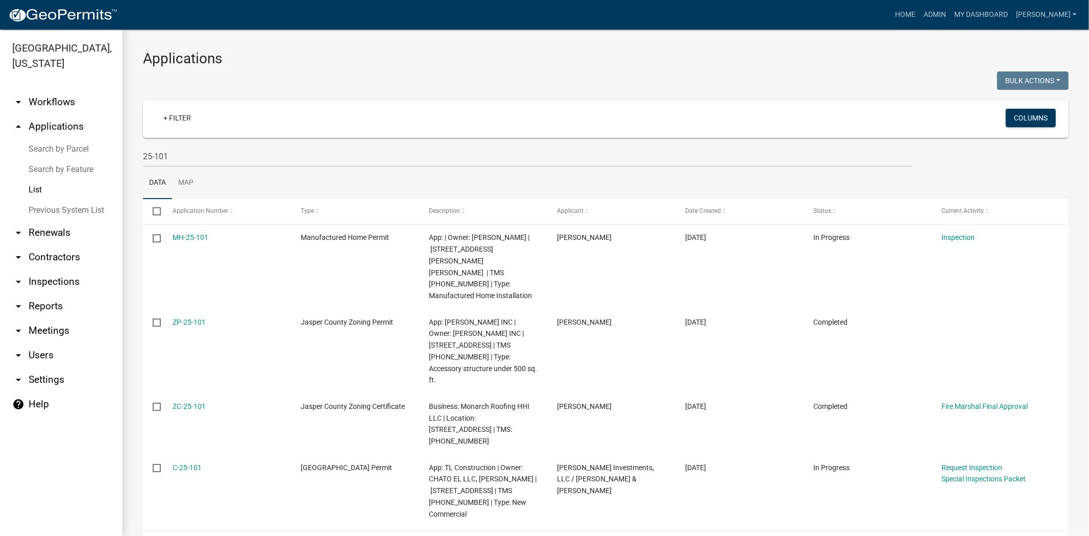
click at [233, 169] on ul "Data Map" at bounding box center [606, 183] width 926 height 32
click at [223, 160] on input "25-101" at bounding box center [527, 156] width 769 height 21
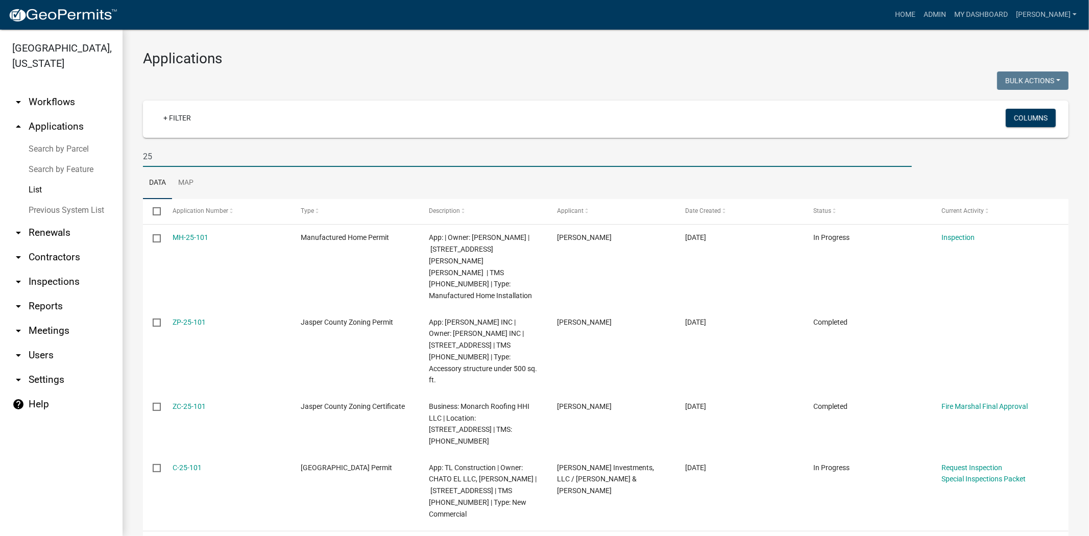
type input "2"
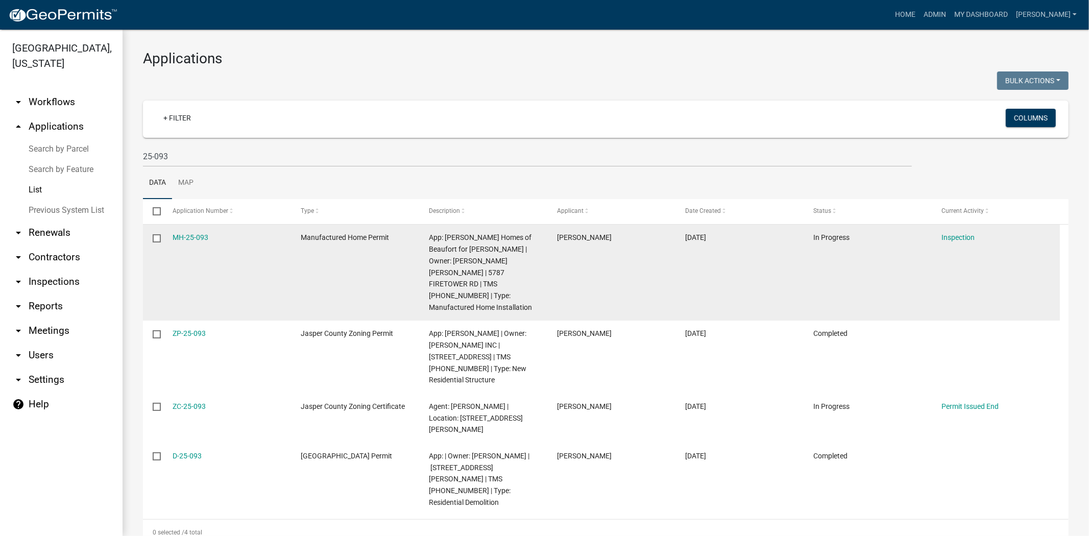
drag, startPoint x: 223, startPoint y: 239, endPoint x: 164, endPoint y: 243, distance: 58.4
click at [164, 243] on datatable-body-cell "MH-25-093" at bounding box center [226, 273] width 128 height 96
copy link "MH-25-093"
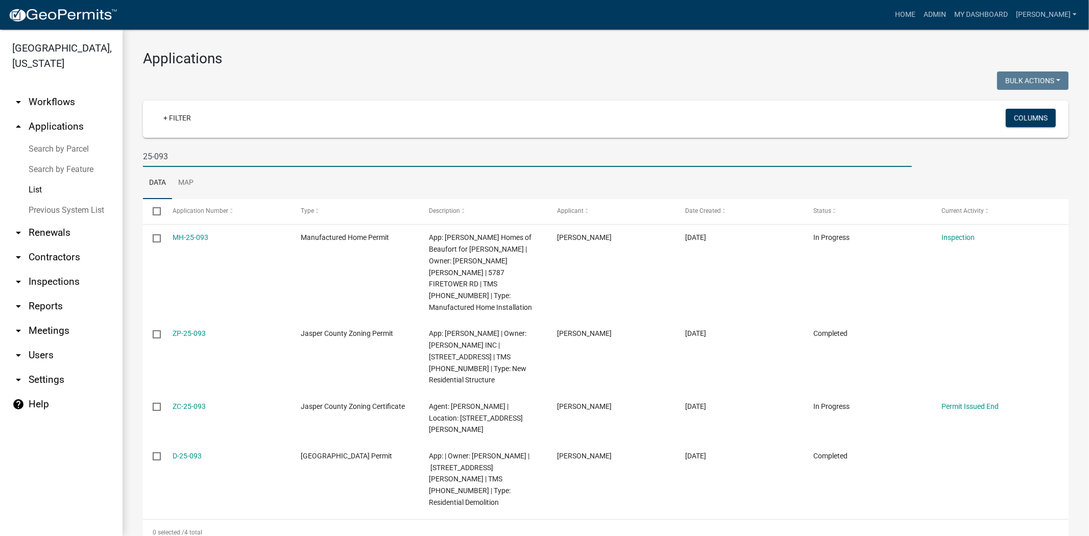
click at [175, 153] on input "25-093" at bounding box center [527, 156] width 769 height 21
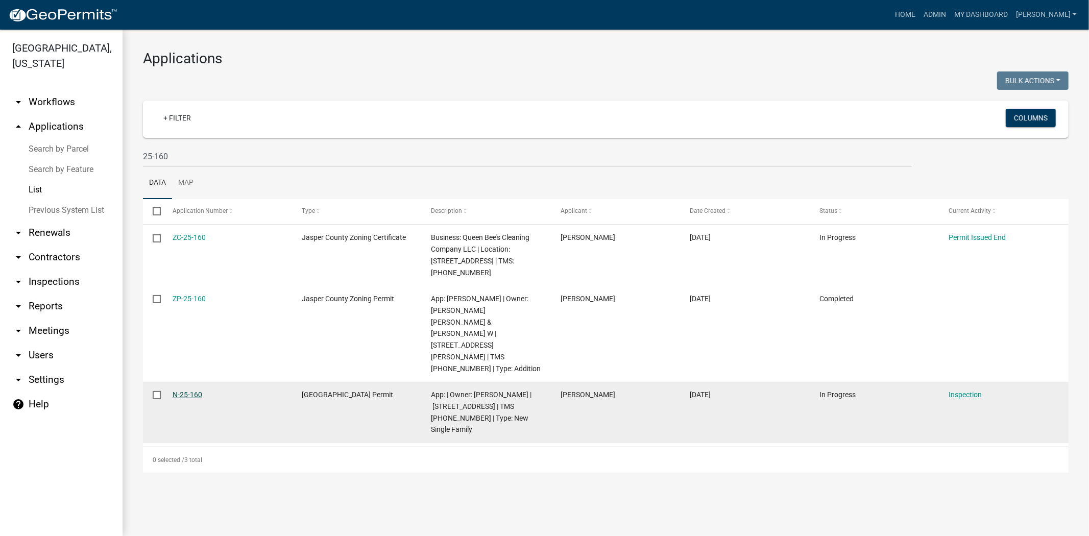
drag, startPoint x: 219, startPoint y: 357, endPoint x: 172, endPoint y: 362, distance: 46.6
click at [173, 389] on div "N-25-160" at bounding box center [228, 395] width 110 height 12
copy link "N-25-160"
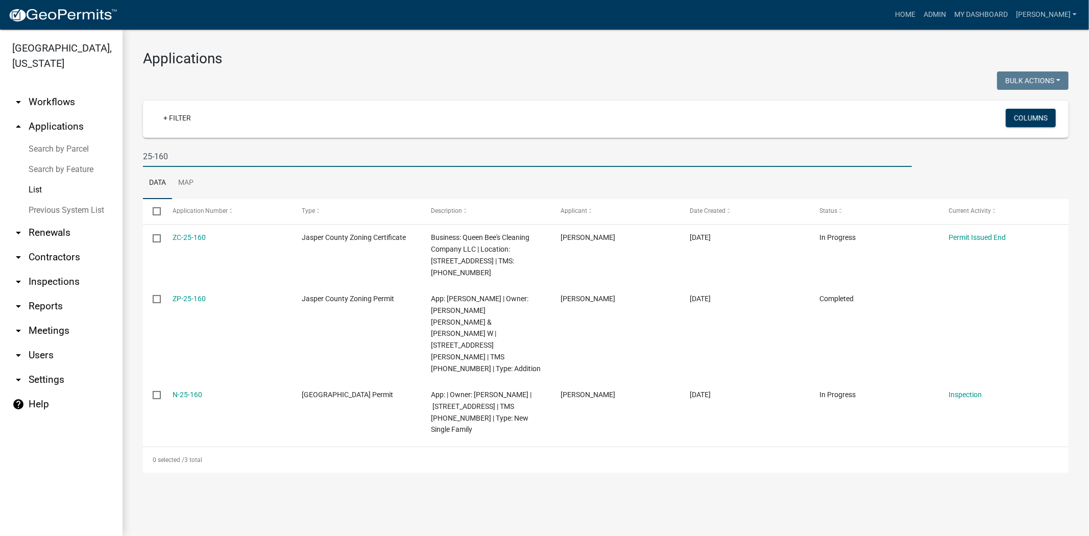
click at [175, 156] on input "25-160" at bounding box center [527, 156] width 769 height 21
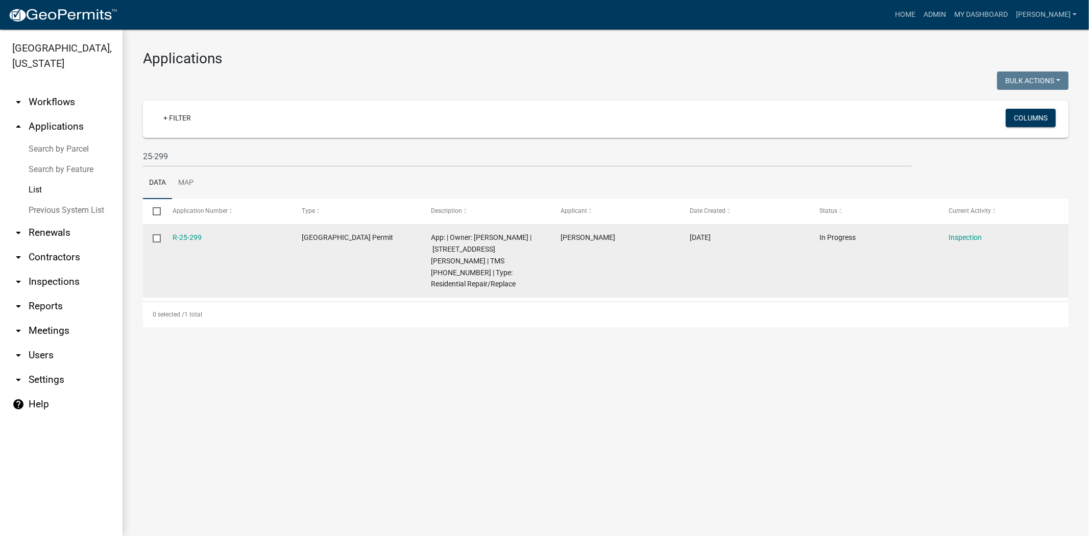
drag, startPoint x: 213, startPoint y: 235, endPoint x: 166, endPoint y: 236, distance: 47.0
click at [166, 236] on datatable-body-cell "R-25-299" at bounding box center [227, 261] width 130 height 73
copy link "R-25-299"
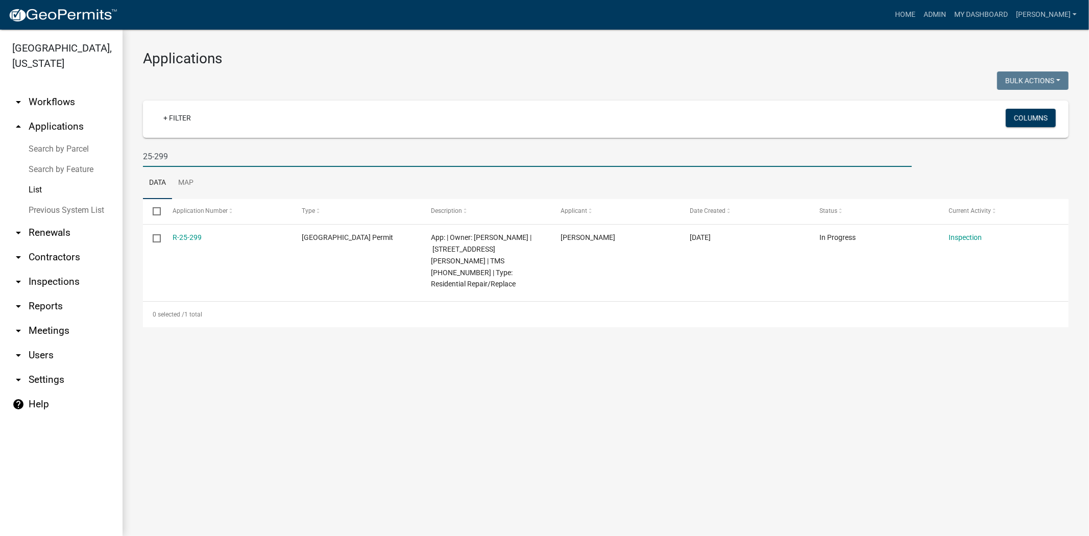
drag, startPoint x: 226, startPoint y: 149, endPoint x: 241, endPoint y: 144, distance: 15.7
click at [241, 144] on wm-filter-builder "+ Filter Columns 25-299" at bounding box center [606, 134] width 926 height 66
type input "2"
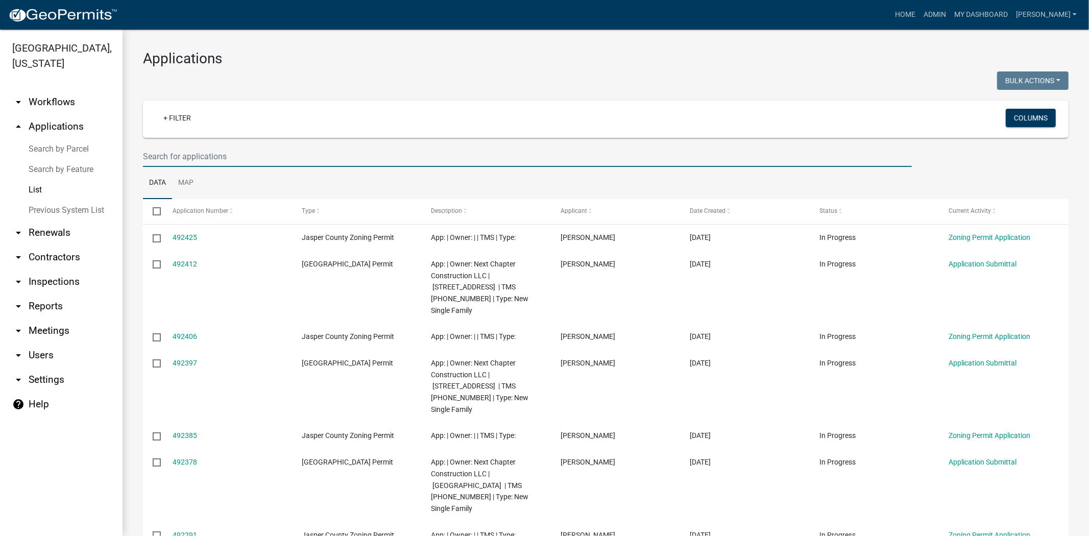
click at [190, 156] on input "text" at bounding box center [527, 156] width 769 height 21
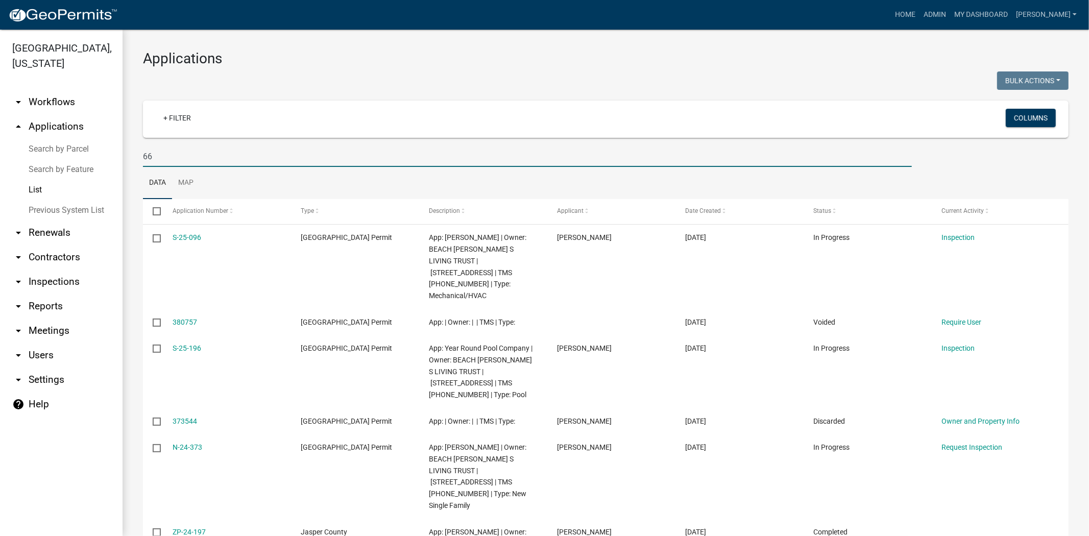
type input "6"
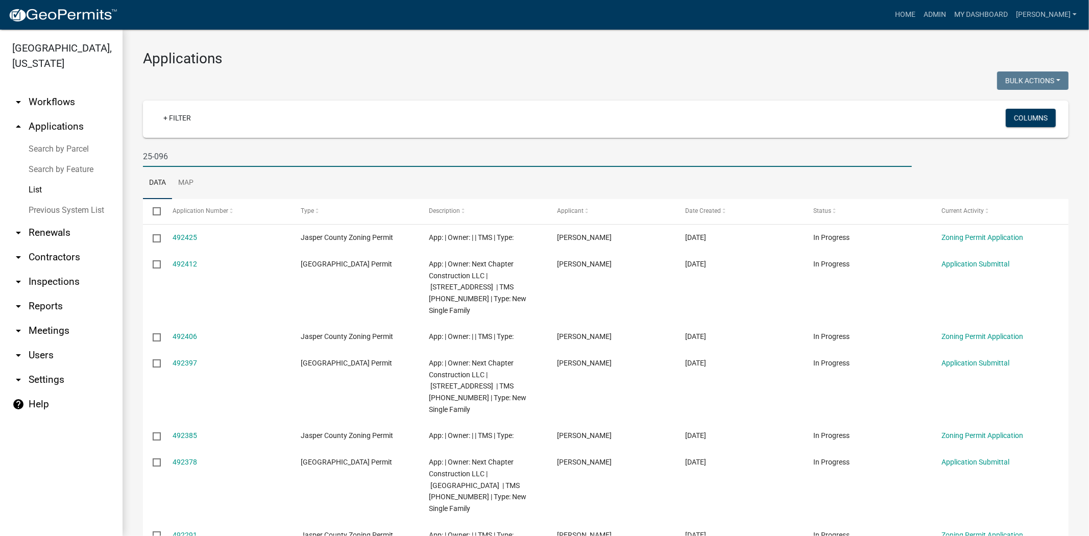
type input "25-096"
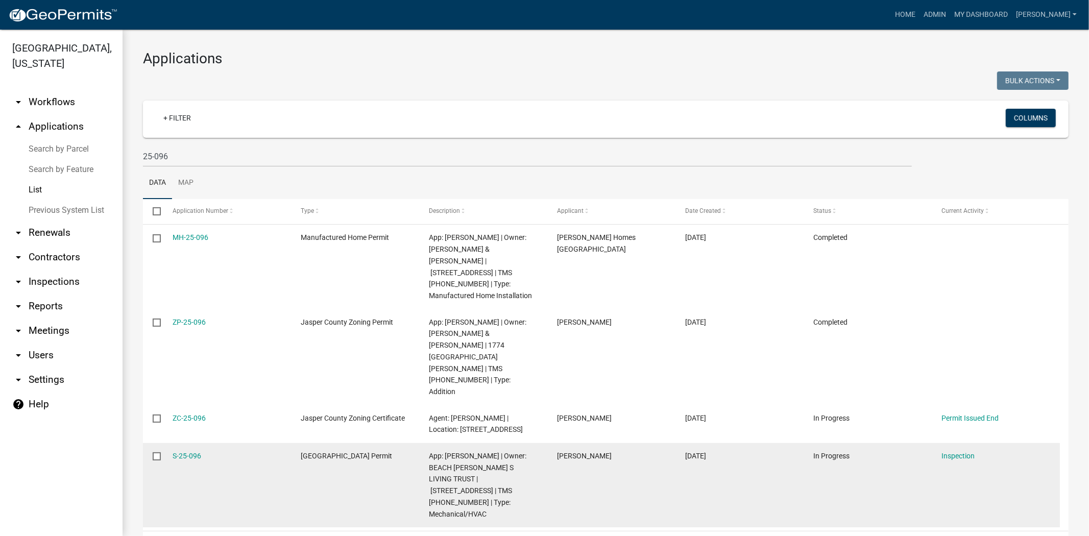
click at [217, 450] on div "S-25-096" at bounding box center [227, 456] width 109 height 12
click at [184, 452] on link "S-25-096" at bounding box center [187, 456] width 29 height 8
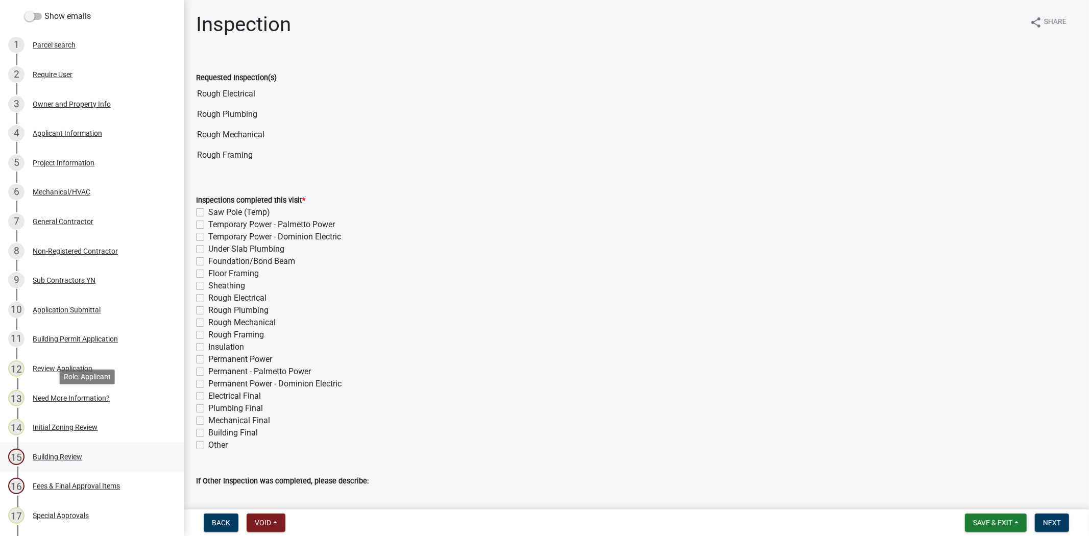
scroll to position [170, 0]
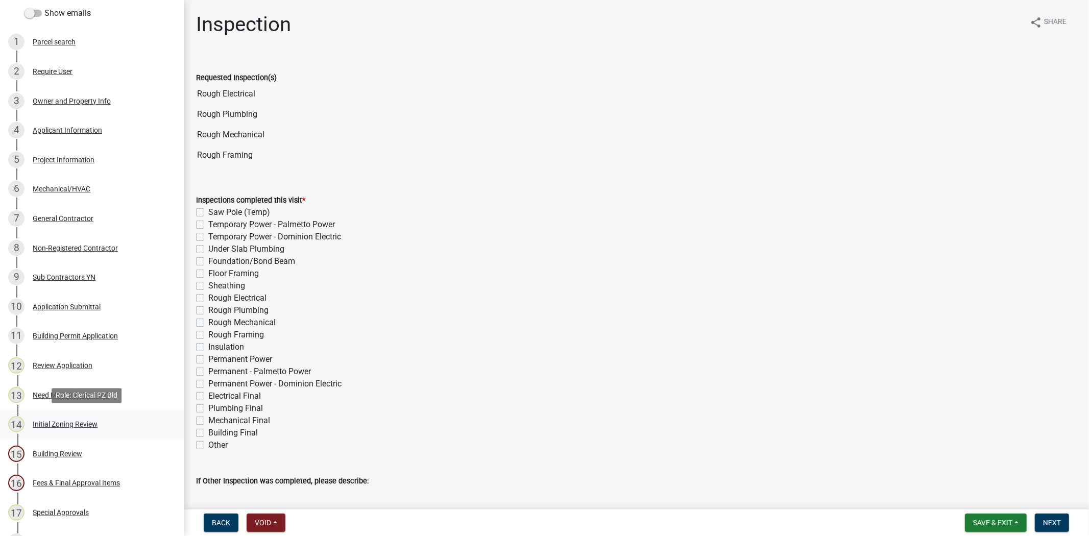
click at [39, 419] on div "14 Initial Zoning Review" at bounding box center [87, 424] width 159 height 16
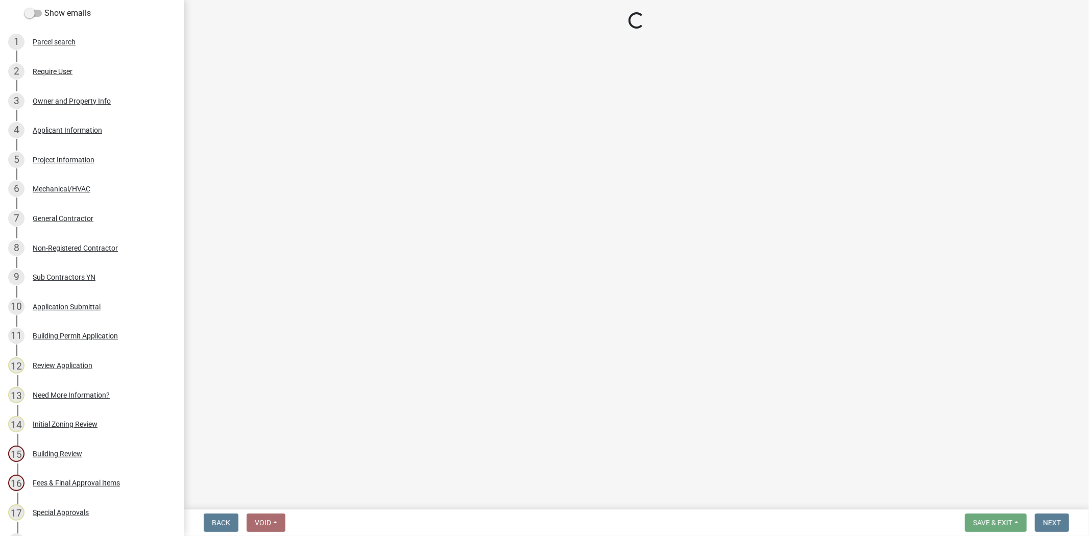
select select "ce624d28-693e-44a6-9022-b5351fe15fcb"
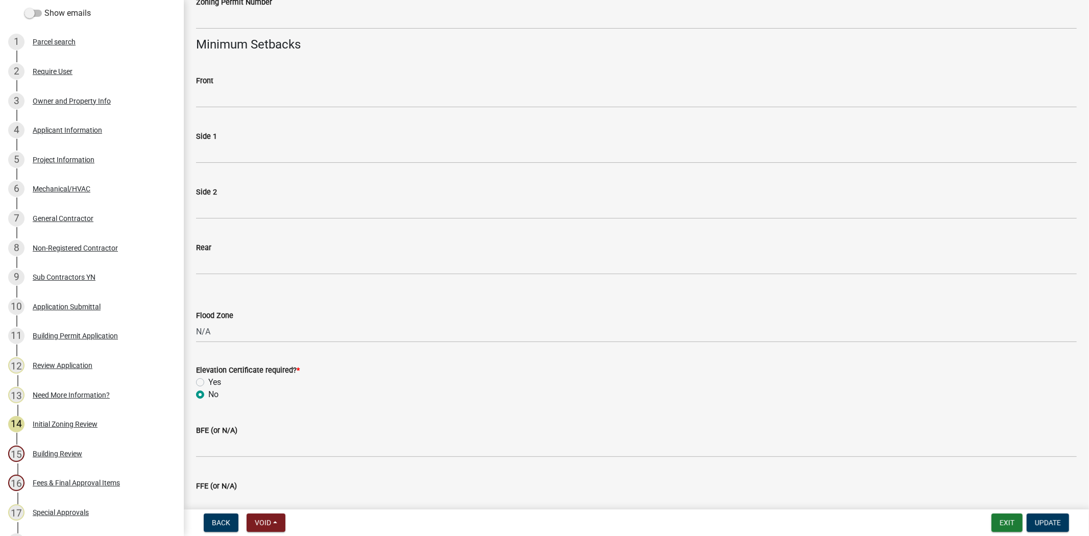
scroll to position [511, 0]
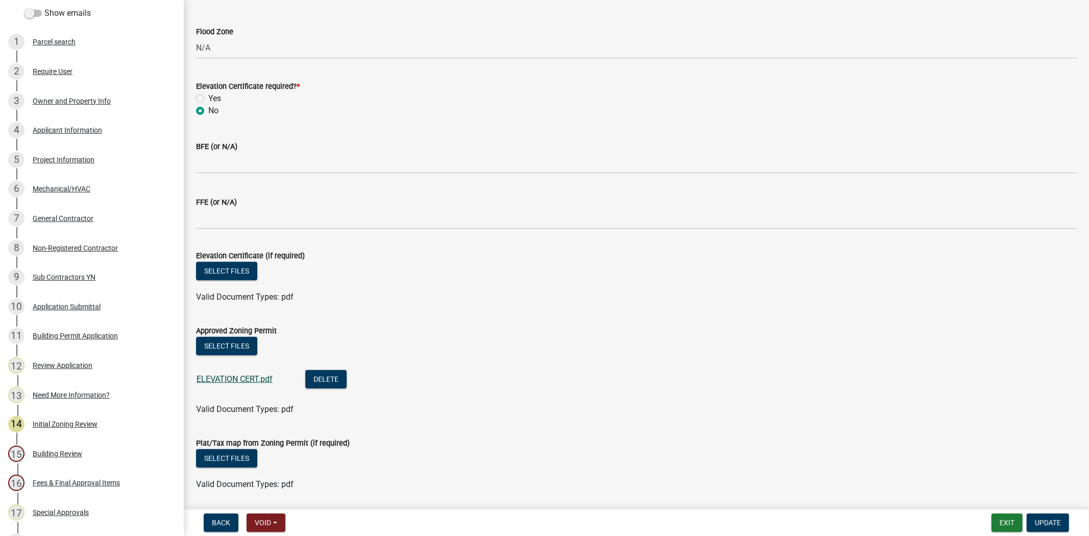
click at [214, 378] on link "ELEVATION CERT.pdf" at bounding box center [235, 379] width 76 height 10
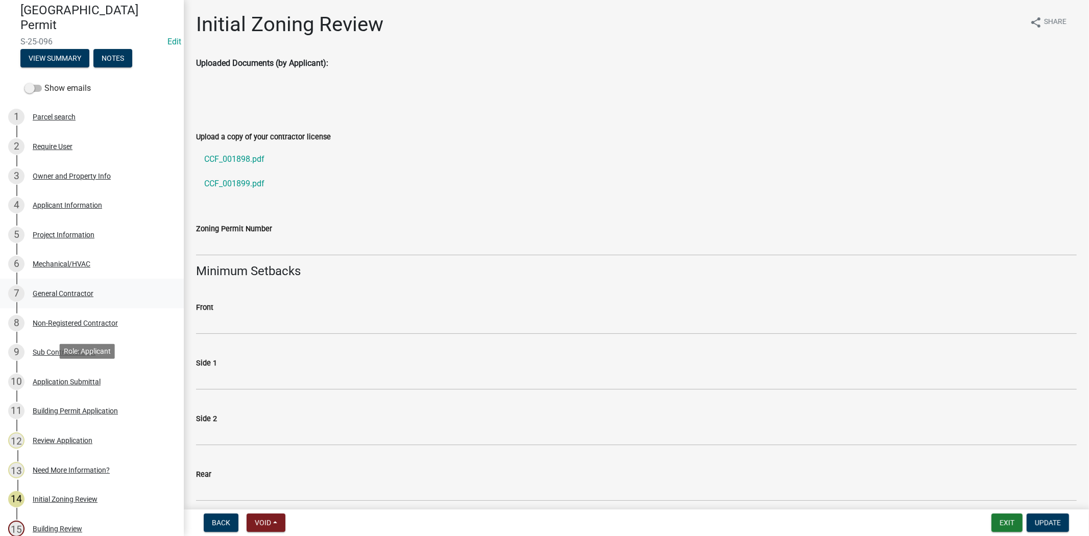
scroll to position [0, 0]
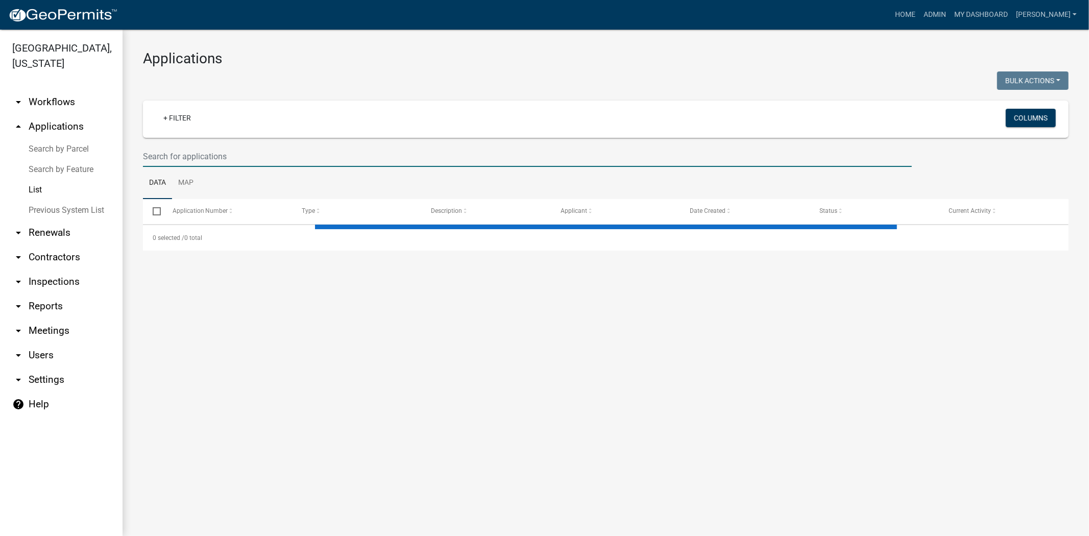
click at [195, 152] on input "text" at bounding box center [527, 156] width 769 height 21
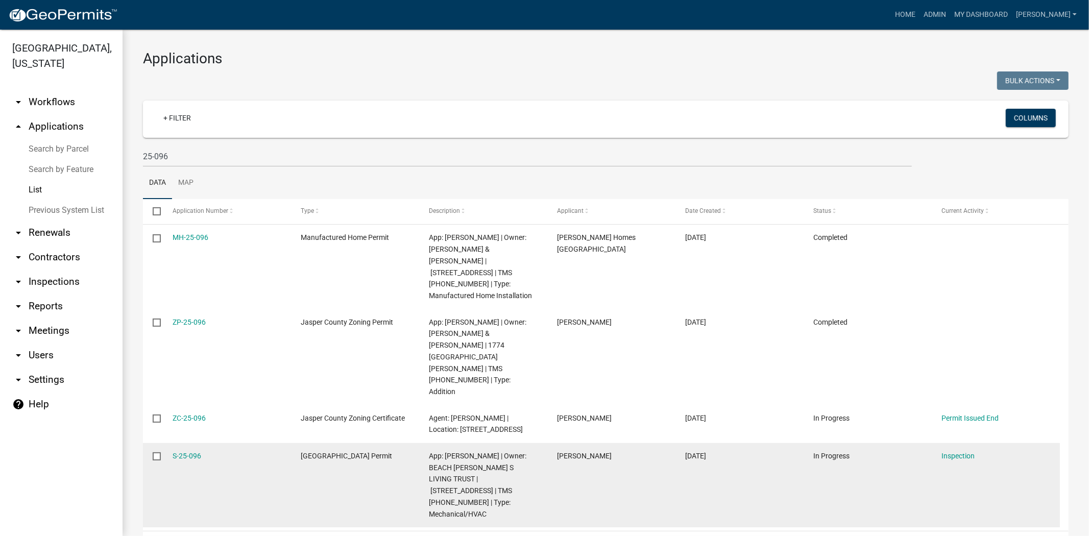
drag, startPoint x: 208, startPoint y: 424, endPoint x: 159, endPoint y: 425, distance: 48.5
click at [159, 443] on div "S-25-096 [GEOGRAPHIC_DATA] Permit App: [PERSON_NAME] | Owner: BEACH [PERSON_NAM…" at bounding box center [601, 485] width 917 height 84
copy div "S-25-096"
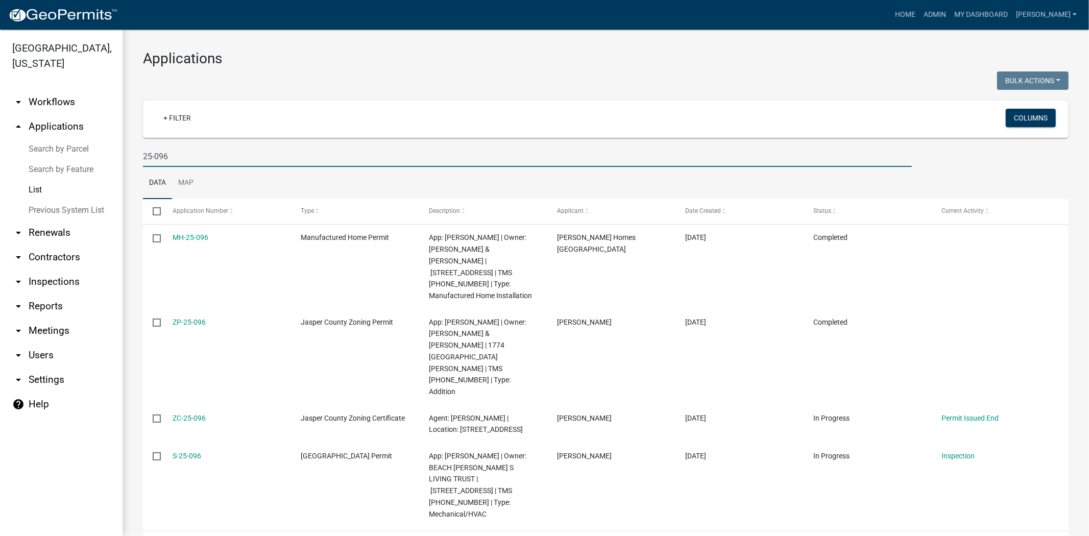
click at [181, 157] on input "25-096" at bounding box center [527, 156] width 769 height 21
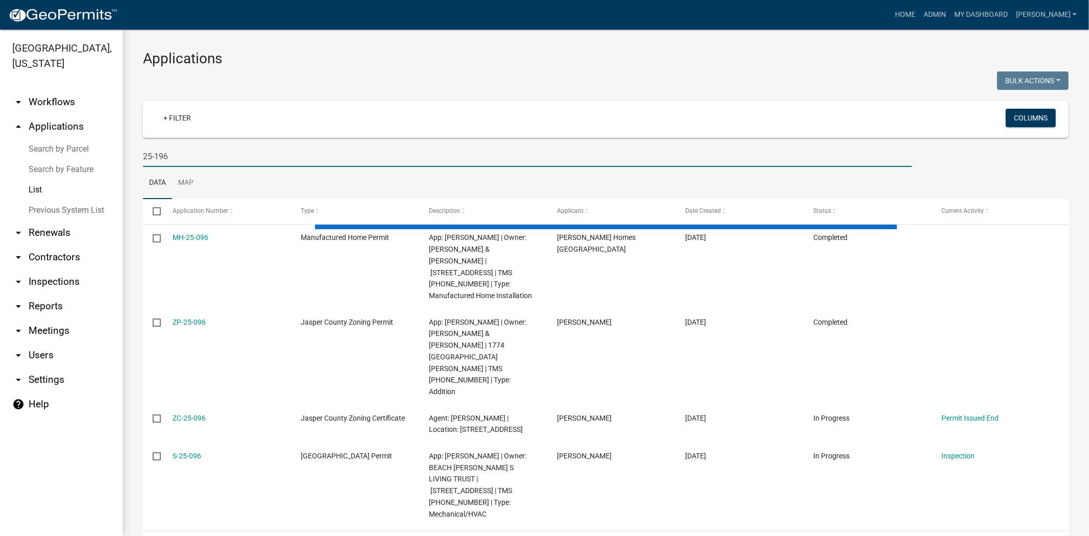
type input "25-196"
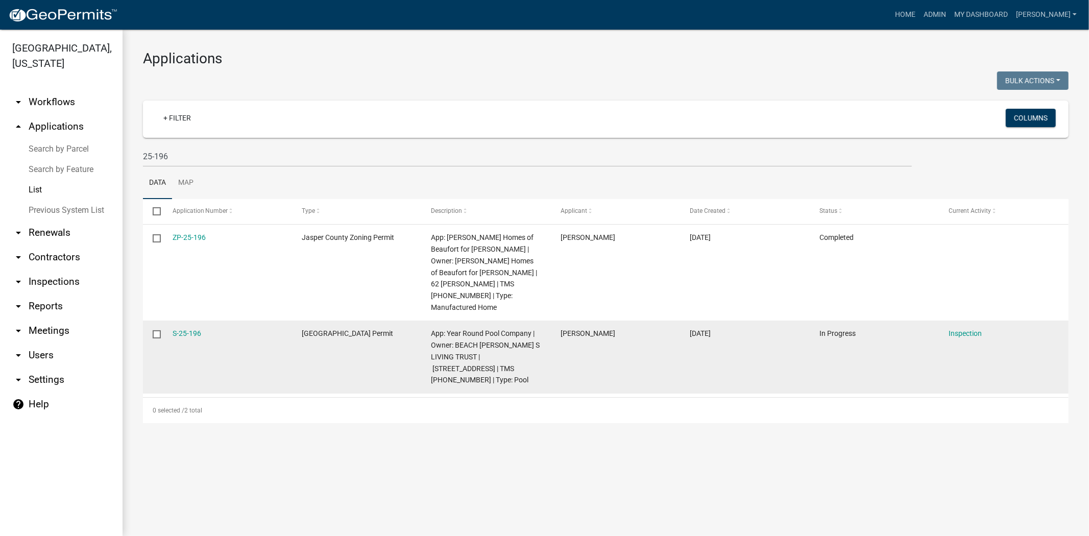
drag, startPoint x: 207, startPoint y: 324, endPoint x: 165, endPoint y: 324, distance: 41.4
click at [165, 324] on datatable-body-cell "S-25-196" at bounding box center [227, 357] width 130 height 73
copy link "S-25-196"
